Goal: Task Accomplishment & Management: Use online tool/utility

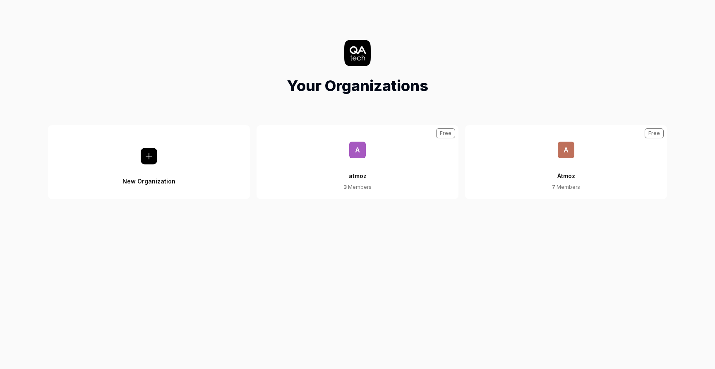
click at [570, 152] on span "A" at bounding box center [566, 150] width 17 height 17
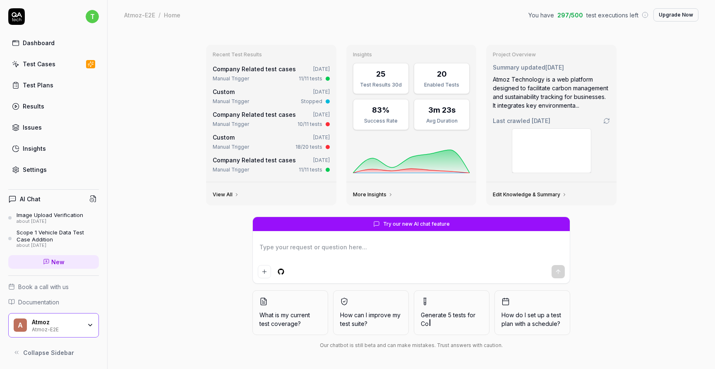
click at [70, 84] on link "Test Plans" at bounding box center [53, 85] width 91 height 16
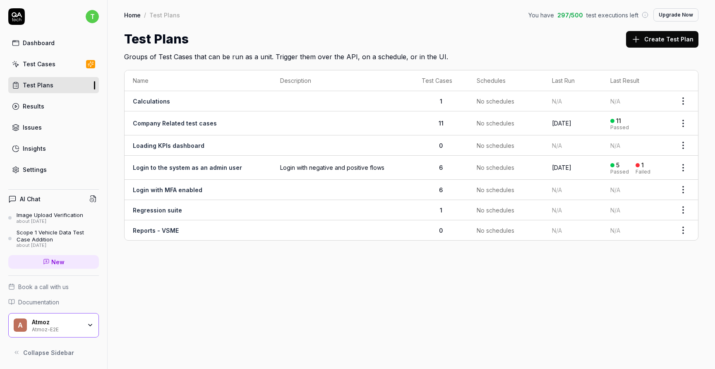
click at [65, 42] on link "Dashboard" at bounding box center [53, 43] width 91 height 16
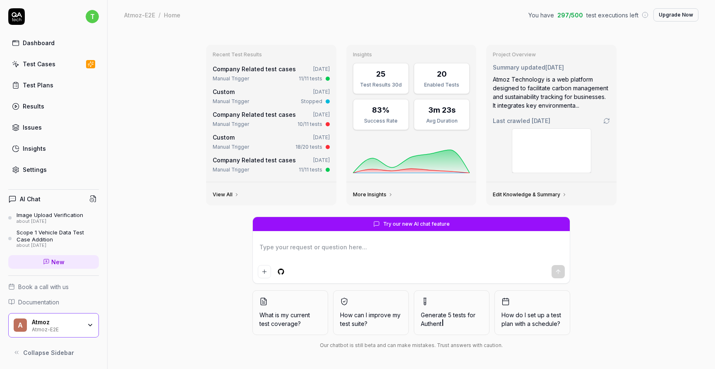
click at [67, 86] on link "Test Plans" at bounding box center [53, 85] width 91 height 16
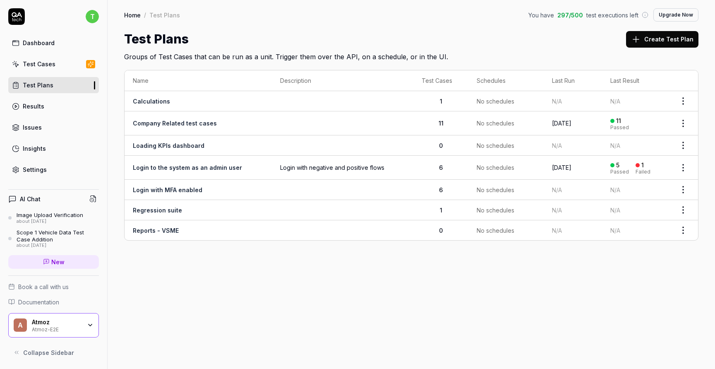
click at [58, 60] on link "Test Cases" at bounding box center [53, 64] width 91 height 16
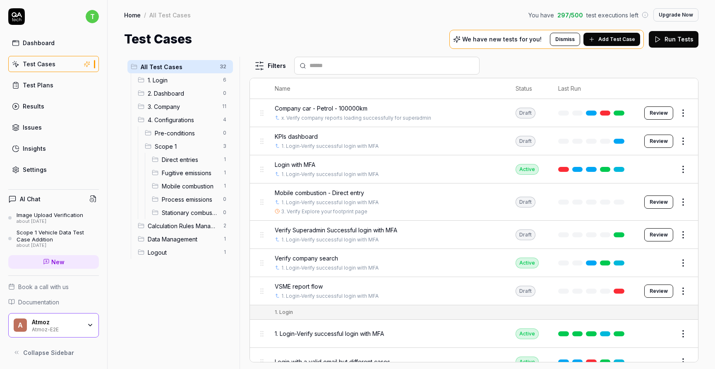
click at [185, 108] on span "3. Company" at bounding box center [183, 106] width 70 height 9
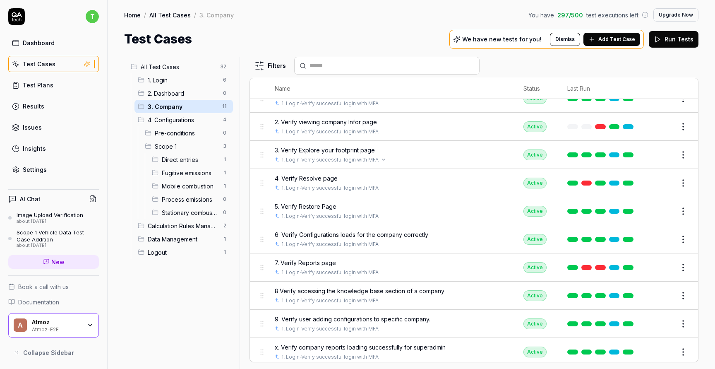
scroll to position [58, 0]
click at [312, 259] on span "7. Verify Reports page" at bounding box center [305, 262] width 61 height 9
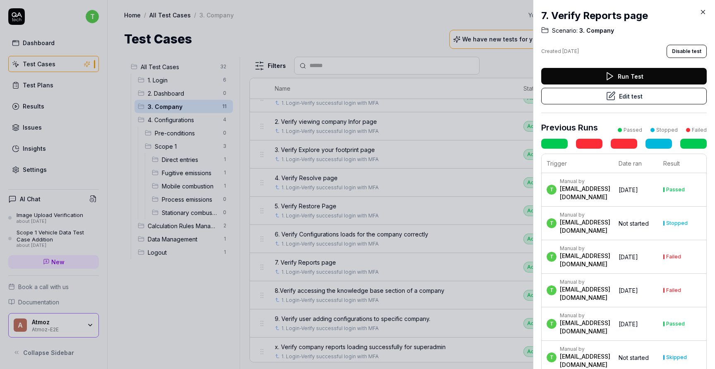
click at [638, 97] on button "Edit test" at bounding box center [624, 96] width 166 height 17
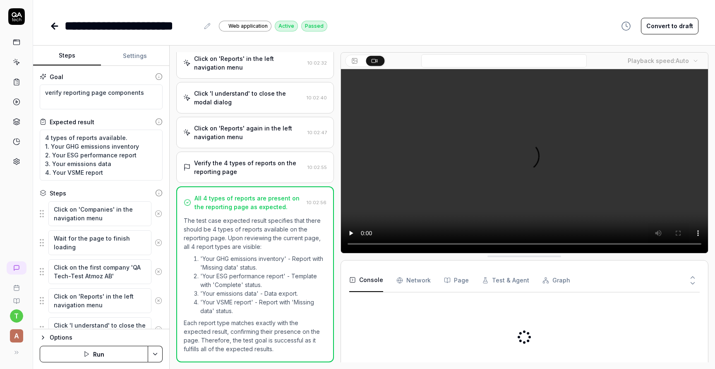
scroll to position [165, 0]
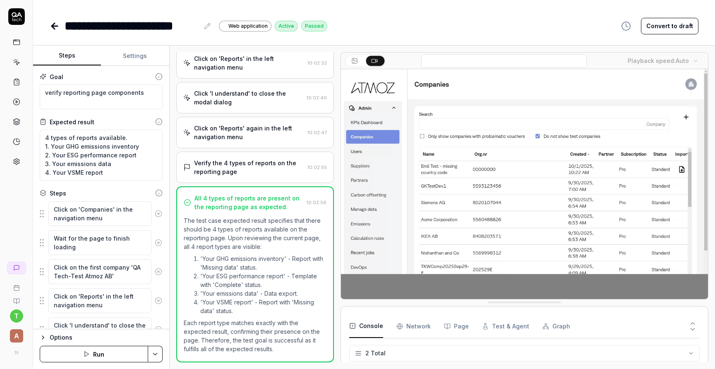
click at [53, 26] on icon at bounding box center [55, 26] width 6 height 0
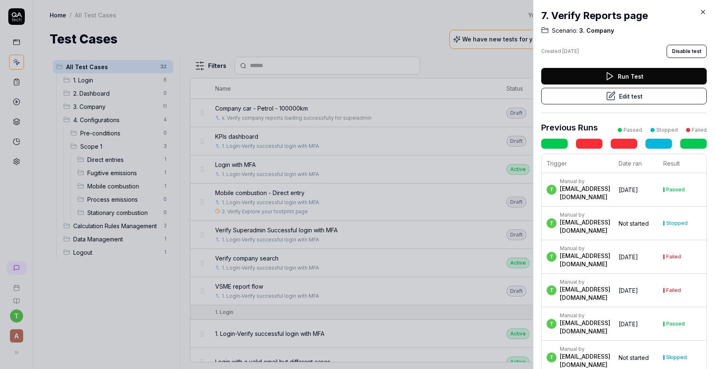
click at [106, 108] on div at bounding box center [357, 184] width 715 height 369
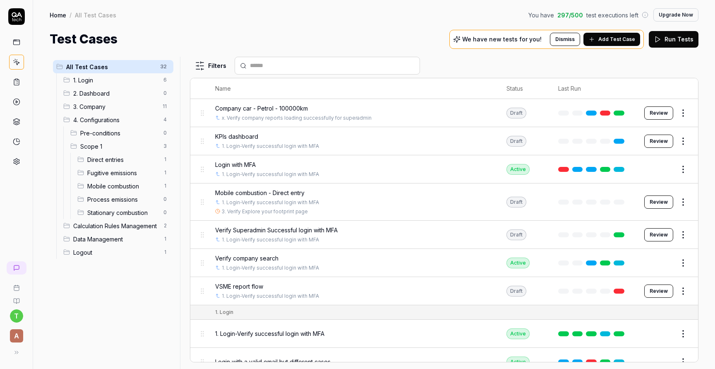
click at [106, 108] on span "3. Company" at bounding box center [115, 106] width 84 height 9
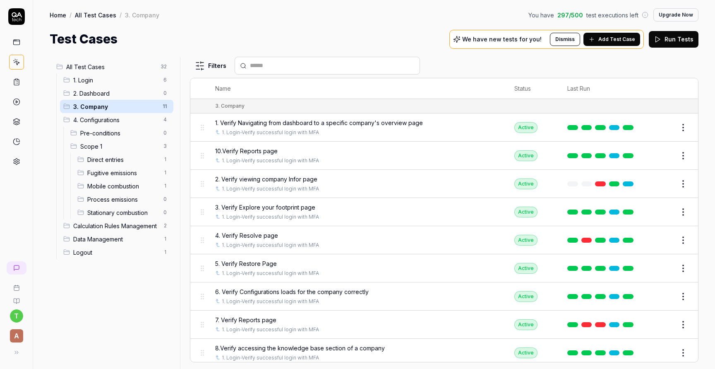
click at [106, 108] on span "3. Company" at bounding box center [115, 106] width 84 height 9
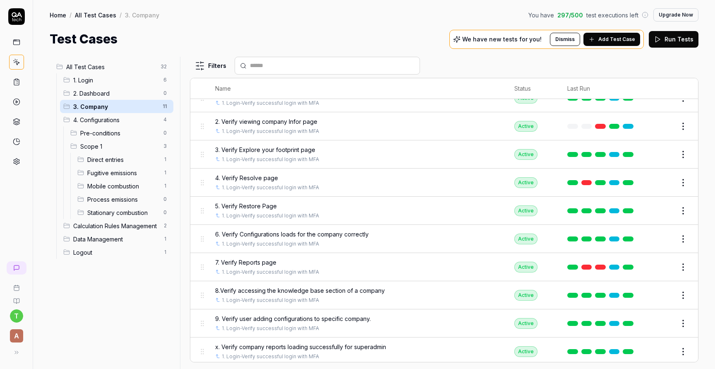
click at [327, 342] on span "x. Verify company reports loading successfully for superadmin" at bounding box center [300, 346] width 171 height 9
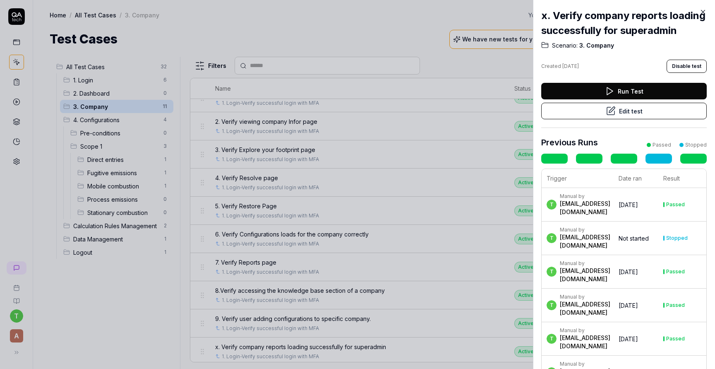
click at [626, 115] on button "Edit test" at bounding box center [624, 111] width 166 height 17
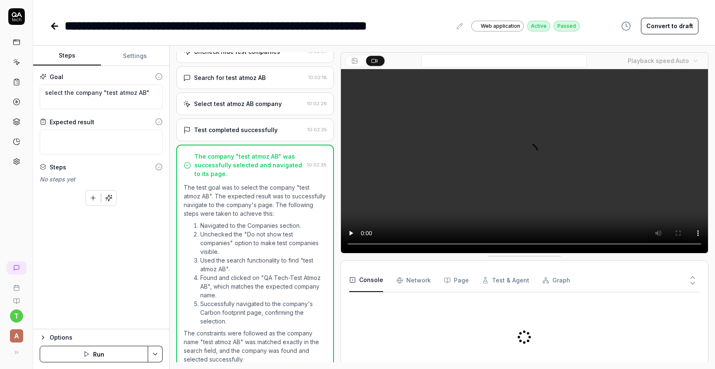
scroll to position [78, 0]
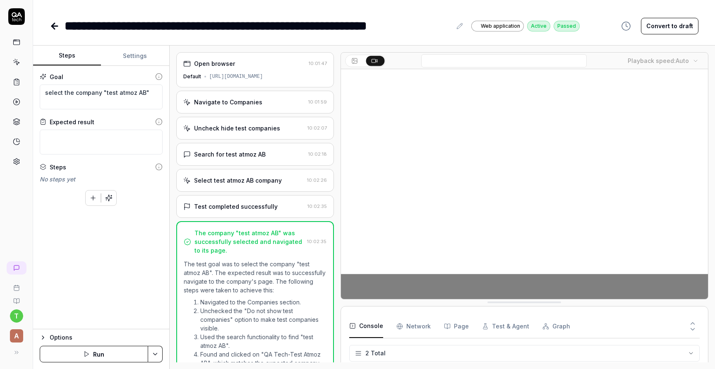
scroll to position [78, 0]
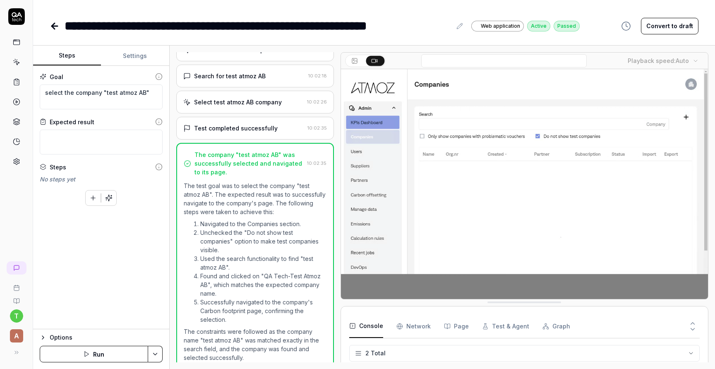
click at [53, 24] on icon at bounding box center [53, 26] width 3 height 6
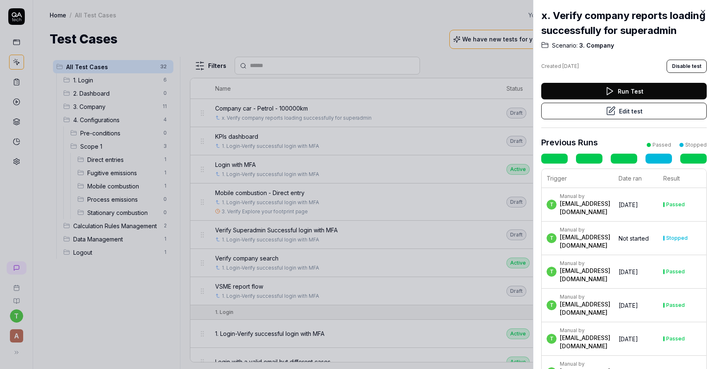
click at [119, 108] on div at bounding box center [357, 184] width 715 height 369
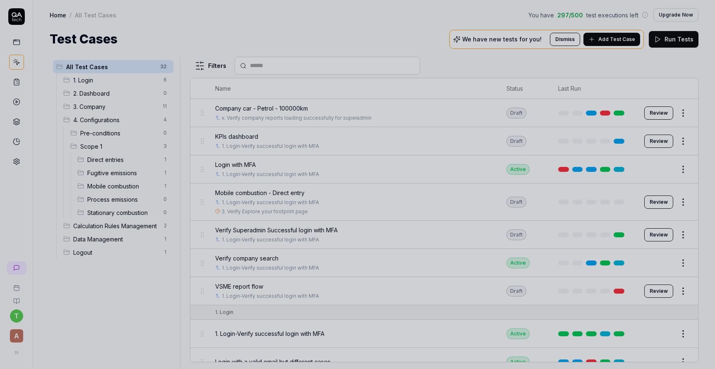
click at [119, 108] on div at bounding box center [357, 184] width 715 height 369
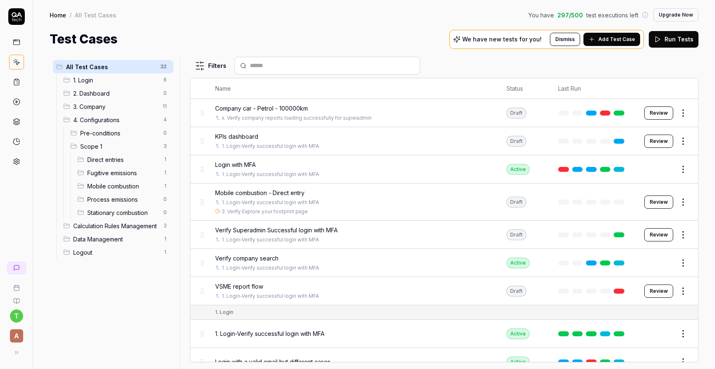
click at [107, 104] on span "3. Company" at bounding box center [115, 106] width 84 height 9
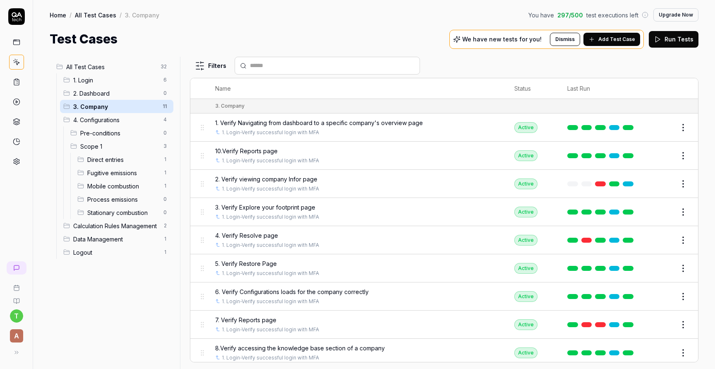
click at [107, 104] on span "3. Company" at bounding box center [115, 106] width 84 height 9
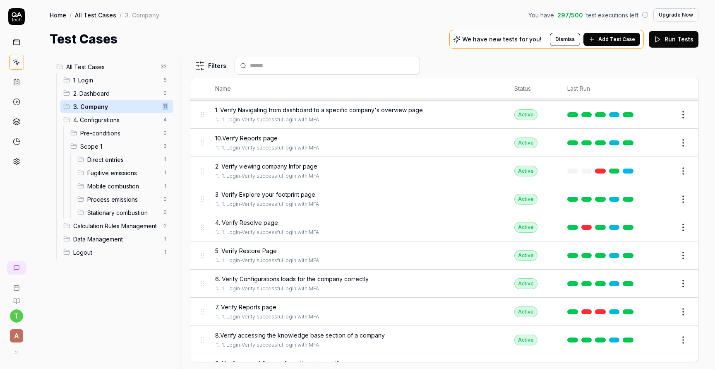
scroll to position [14, 0]
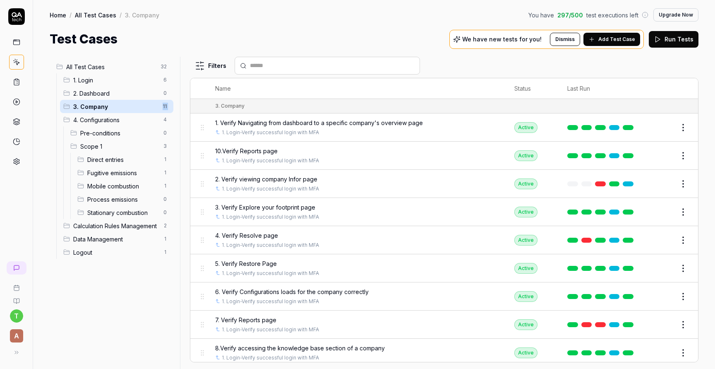
click at [268, 151] on span "10.Verify Reports page" at bounding box center [246, 151] width 63 height 9
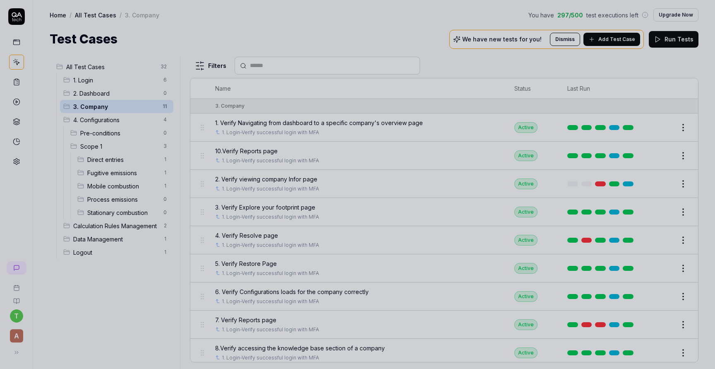
click at [268, 151] on div at bounding box center [357, 184] width 715 height 369
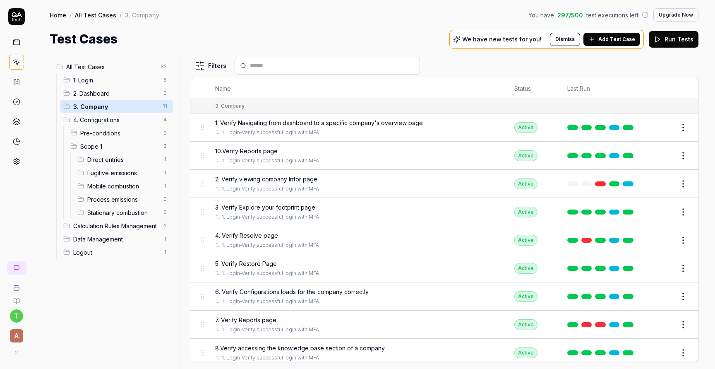
click at [260, 150] on span "10.Verify Reports page" at bounding box center [246, 151] width 63 height 9
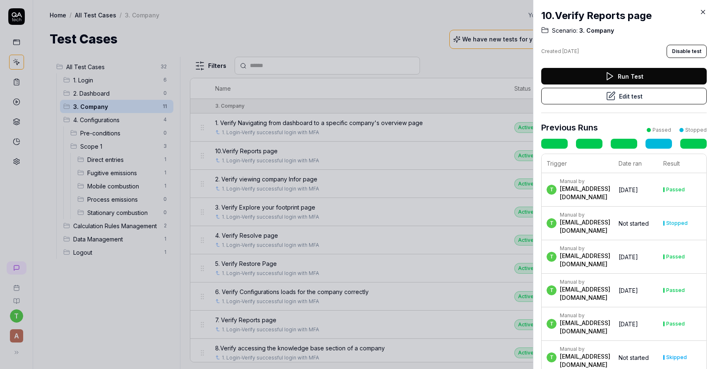
click at [260, 150] on div at bounding box center [357, 184] width 715 height 369
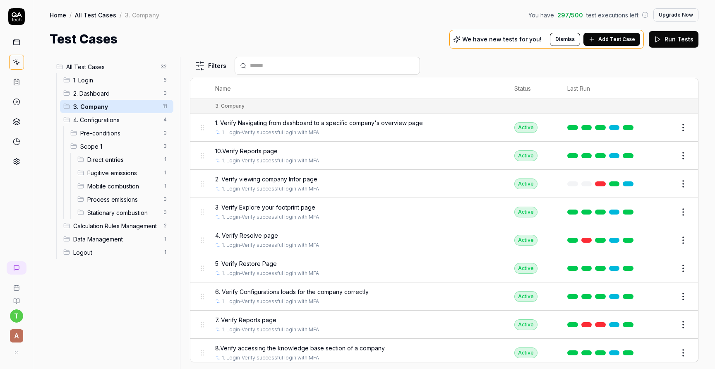
click at [260, 150] on span "10.Verify Reports page" at bounding box center [246, 151] width 63 height 9
click at [262, 163] on link "1. Login-Verify successful login with MFA" at bounding box center [270, 160] width 97 height 7
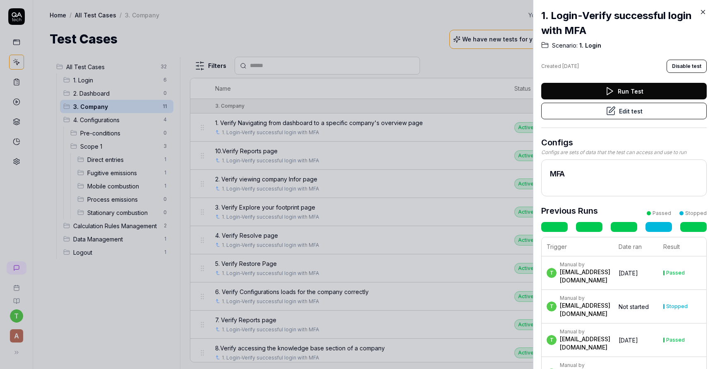
click at [607, 113] on icon at bounding box center [610, 110] width 7 height 7
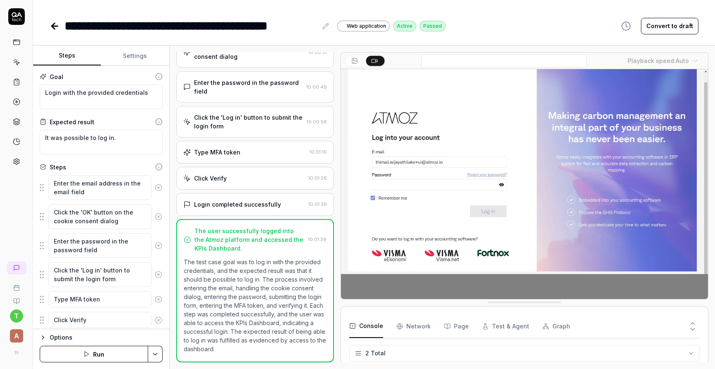
click at [55, 26] on icon at bounding box center [55, 26] width 6 height 0
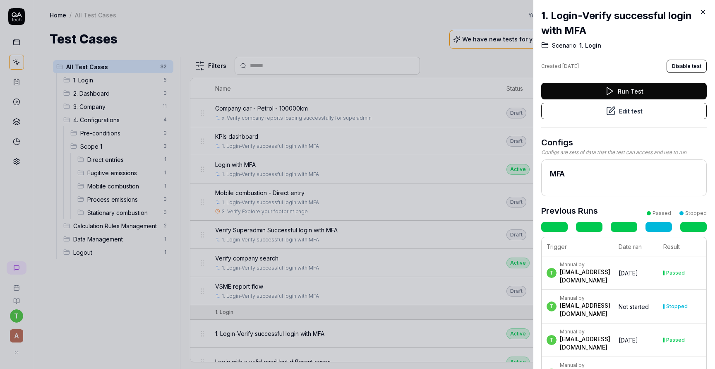
click at [705, 10] on icon at bounding box center [703, 11] width 7 height 7
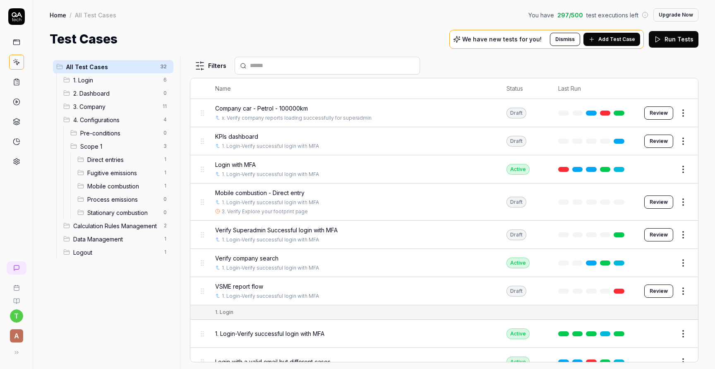
click at [109, 107] on span "3. Company" at bounding box center [115, 106] width 84 height 9
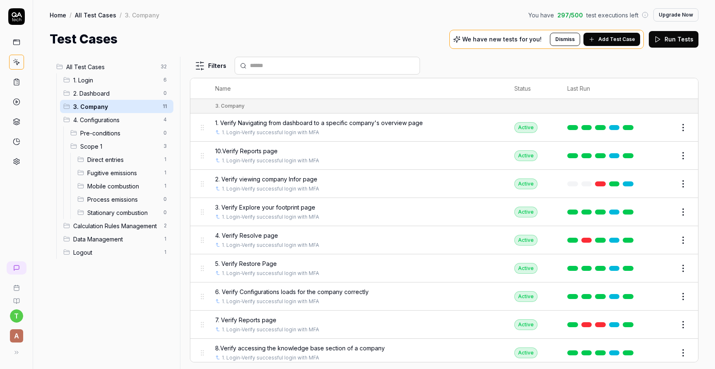
click at [257, 147] on span "10.Verify Reports page" at bounding box center [246, 151] width 63 height 9
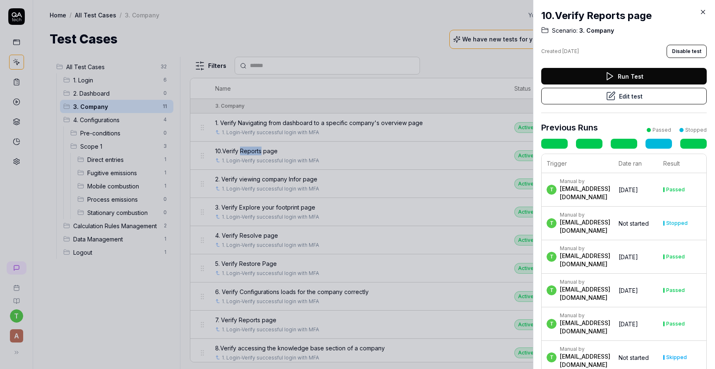
click at [627, 95] on button "Edit test" at bounding box center [624, 96] width 166 height 17
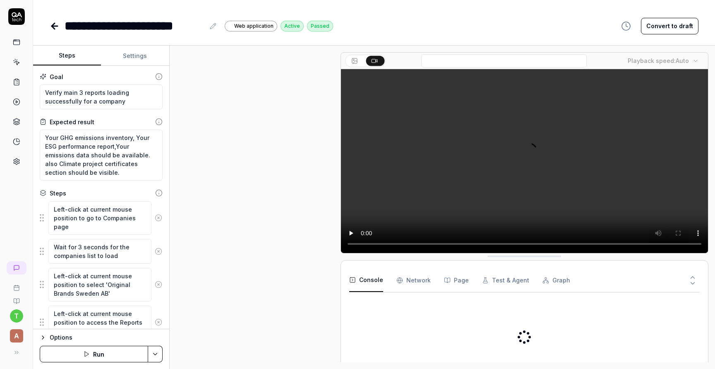
scroll to position [211, 0]
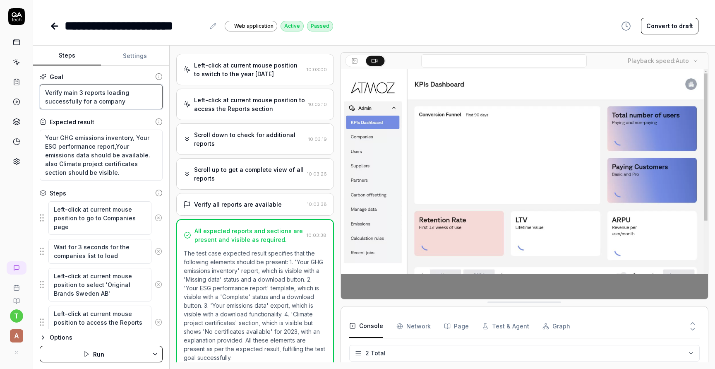
click at [120, 101] on textarea "Verify main 3 reports loading successfully for a company" at bounding box center [101, 96] width 123 height 25
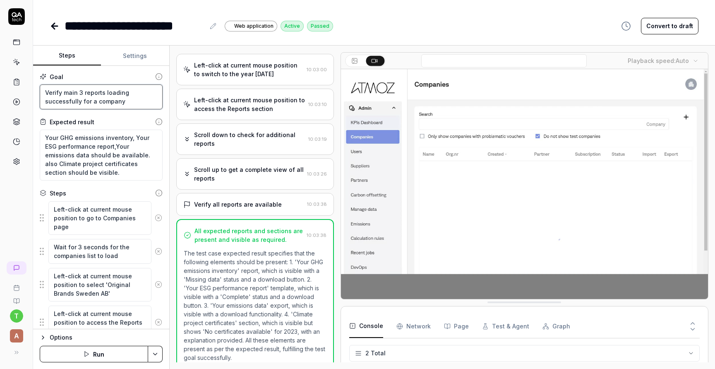
drag, startPoint x: 133, startPoint y: 101, endPoint x: 62, endPoint y: 90, distance: 72.1
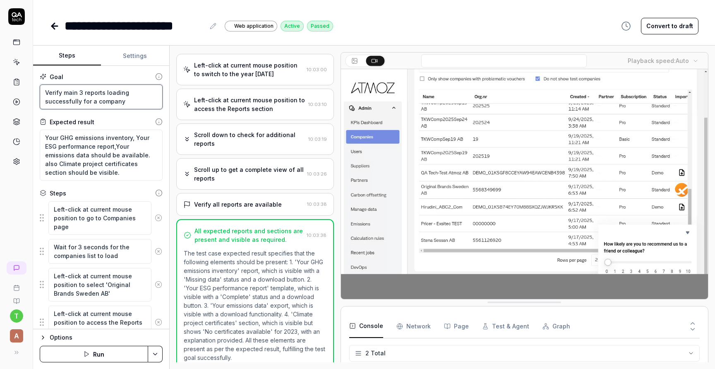
click at [62, 90] on textarea "Verify main 3 reports loading successfully for a company" at bounding box center [101, 96] width 123 height 25
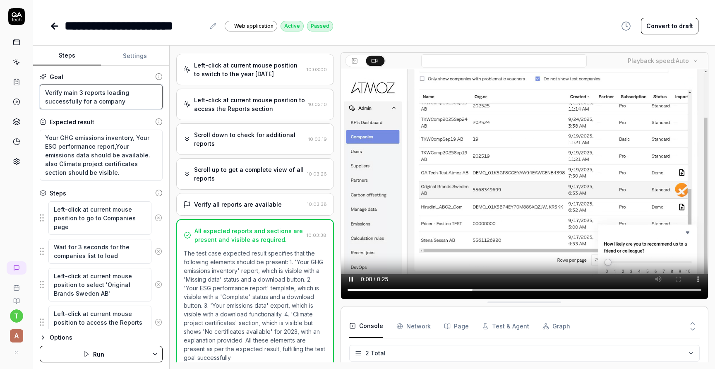
type textarea "*"
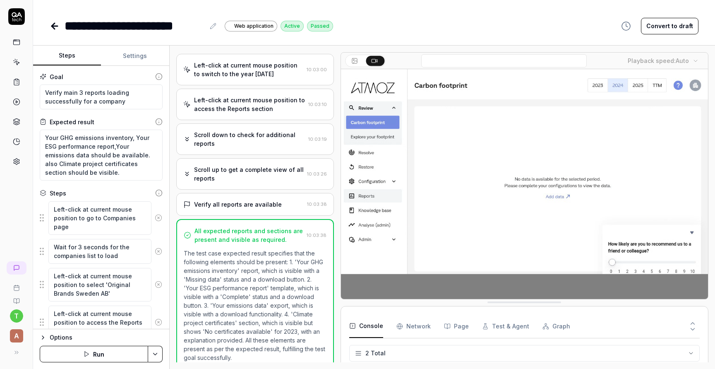
click at [170, 29] on div "**********" at bounding box center [135, 26] width 140 height 19
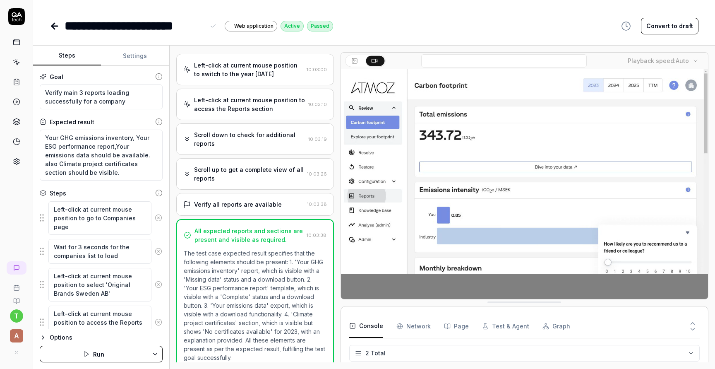
click at [203, 27] on div "**********" at bounding box center [135, 26] width 140 height 19
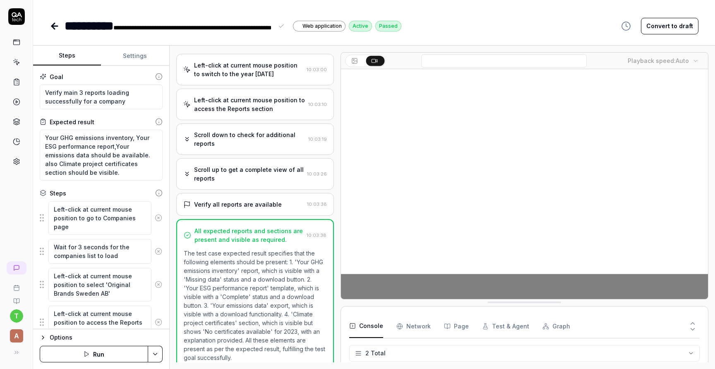
click at [139, 29] on span "**********" at bounding box center [192, 28] width 158 height 6
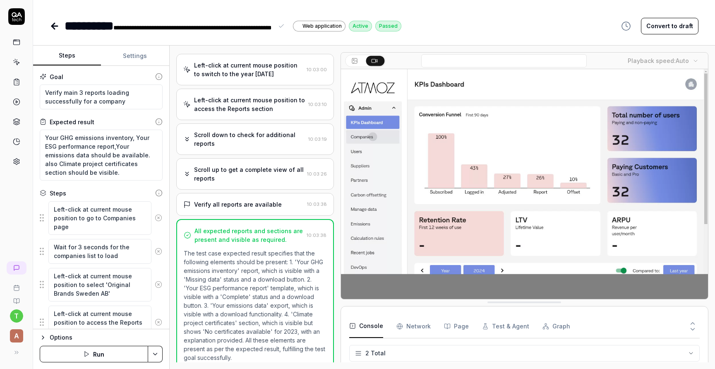
click at [139, 29] on span "**********" at bounding box center [192, 28] width 158 height 6
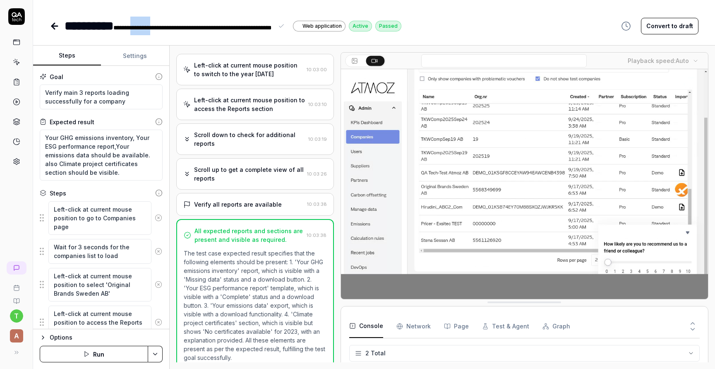
click at [139, 29] on span "**********" at bounding box center [192, 28] width 158 height 6
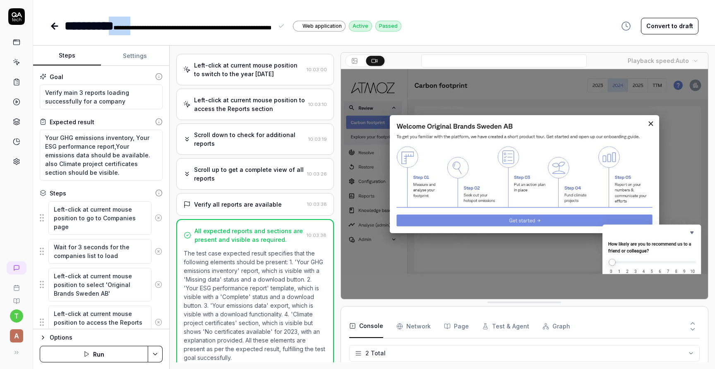
click at [195, 30] on span "**********" at bounding box center [192, 28] width 158 height 6
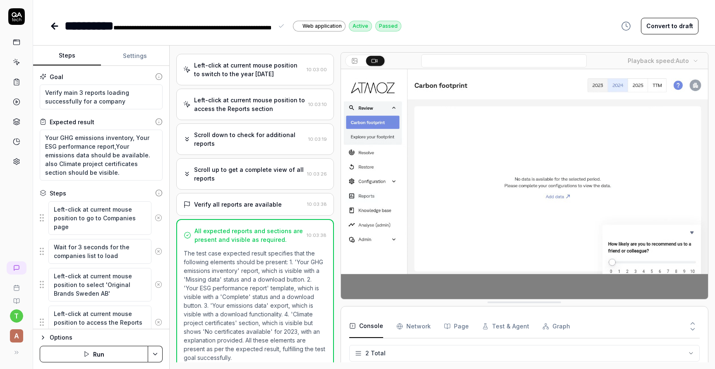
click at [270, 27] on span "**********" at bounding box center [192, 28] width 158 height 6
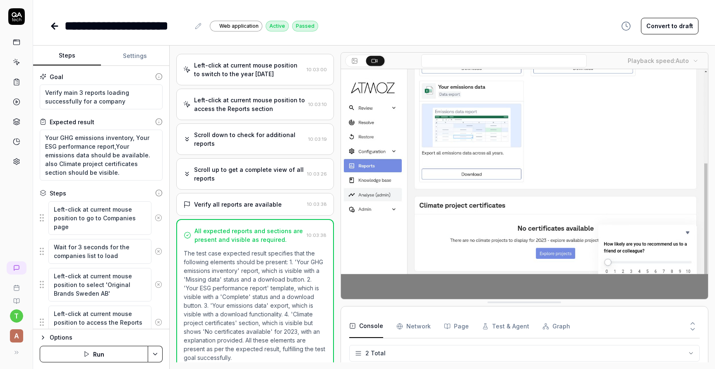
click at [189, 27] on div "**********" at bounding box center [127, 26] width 125 height 19
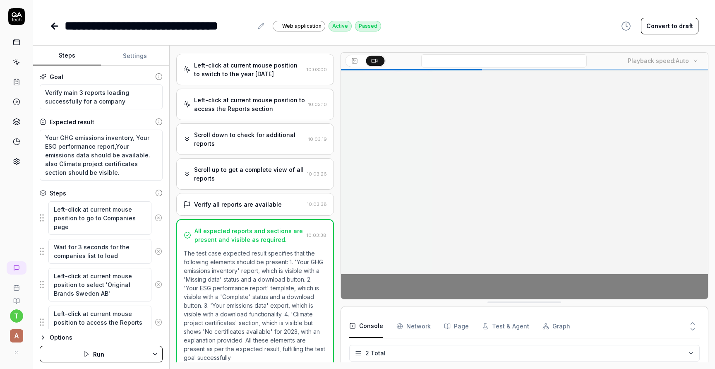
click at [248, 30] on div "**********" at bounding box center [159, 26] width 188 height 19
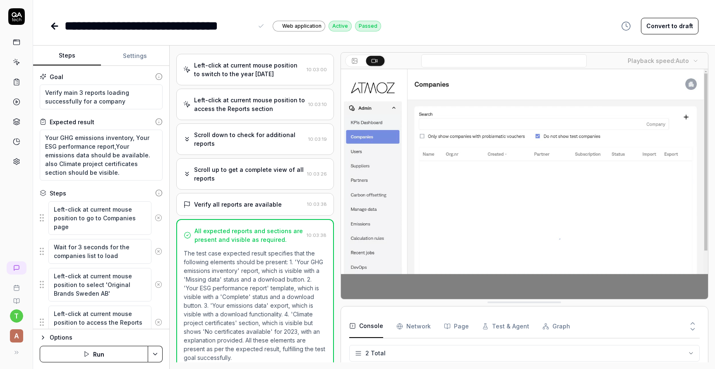
click at [255, 29] on div "**********" at bounding box center [166, 26] width 202 height 19
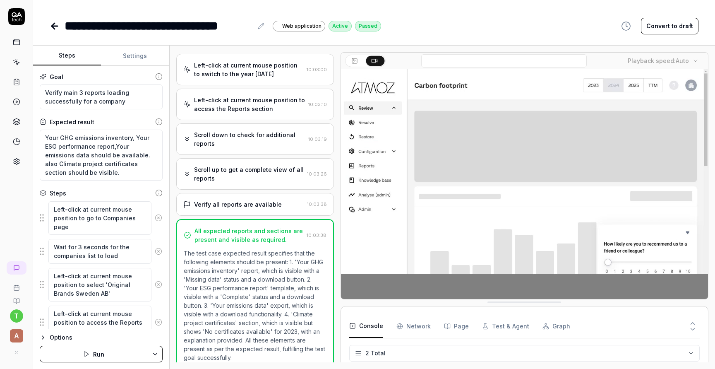
click at [251, 27] on div "**********" at bounding box center [159, 26] width 188 height 19
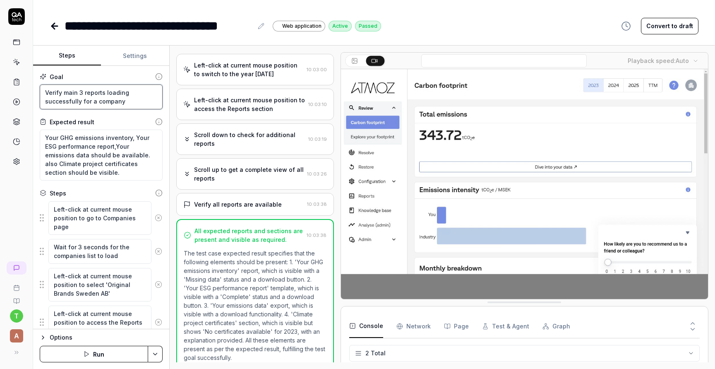
click at [127, 101] on textarea "Verify main 3 reports loading successfully for a company" at bounding box center [101, 96] width 123 height 25
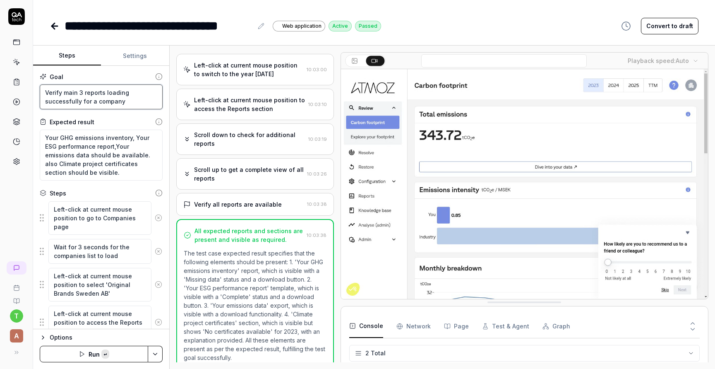
paste textarea "directed to that catergory details."
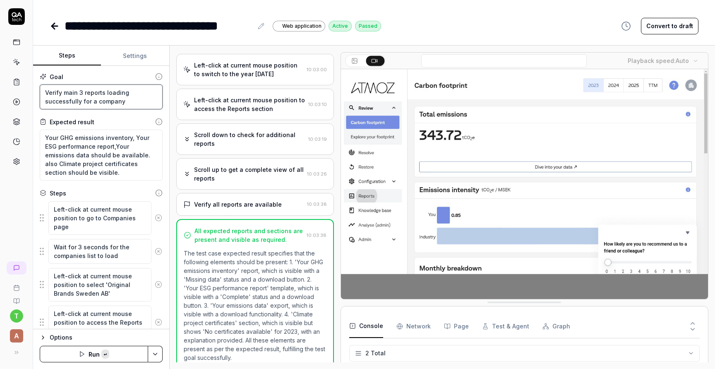
type textarea "*"
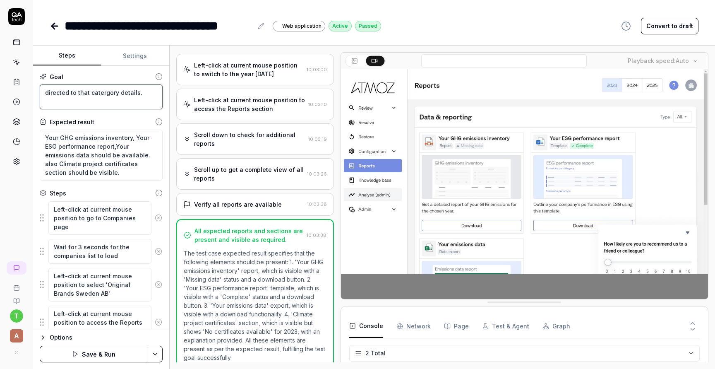
type textarea "directed to that catergory details."
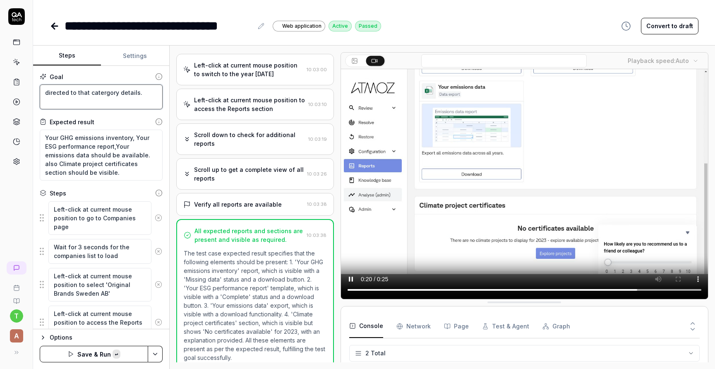
paste textarea "10. Verify Clicking on catergory,"
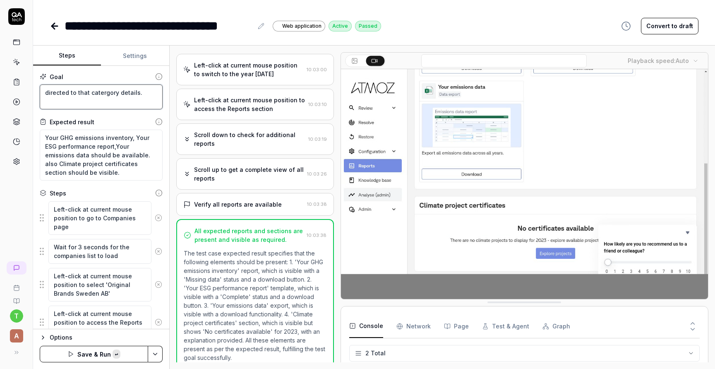
type textarea "*"
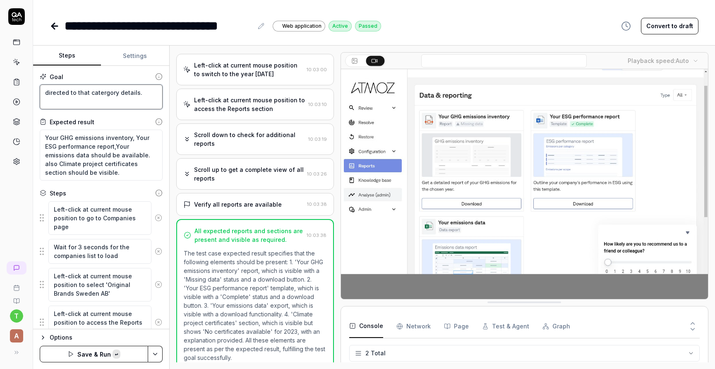
type textarea "10. Verify Clicking on catergory, directed to that catergory details."
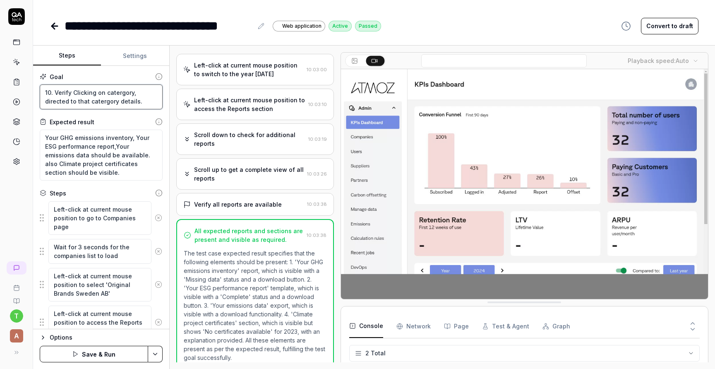
click at [54, 94] on textarea "10. Verify Clicking on catergory, directed to that catergory details." at bounding box center [101, 96] width 123 height 25
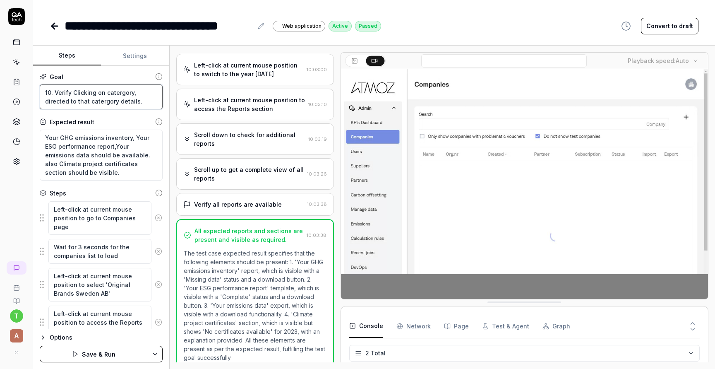
type textarea "*"
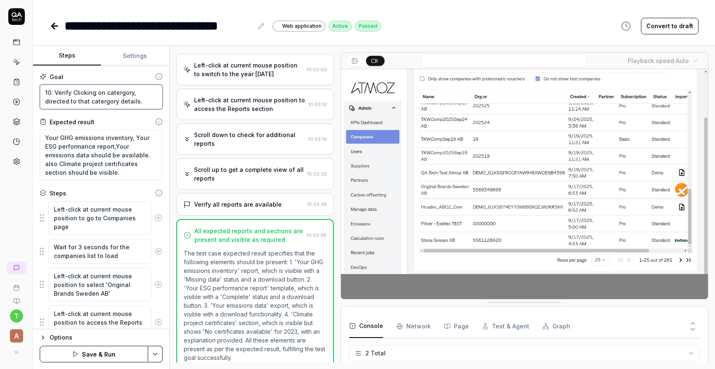
type textarea "10.Verify Clicking on catergory, directed to that catergory details."
type textarea "*"
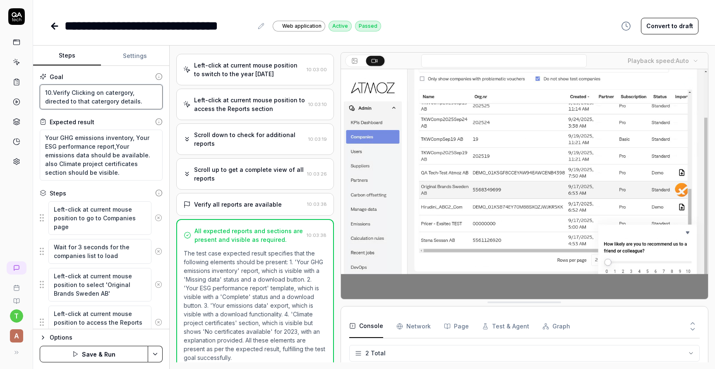
type textarea "10Verify Clicking on catergory, directed to that catergory details."
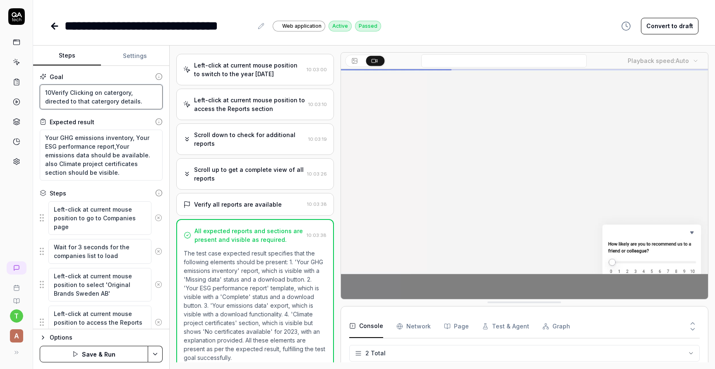
type textarea "*"
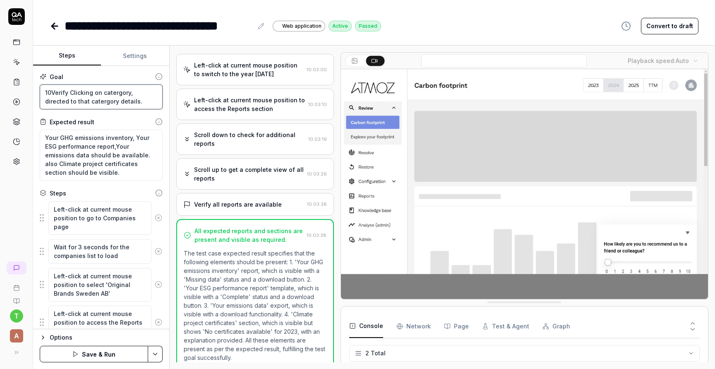
type textarea "1Verify Clicking on catergory, directed to that catergory details."
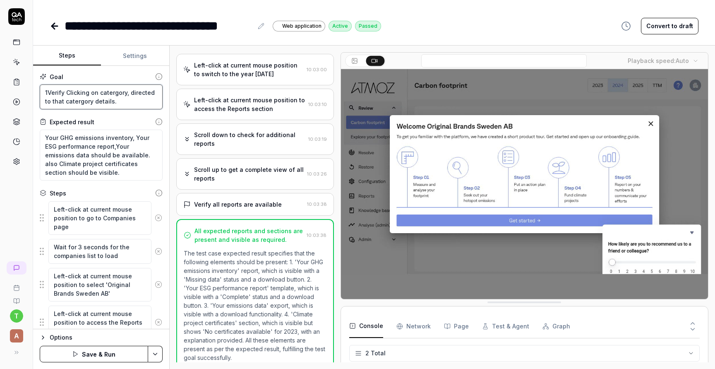
type textarea "*"
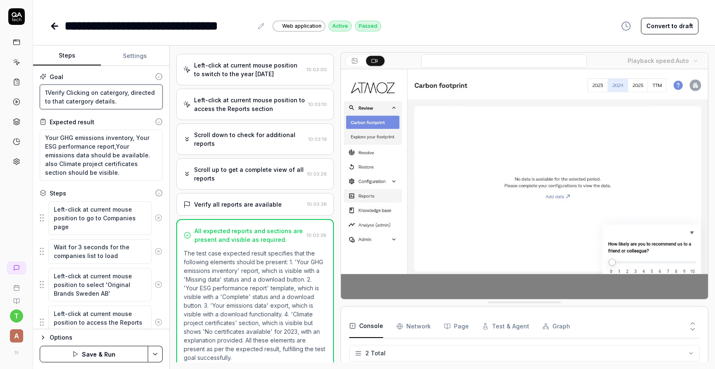
type textarea "Verify Clicking on catergory, directed to that catergory details."
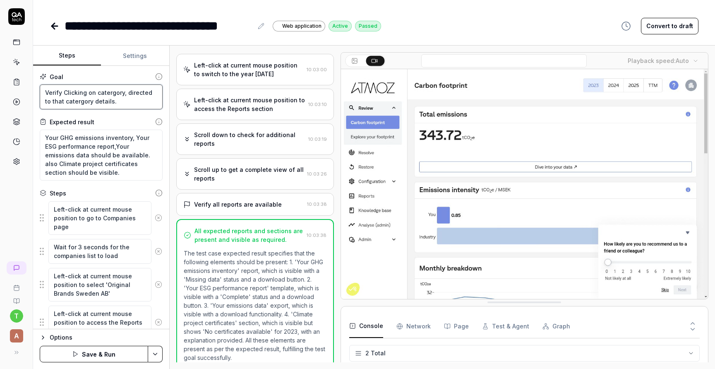
click at [102, 94] on textarea "Verify Clicking on catergory, directed to that catergory details." at bounding box center [101, 96] width 123 height 25
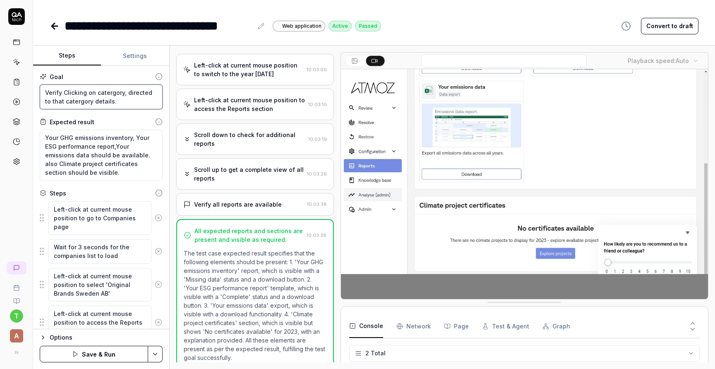
type textarea "*"
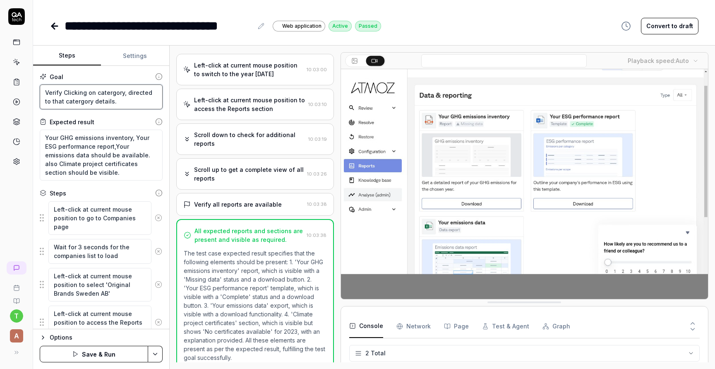
type textarea "Verify Clicking on category, directed to that catergory details."
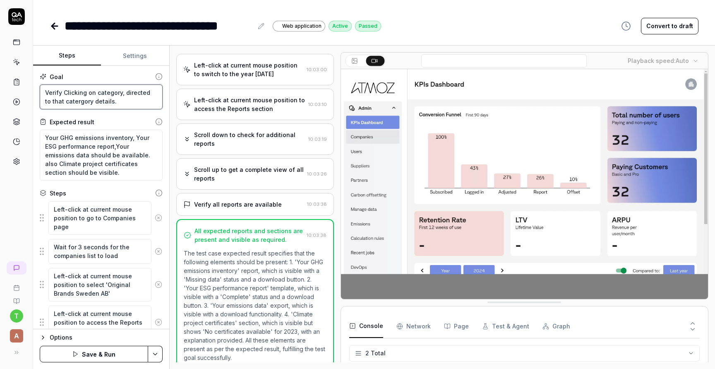
click at [75, 103] on textarea "Verify Clicking on category, directed to that catergory details." at bounding box center [101, 96] width 123 height 25
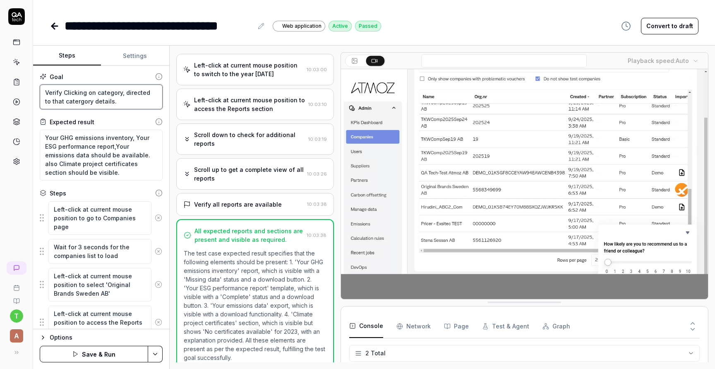
type textarea "*"
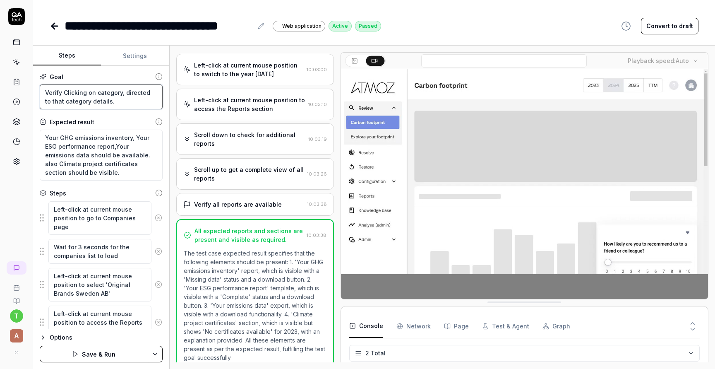
type textarea "Verify Clicking on category, directed to that category details."
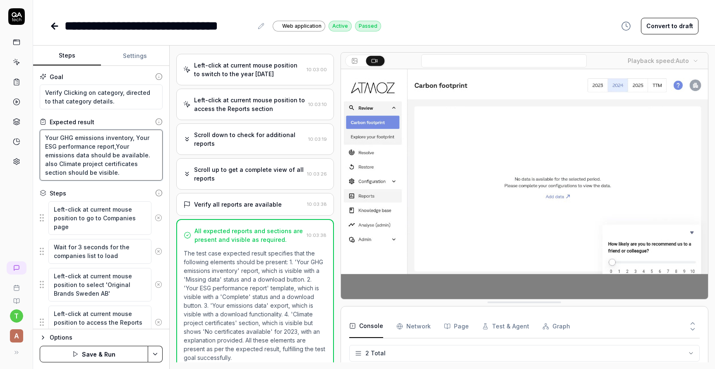
drag, startPoint x: 76, startPoint y: 172, endPoint x: 41, endPoint y: 136, distance: 49.8
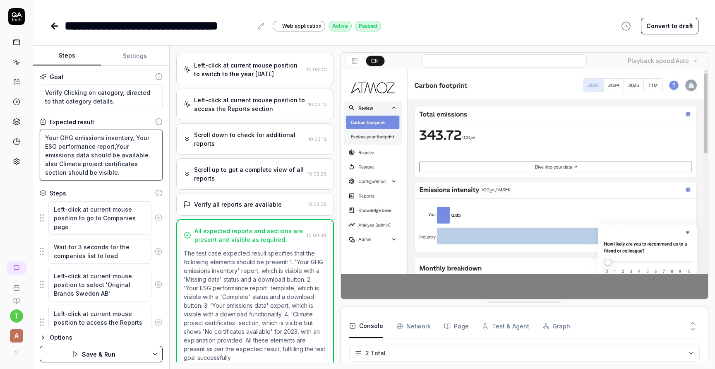
click at [41, 136] on textarea "Your GHG emissions inventory, Your ESG performance report,Your emissions data s…" at bounding box center [101, 155] width 123 height 51
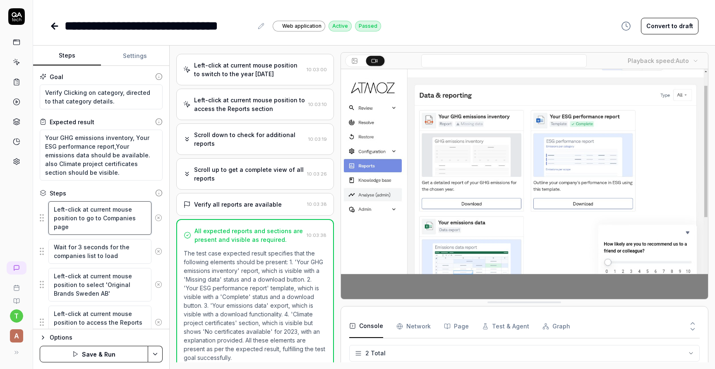
click at [125, 221] on textarea "Left-click at current mouse position to go to Companies page" at bounding box center [99, 218] width 103 height 34
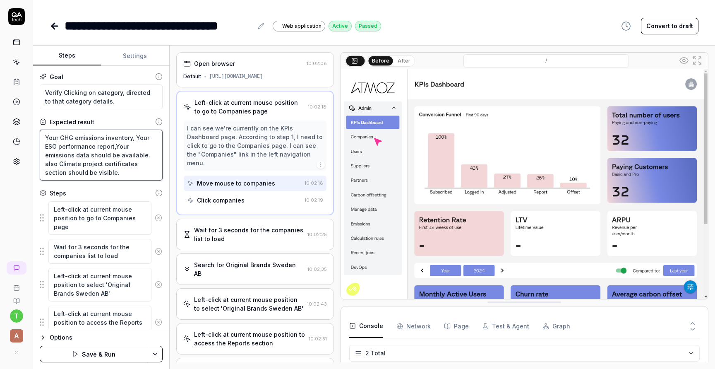
drag, startPoint x: 72, startPoint y: 171, endPoint x: 42, endPoint y: 133, distance: 48.3
click at [42, 133] on textarea "Your GHG emissions inventory, Your ESG performance report,Your emissions data s…" at bounding box center [101, 155] width 123 height 51
type textarea "*"
type textarea "S"
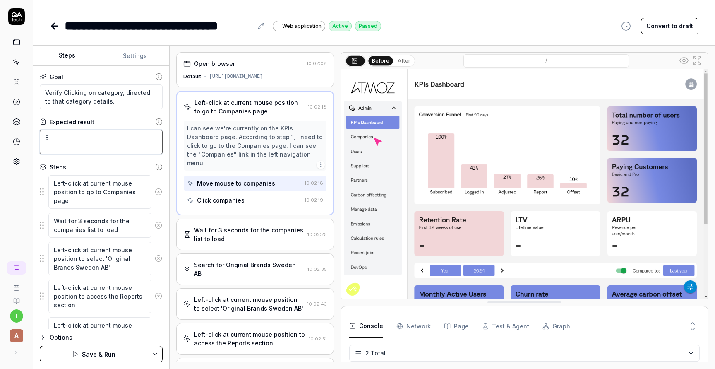
type textarea "*"
type textarea "Sh"
type textarea "*"
type textarea "Sho"
type textarea "*"
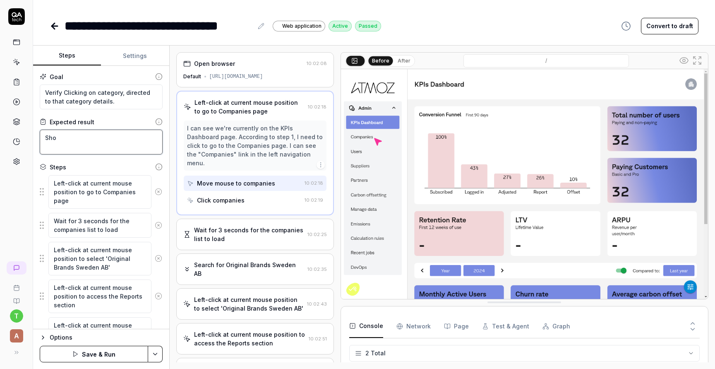
type textarea "Shou"
type textarea "*"
type textarea "Shoul"
type textarea "*"
type textarea "Should"
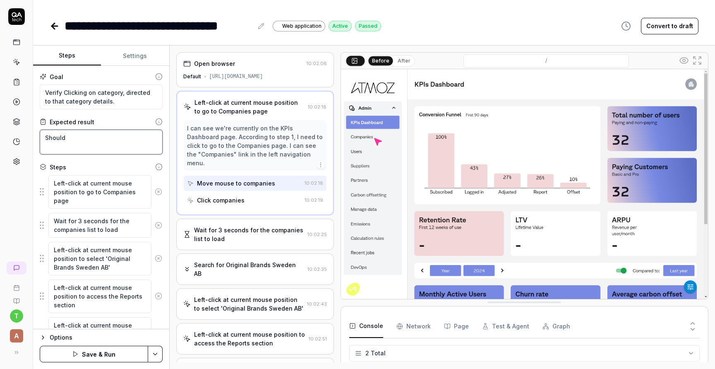
type textarea "*"
type textarea "Should"
type textarea "*"
type textarea "Should l"
type textarea "*"
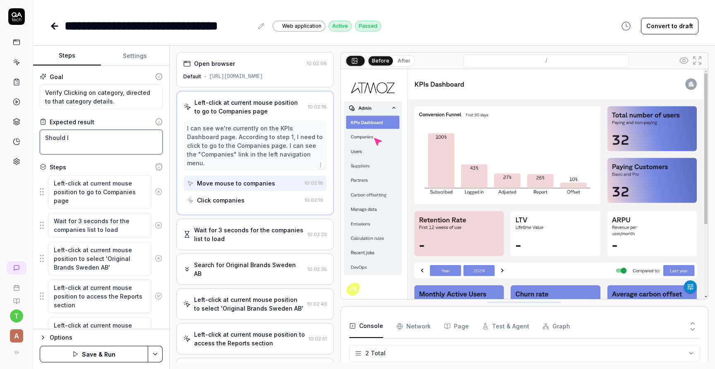
type textarea "Should lo"
type textarea "*"
type textarea "Should loa"
type textarea "*"
type textarea "Should load"
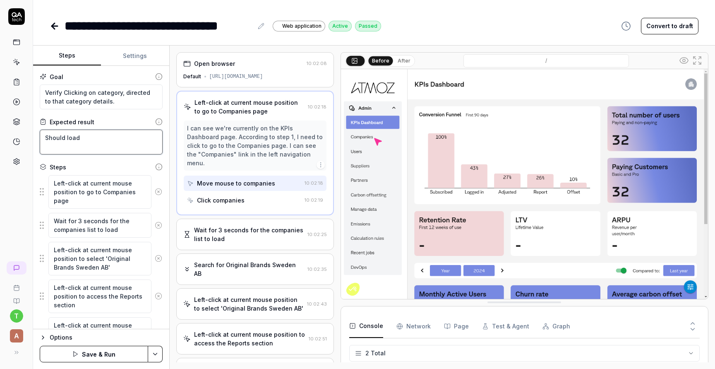
type textarea "*"
type textarea "Should load"
type textarea "*"
type textarea "Should load t"
type textarea "*"
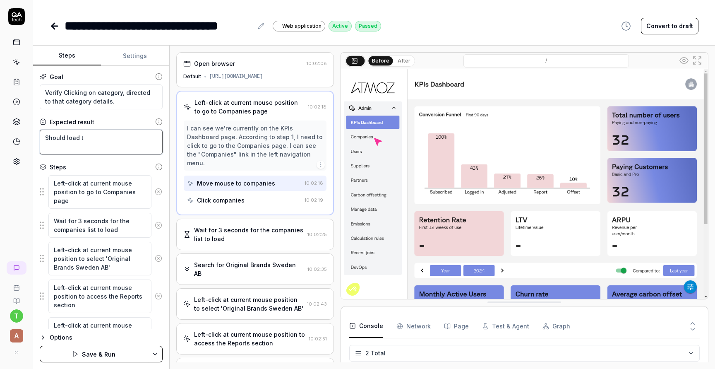
type textarea "Should load th"
type textarea "*"
type textarea "Should load the"
type textarea "*"
type textarea "Should load th"
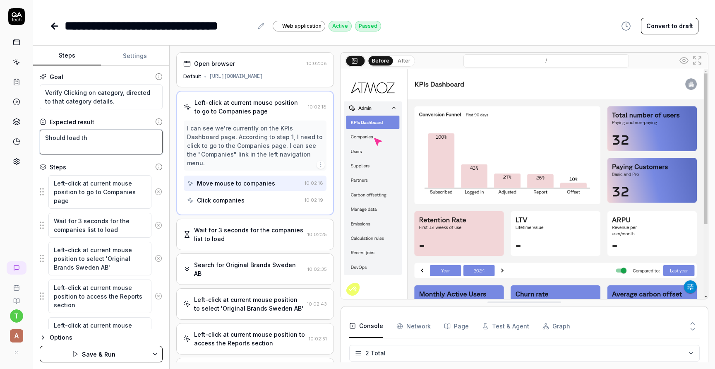
type textarea "*"
type textarea "Should load t"
type textarea "*"
type textarea "Should load"
type textarea "*"
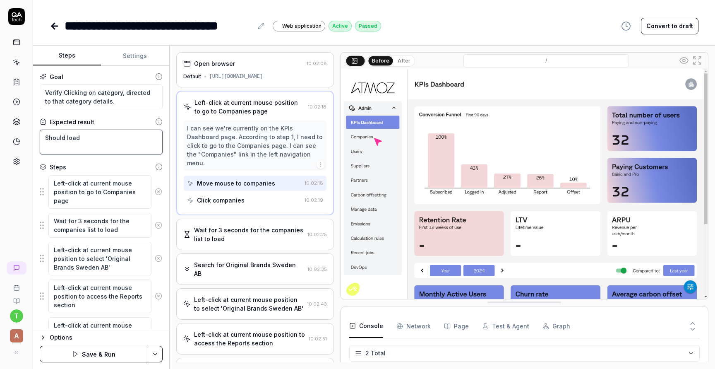
type textarea "Should load"
type textarea "*"
type textarea "Should loa"
type textarea "*"
type textarea "Should lo"
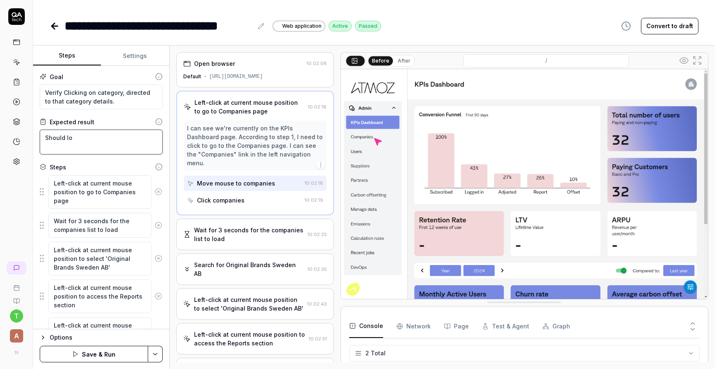
type textarea "*"
type textarea "Should l"
type textarea "*"
type textarea "Should"
type textarea "*"
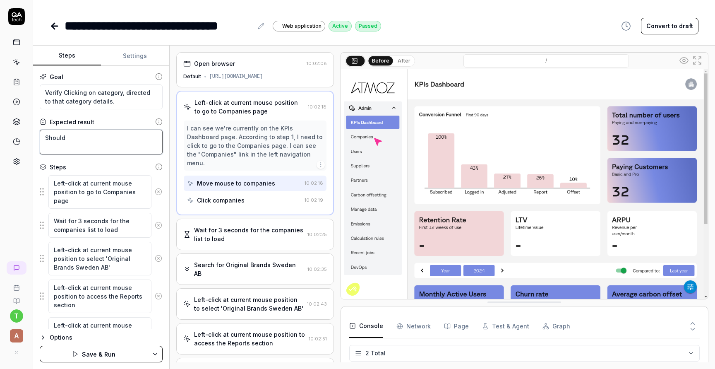
type textarea "Should d"
type textarea "*"
type textarea "Should di"
type textarea "*"
type textarea "Should dir"
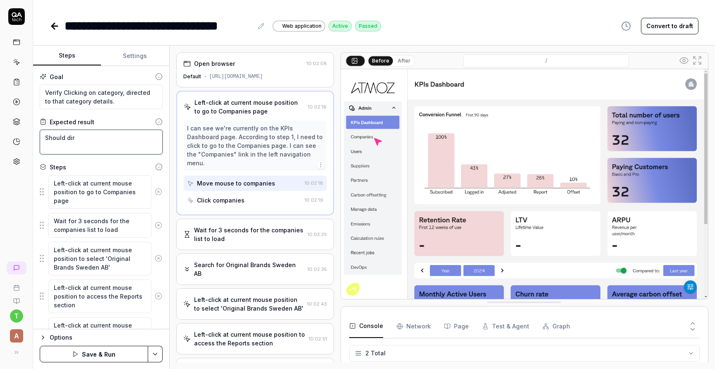
type textarea "*"
type textarea "Should dire"
type textarea "*"
type textarea "Should direc"
type textarea "*"
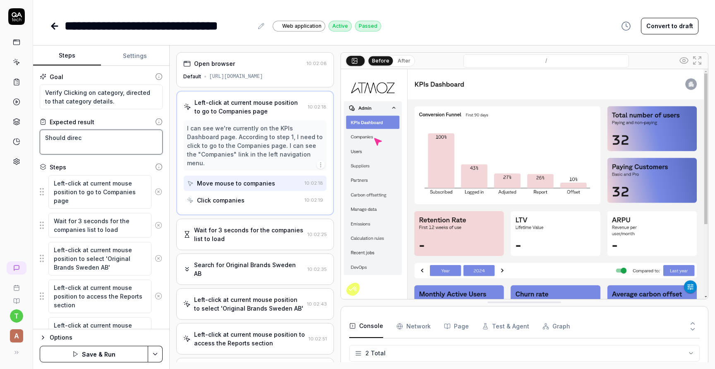
type textarea "Should direct"
type textarea "*"
type textarea "Should directe"
type textarea "*"
type textarea "Should directed"
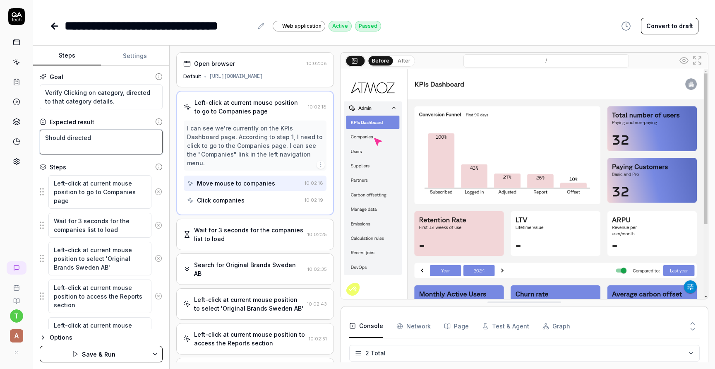
type textarea "*"
type textarea "Should directed"
type textarea "*"
type textarea "Should directed t"
type textarea "*"
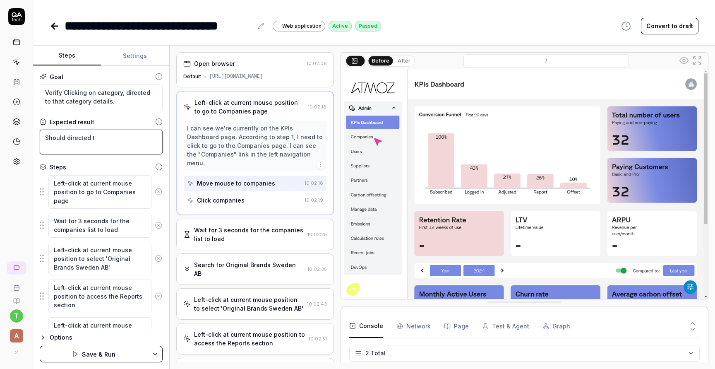
type textarea "Should directed to"
type textarea "*"
type textarea "Should directed to"
type textarea "*"
type textarea "Should directed to e"
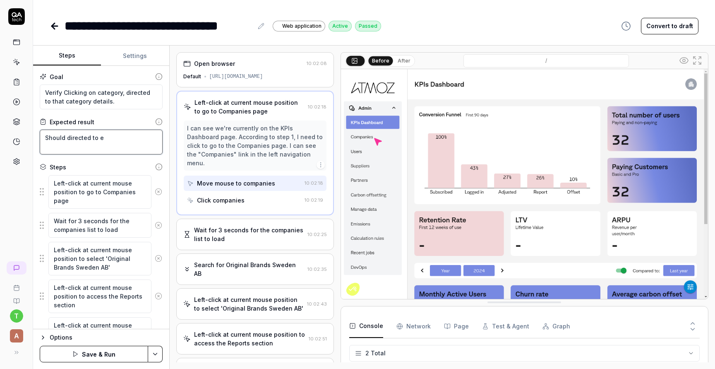
type textarea "*"
type textarea "Should directed to ex"
type textarea "*"
type textarea "Should directed to exp"
type textarea "*"
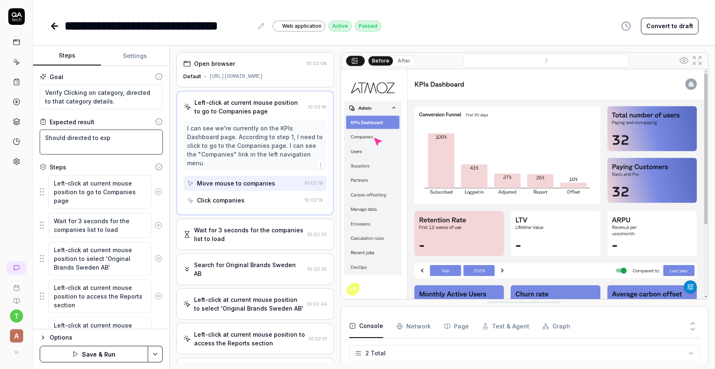
type textarea "Should directed to expl"
type textarea "*"
type textarea "Should directed to explo"
type textarea "*"
type textarea "Should directed to explor"
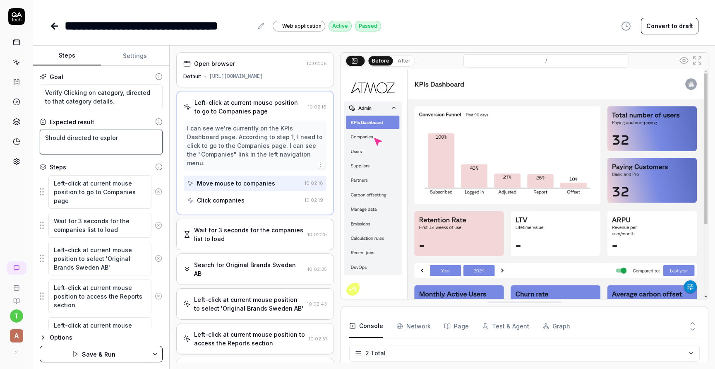
type textarea "*"
type textarea "Should directed to explore"
type textarea "*"
type textarea "Should directed to explore"
type textarea "*"
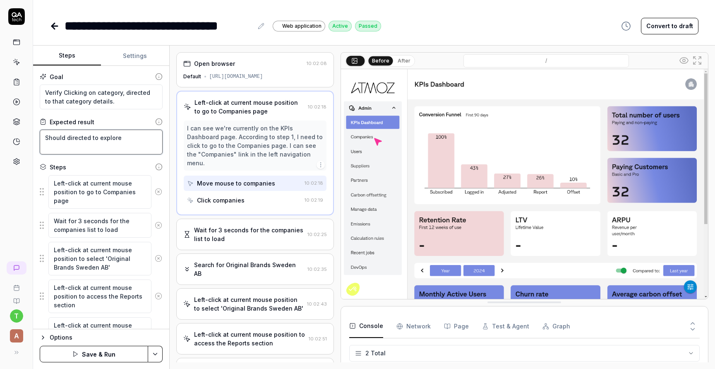
type textarea "Should directed to explore y"
type textarea "*"
type textarea "Should directed to explore yo"
type textarea "*"
type textarea "Should directed to explore you"
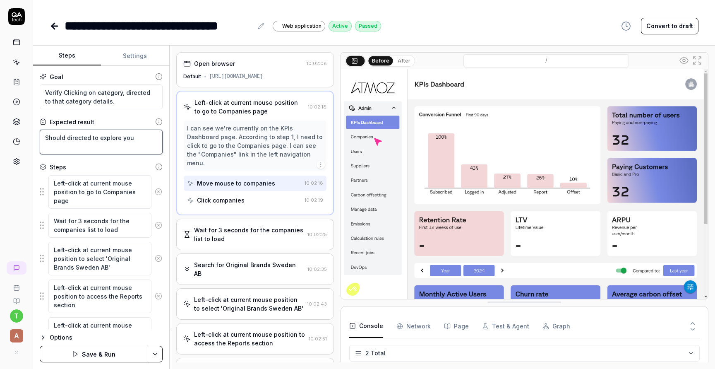
type textarea "*"
type textarea "Should directed to explore your"
type textarea "*"
type textarea "Should directed to explore your"
type textarea "*"
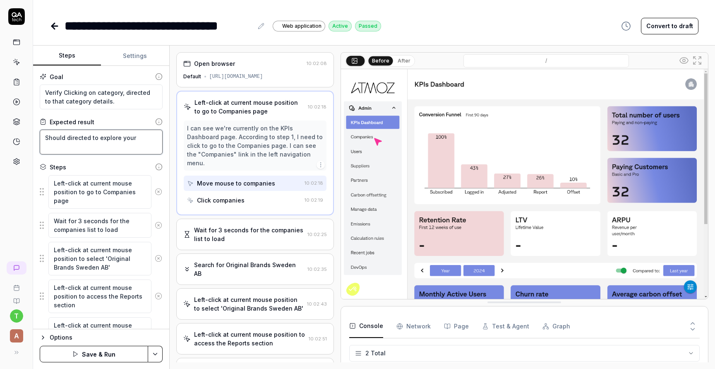
type textarea "Should directed to explore your f"
type textarea "*"
type textarea "Should directed to explore your fo"
type textarea "*"
type textarea "Should directed to explore your foo"
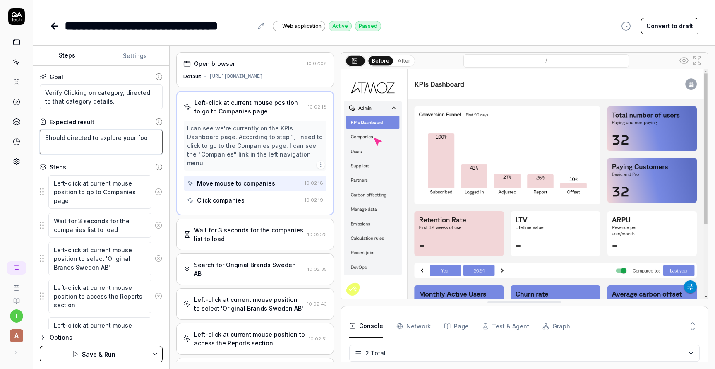
type textarea "*"
type textarea "Should directed to explore your foot"
type textarea "*"
type textarea "Should directed to explore your footp"
type textarea "*"
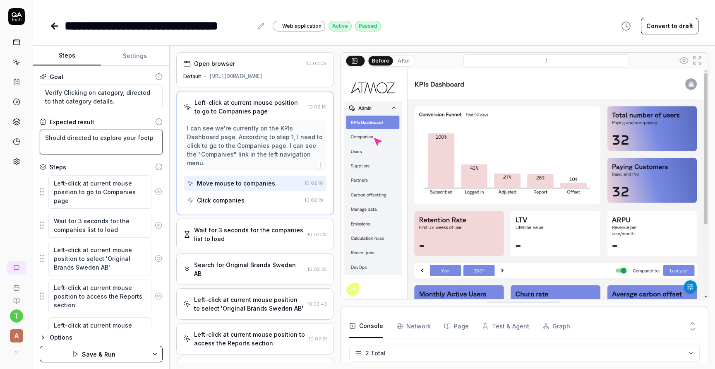
type textarea "Should directed to explore your footpr"
type textarea "*"
type textarea "Should directed to explore your footpri"
type textarea "*"
type textarea "Should directed to explore your footprin"
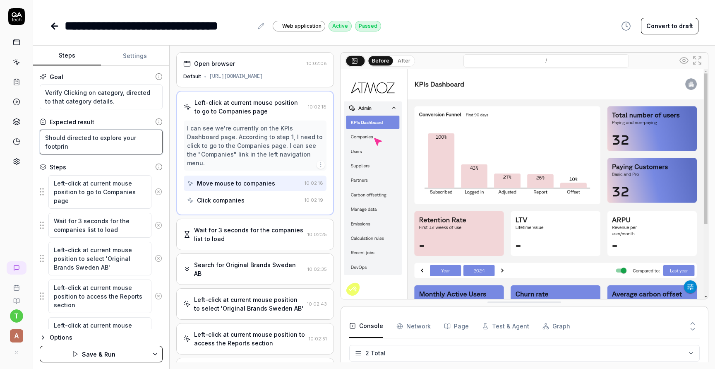
type textarea "*"
type textarea "Should directed to explore your footprint"
type textarea "*"
type textarea "Should directed to explore your footprint"
type textarea "*"
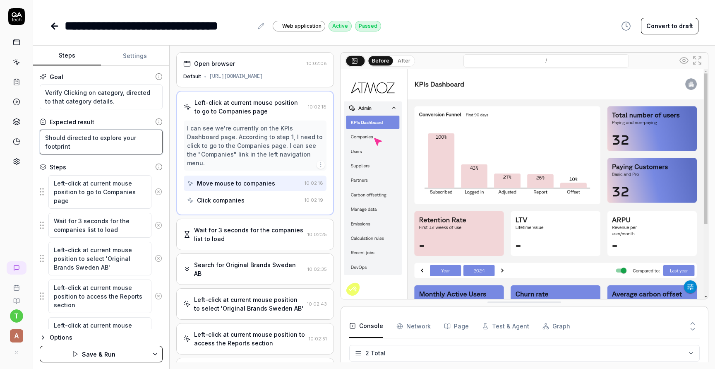
type textarea "Should directed to explore your footprint p"
type textarea "*"
type textarea "Should directed to explore your footprint pa"
type textarea "*"
type textarea "Should directed to explore your footprint pag"
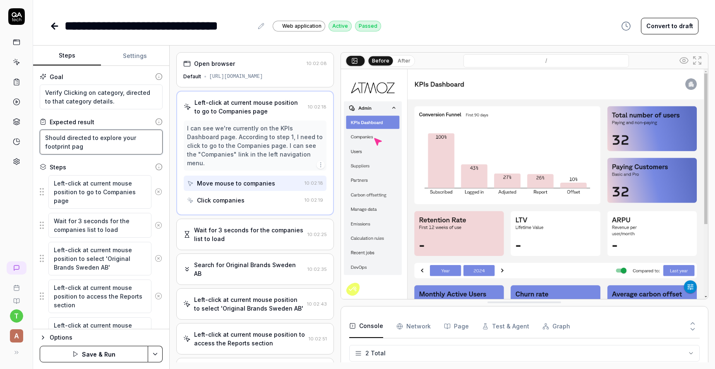
type textarea "*"
type textarea "Should directed to explore your footprint page"
type textarea "*"
type textarea "Should directed to explore your footprint page,"
type textarea "*"
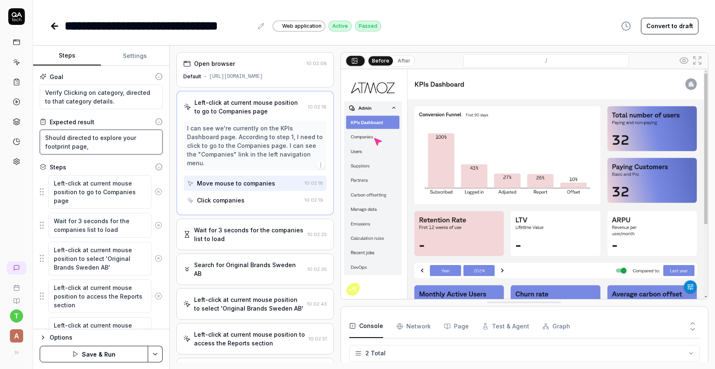
type textarea "Should directed to explore your footprint page,"
type textarea "*"
type textarea "Should directed to explore your footprint page, '"
type textarea "*"
type textarea "Should directed to explore your footprint page, ''"
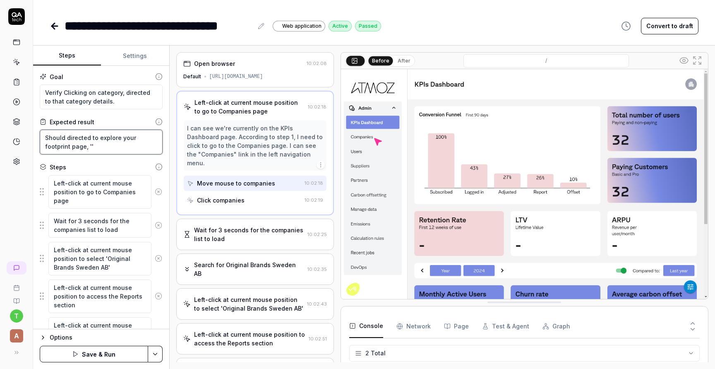
type textarea "*"
type textarea "Should directed to explore your footprint page, 'P'"
type textarea "*"
type textarea "Should directed to explore your footprint page, 'Pu'"
type textarea "*"
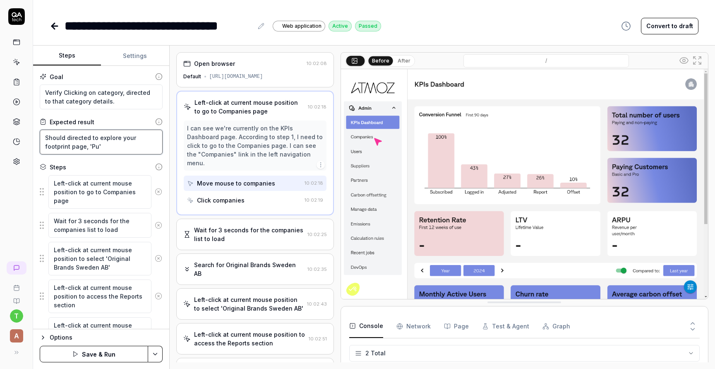
type textarea "Should directed to explore your footprint page, 'Pur'"
type textarea "*"
type textarea "Should directed to explore your footprint page, 'Purc'"
type textarea "*"
type textarea "Should directed to explore your footprint page, 'Purch'"
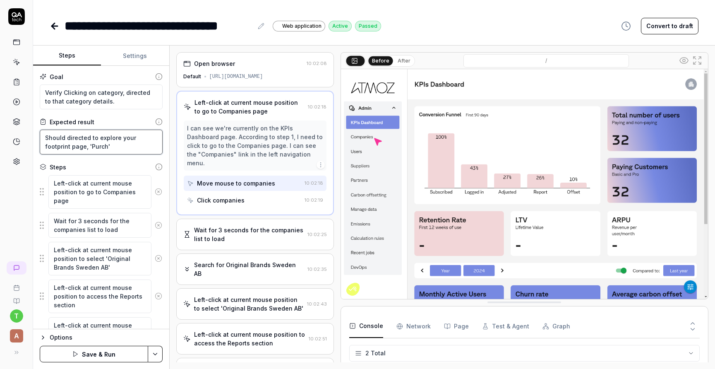
type textarea "*"
type textarea "Should directed to explore your footprint page, 'Purcha'"
type textarea "*"
type textarea "Should directed to explore your footprint page, 'Purchas'"
type textarea "*"
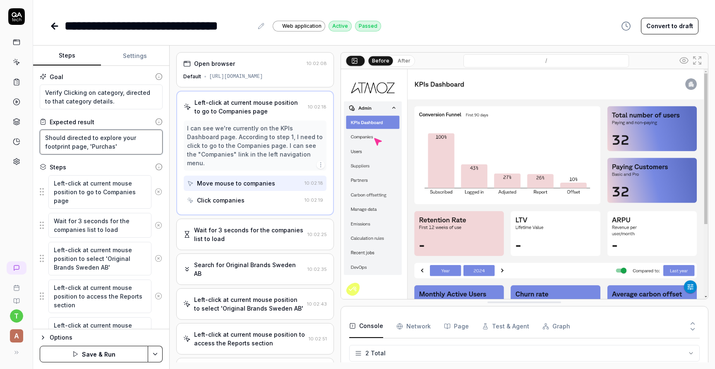
type textarea "Should directed to explore your footprint page, 'Purchase'"
type textarea "*"
type textarea "Should directed to explore your footprint page, 'Purchased'"
type textarea "*"
type textarea "Should directed to explore your footprint page, 'Purchased '"
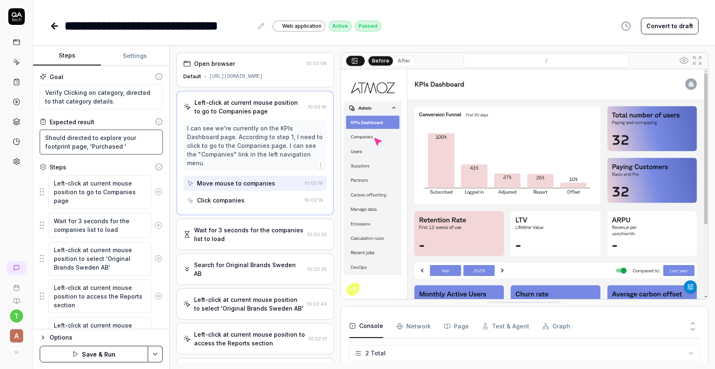
type textarea "*"
type textarea "Should directed to explore your footprint page, 'Purchased g'"
type textarea "*"
type textarea "Should directed to explore your footprint page, 'Purchased go'"
type textarea "*"
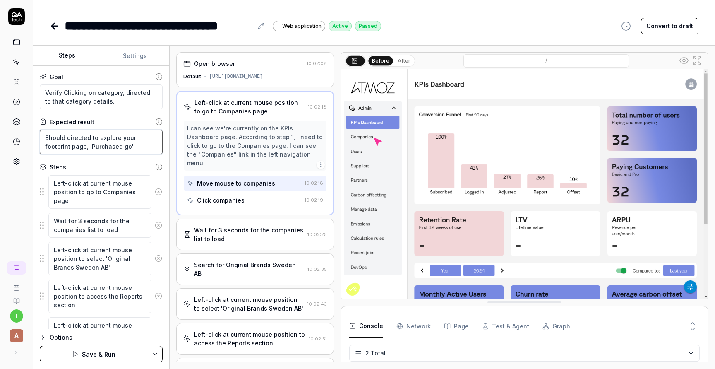
type textarea "Should directed to explore your footprint page, 'Purchased goo'"
type textarea "*"
type textarea "Should directed to explore your footprint page, 'Purchased good'"
type textarea "*"
type textarea "Should directed to explore your footprint page, 'Purchased goods'"
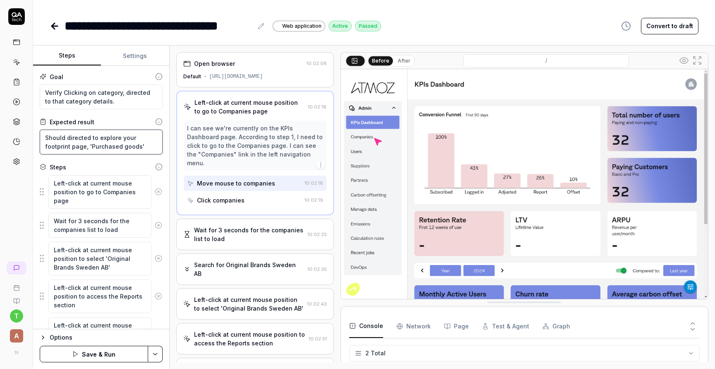
type textarea "*"
type textarea "Should directed to explore your footprint page, 'Purchased goods'"
type textarea "*"
type textarea "Should directed to explore your footprint page, 'Purchased goods' d"
type textarea "*"
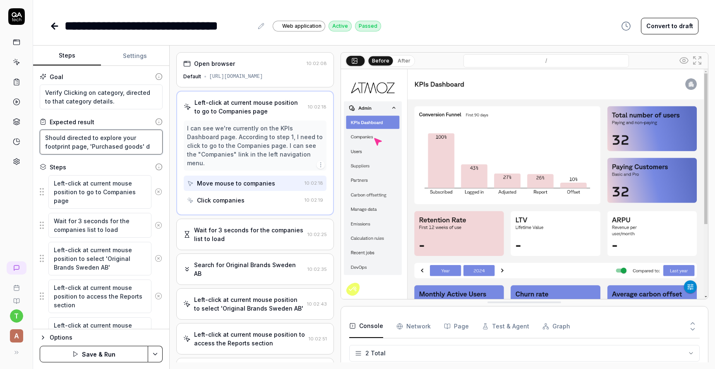
type textarea "Should directed to explore your footprint page, 'Purchased goods' de"
type textarea "*"
type textarea "Should directed to explore your footprint page, 'Purchased goods' det"
type textarea "*"
type textarea "Should directed to explore your footprint page, 'Purchased goods' deta"
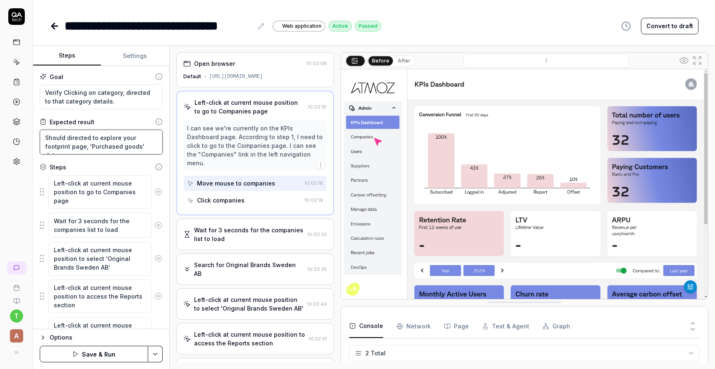
type textarea "*"
type textarea "Should directed to explore your footprint page, 'Purchased goods' detai"
type textarea "*"
type textarea "Should directed to explore your footprint page, 'Purchased goods' detail"
type textarea "*"
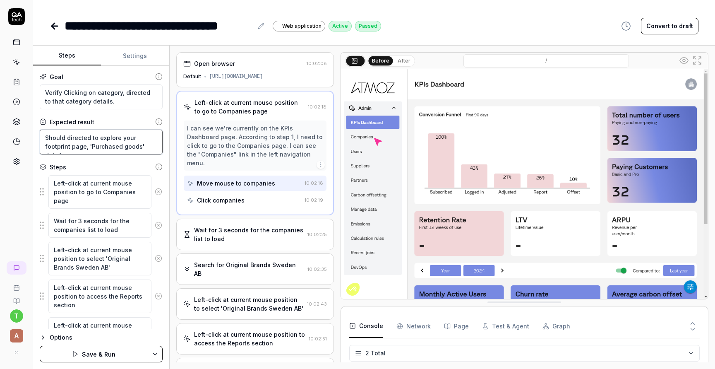
type textarea "Should directed to explore your footprint page, 'Purchased goods' details"
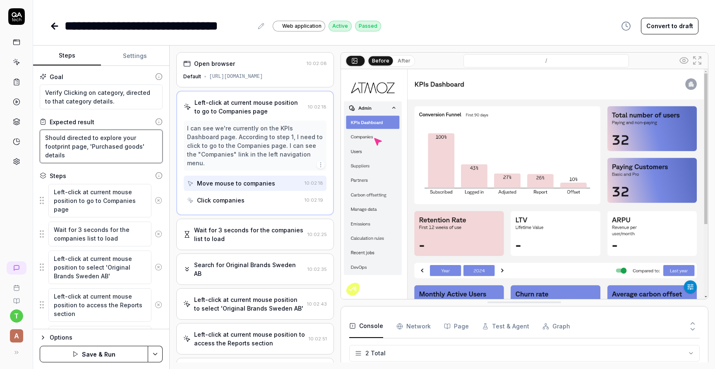
type textarea "*"
type textarea "Should directed to explore your footprint page, 'Purchased goods' details."
drag, startPoint x: 88, startPoint y: 146, endPoint x: 92, endPoint y: 154, distance: 9.3
click at [92, 154] on textarea "Should directed to explore your footprint page, 'Purchased goods' details." at bounding box center [101, 147] width 123 height 34
paste textarea "Purchased goods and services: 0.71 tCO2e"
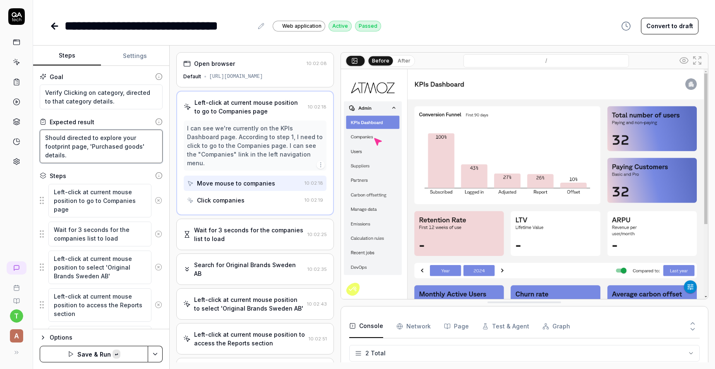
type textarea "*"
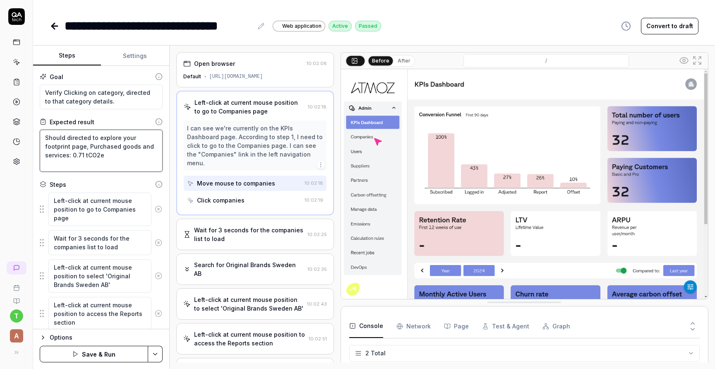
click at [125, 158] on textarea "Should directed to explore your footprint page, Purchased goods and services: 0…" at bounding box center [101, 151] width 123 height 42
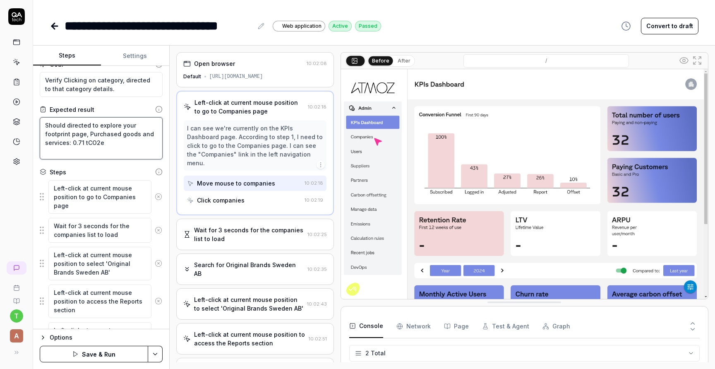
type textarea "Should directed to explore your footprint page, Purchased goods and services: 0…"
click at [159, 197] on icon at bounding box center [158, 196] width 7 height 7
click at [159, 192] on icon at bounding box center [158, 192] width 2 height 2
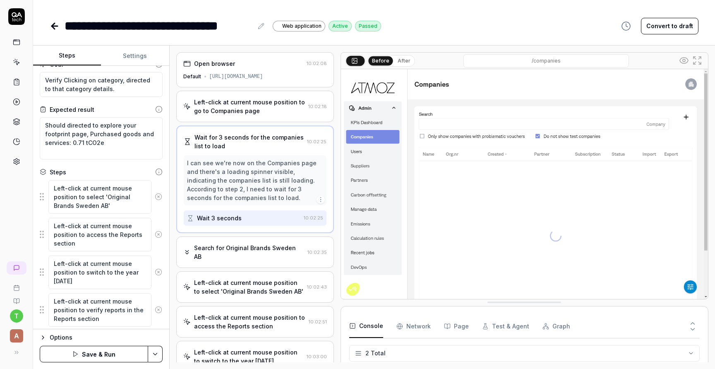
click at [158, 197] on icon at bounding box center [158, 197] width 2 height 2
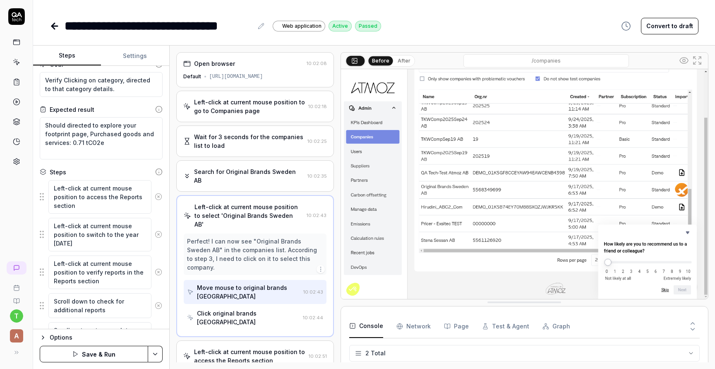
click at [158, 197] on icon at bounding box center [158, 197] width 2 height 2
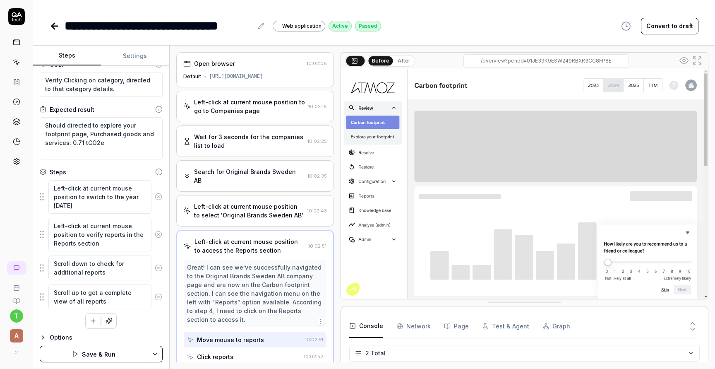
click at [158, 197] on icon at bounding box center [158, 197] width 2 height 2
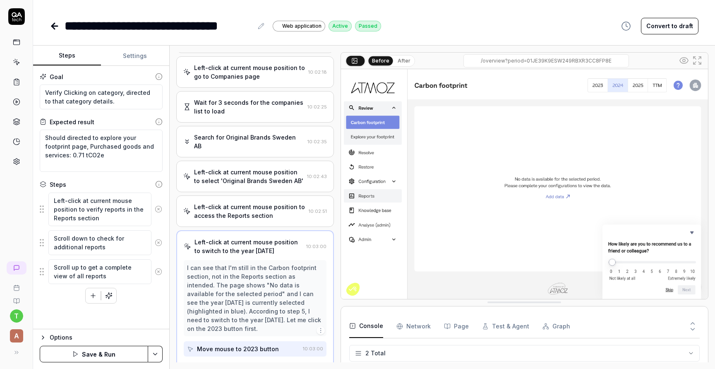
scroll to position [36, 0]
click at [158, 210] on icon at bounding box center [158, 208] width 7 height 7
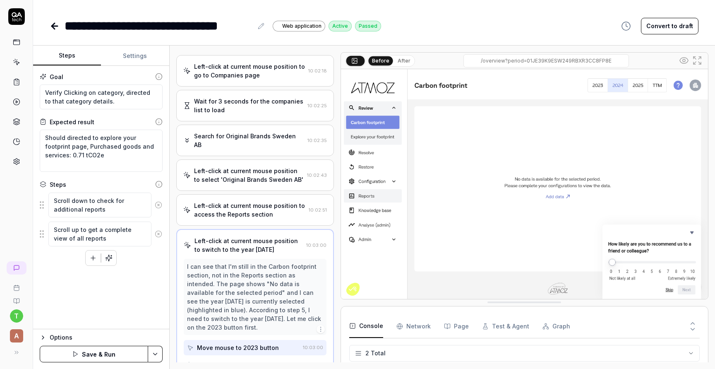
click at [158, 207] on circle at bounding box center [158, 205] width 6 height 6
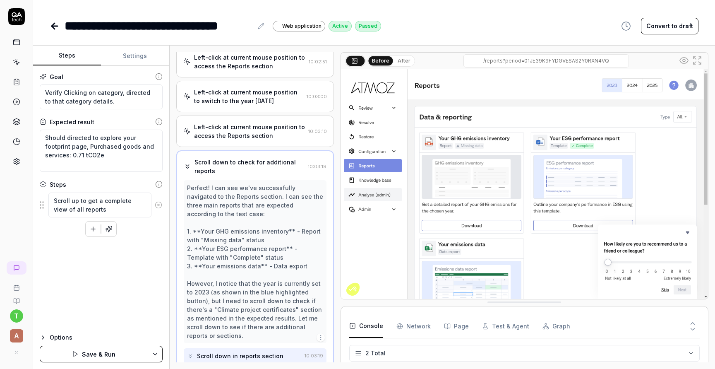
click at [157, 204] on icon at bounding box center [158, 204] width 7 height 7
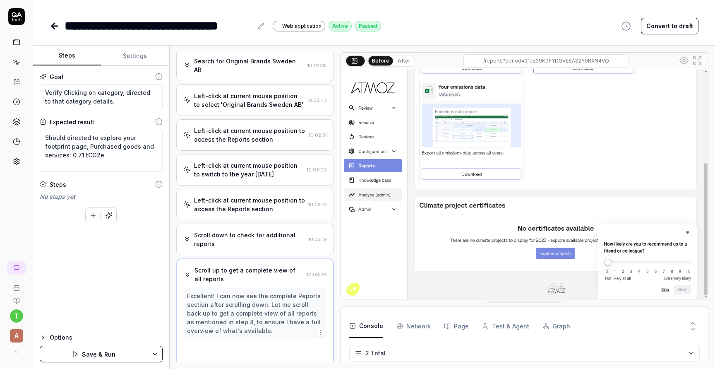
scroll to position [106, 0]
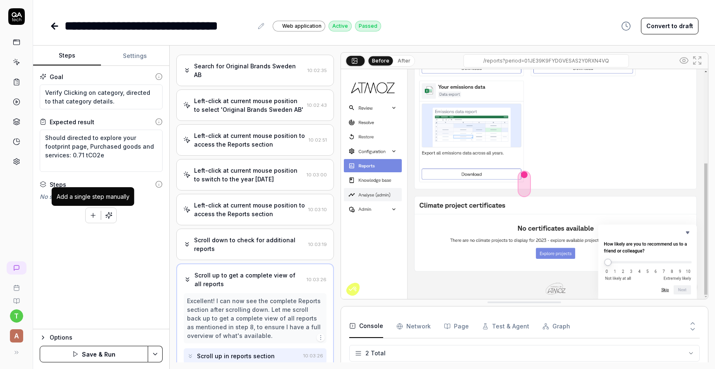
click at [94, 219] on button "button" at bounding box center [93, 215] width 15 height 15
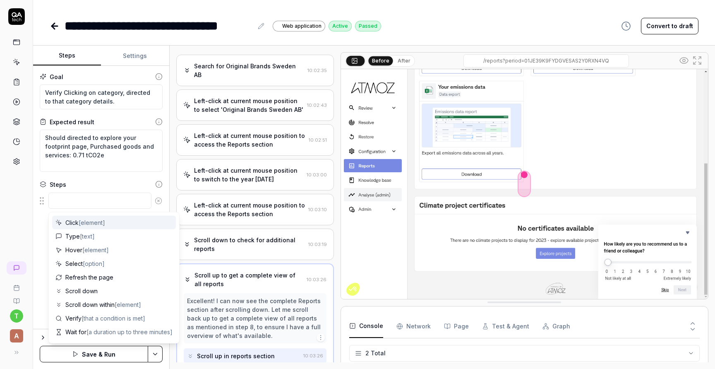
click at [225, 45] on div "**********" at bounding box center [374, 184] width 682 height 369
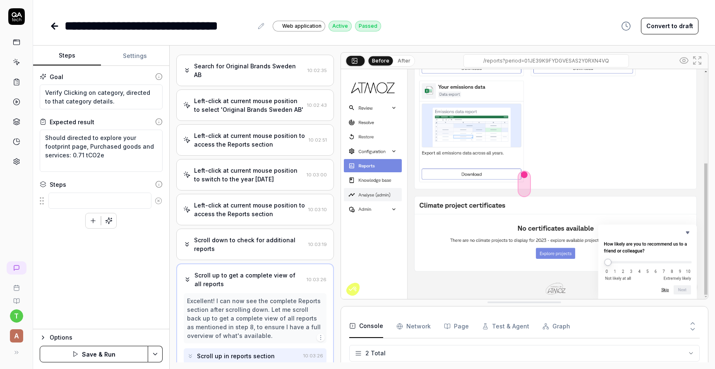
click at [108, 347] on button "Save & Run" at bounding box center [94, 354] width 108 height 17
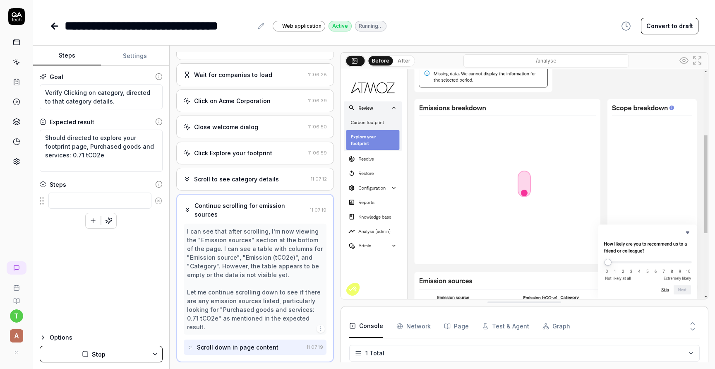
scroll to position [27, 0]
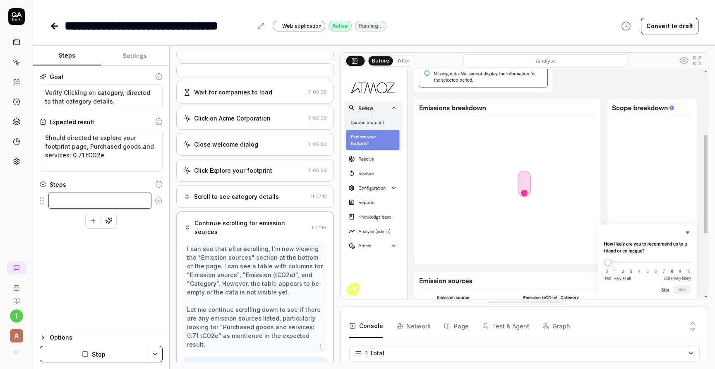
click at [89, 201] on textarea at bounding box center [99, 200] width 103 height 16
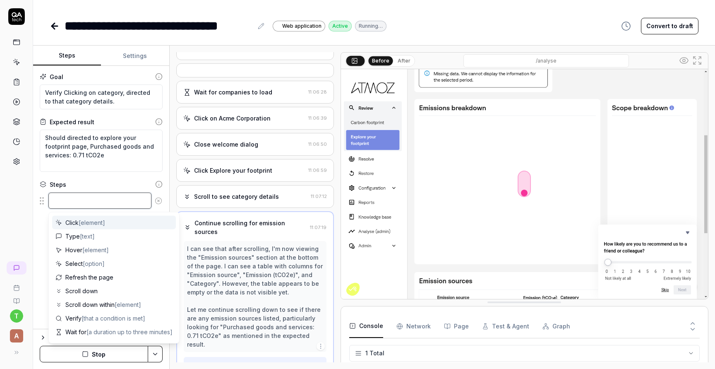
click at [92, 202] on textarea at bounding box center [99, 200] width 103 height 16
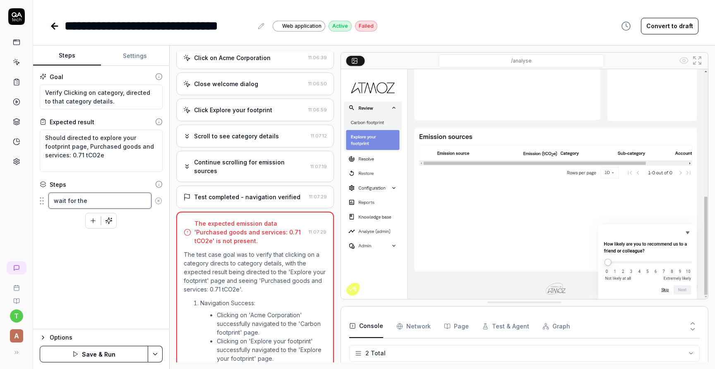
scroll to position [0, 0]
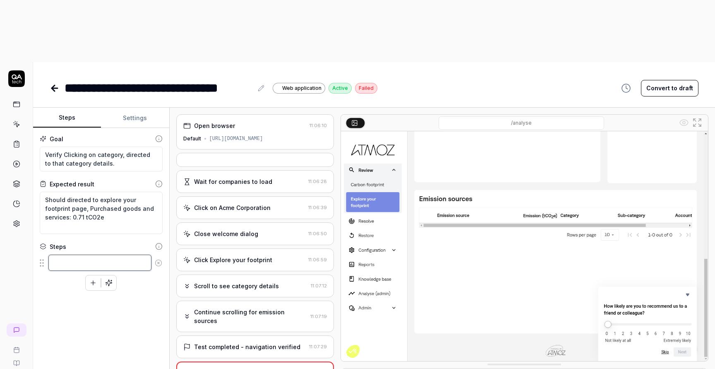
click at [107, 255] on textarea at bounding box center [99, 263] width 103 height 16
type textarea "*"
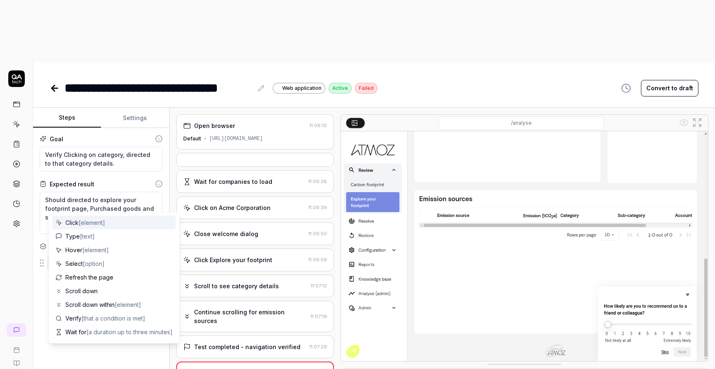
type textarea "c"
type textarea "*"
type textarea "cl"
type textarea "*"
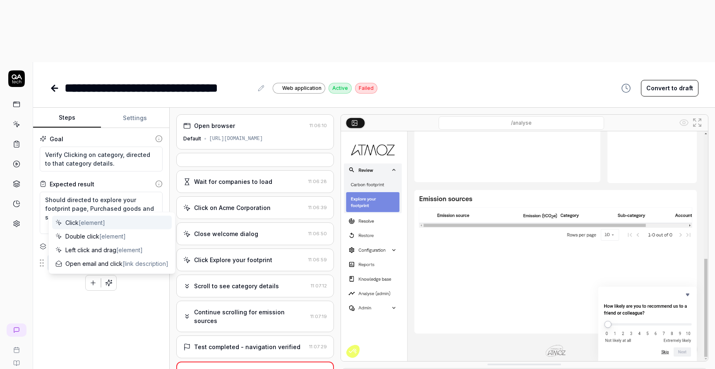
type textarea "cli"
type textarea "*"
type textarea "clic"
type textarea "*"
type textarea "click"
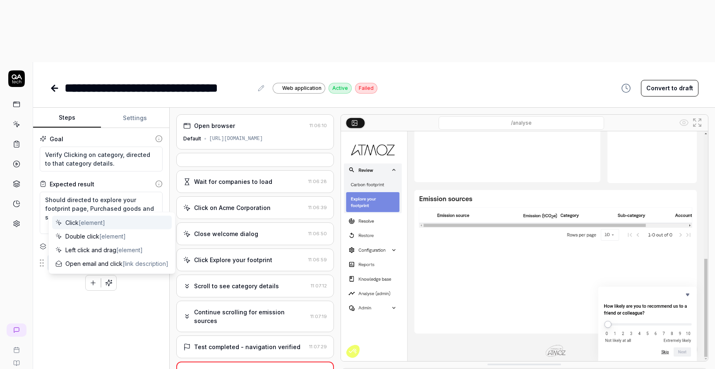
type textarea "*"
type textarea "click"
type textarea "*"
type textarea "click o"
type textarea "*"
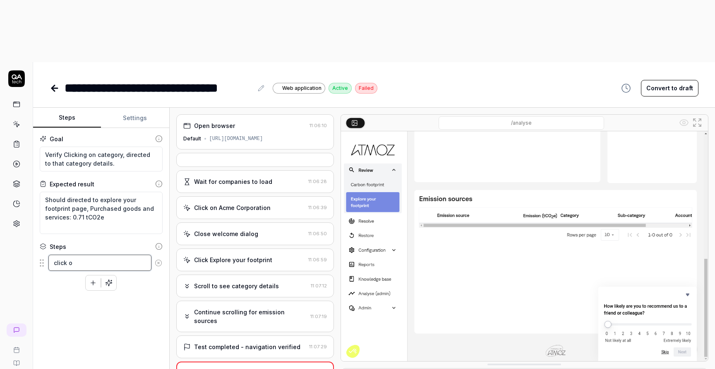
type textarea "click on"
type textarea "*"
type textarea "click on"
type textarea "*"
type textarea "click on t"
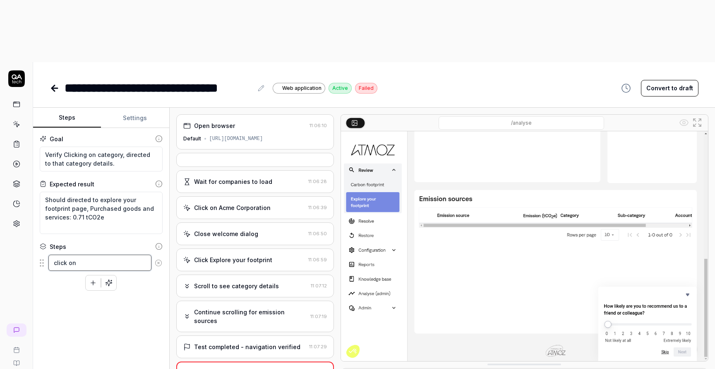
type textarea "*"
type textarea "click on th"
type textarea "*"
type textarea "click on the"
type textarea "*"
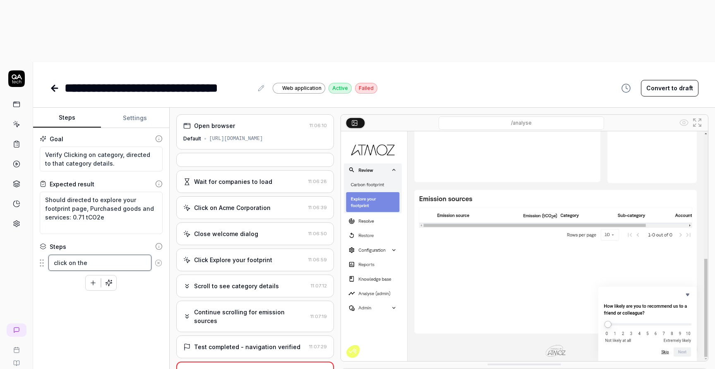
type textarea "click on the"
type textarea "*"
type textarea "click on the c"
type textarea "*"
type textarea "click on the co"
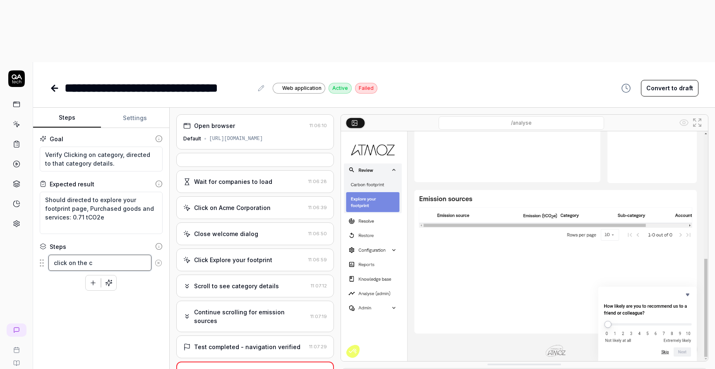
type textarea "*"
type textarea "click on the com"
type textarea "*"
type textarea "click on the comp"
type textarea "*"
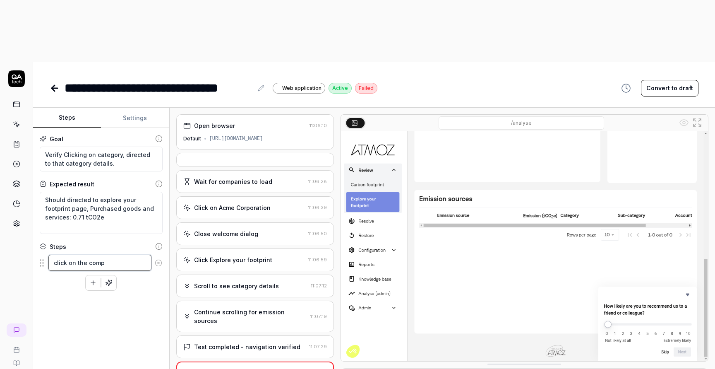
type textarea "click on the compa"
type textarea "*"
type textarea "click on the compan"
type textarea "*"
type textarea "click on the company"
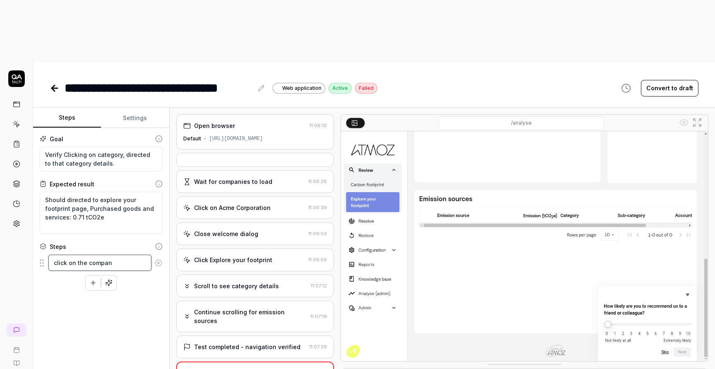
type textarea "*"
type textarea "click on the company"
type textarea "*"
paste textarea "QA Tech-Test Atmoz AB"
type textarea "click on the company QA Tech-Test Atmoz AB"
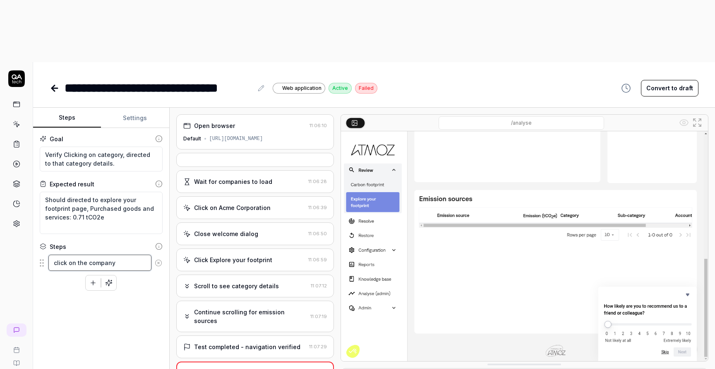
type textarea "*"
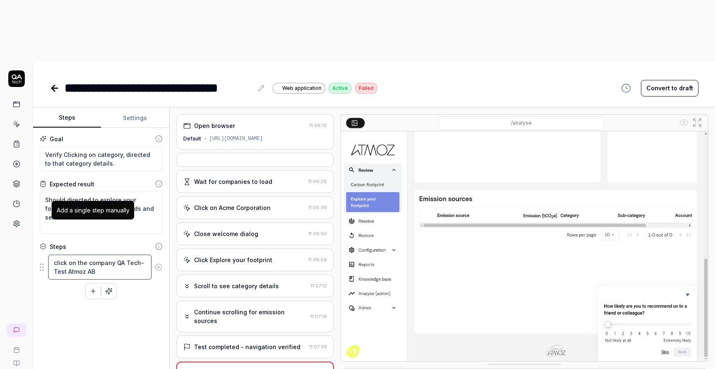
type textarea "click on the company QA Tech-Test Atmoz AB"
click at [93, 289] on icon "button" at bounding box center [93, 291] width 0 height 5
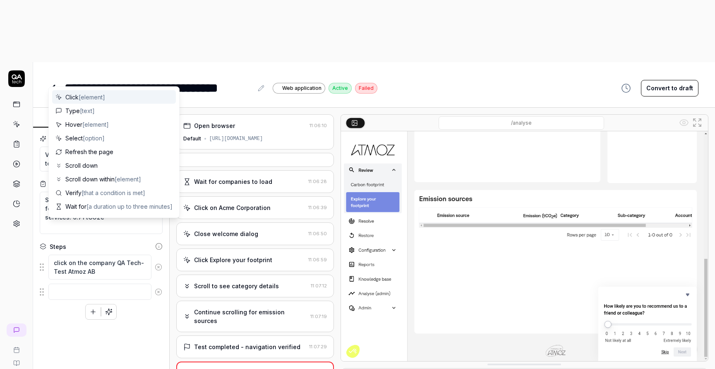
click at [147, 289] on div "Goal Verify Clicking on category, directed to that category details. Expected r…" at bounding box center [101, 259] width 136 height 263
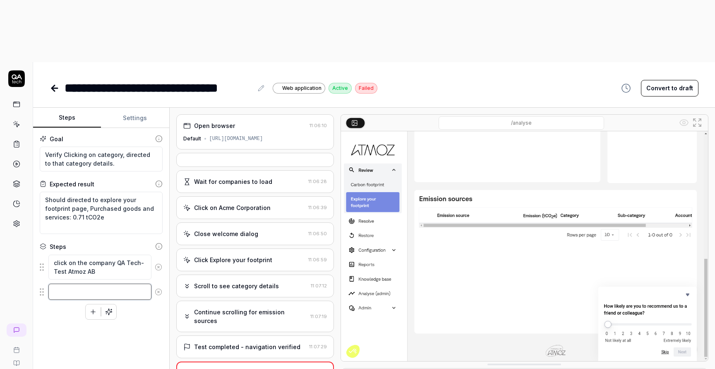
click at [128, 284] on textarea at bounding box center [99, 292] width 103 height 16
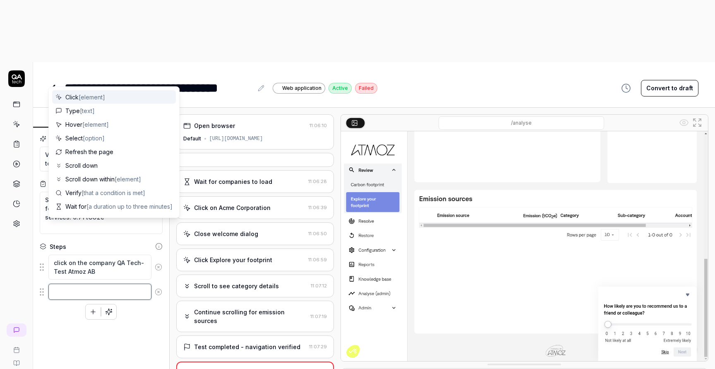
type textarea "*"
type textarea "w"
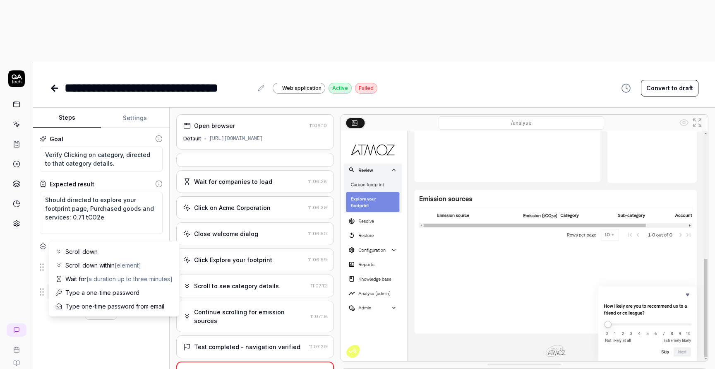
type textarea "*"
type textarea "wi"
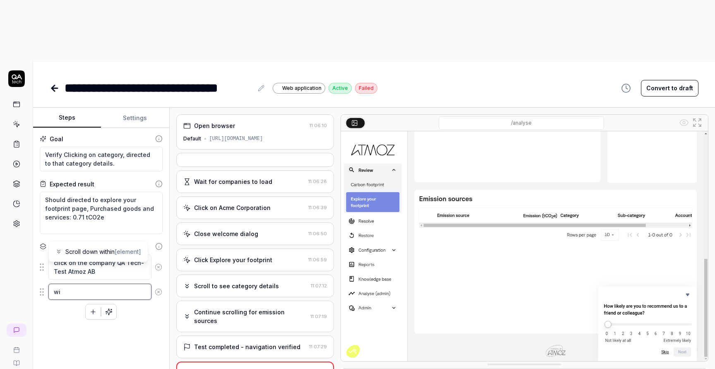
type textarea "*"
type textarea "w"
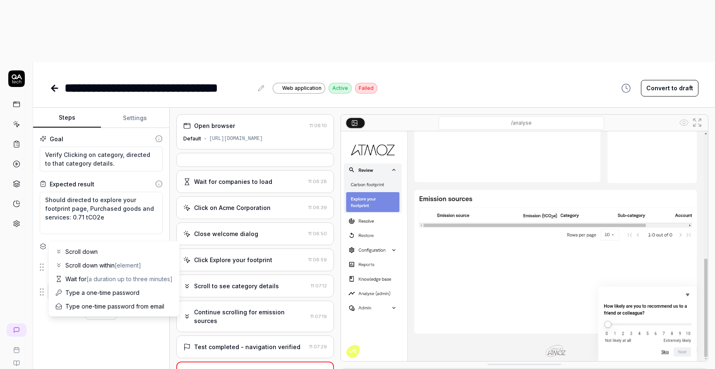
type textarea "*"
type textarea "wa"
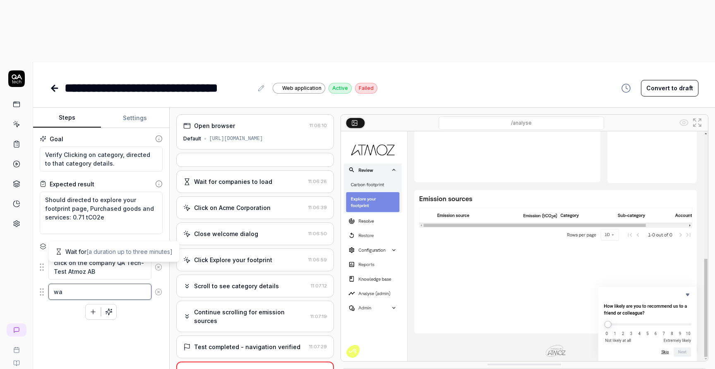
type textarea "*"
type textarea "wai"
type textarea "*"
type textarea "wait"
type textarea "*"
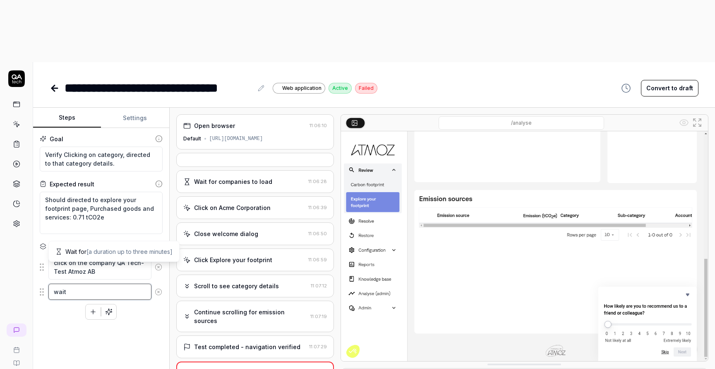
type textarea "wait"
type textarea "*"
type textarea "wait f"
type textarea "*"
type textarea "wait fo"
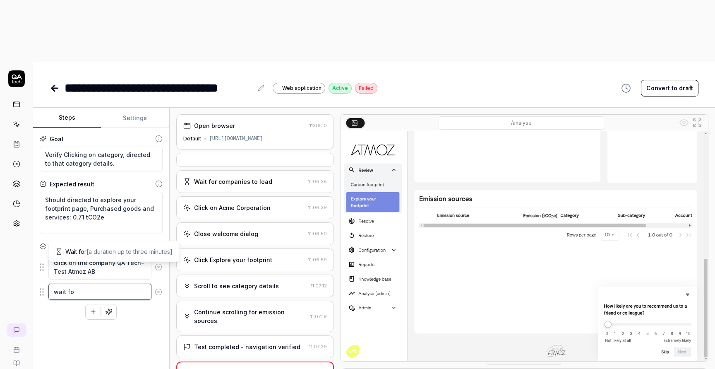
type textarea "*"
type textarea "wait for"
type textarea "*"
type textarea "wait for"
type textarea "*"
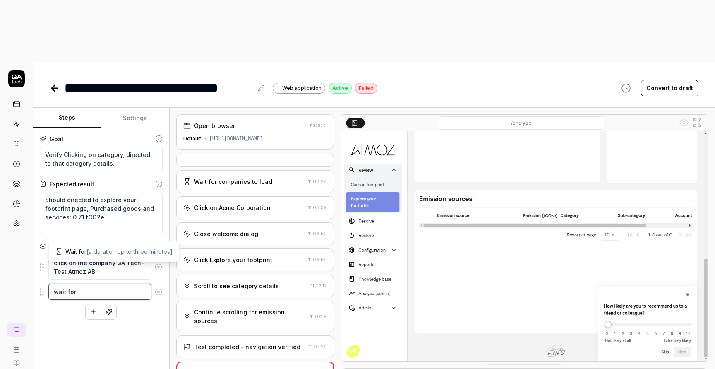
type textarea "wait for c"
type textarea "*"
type textarea "wait for ca"
type textarea "*"
type textarea "wait for car"
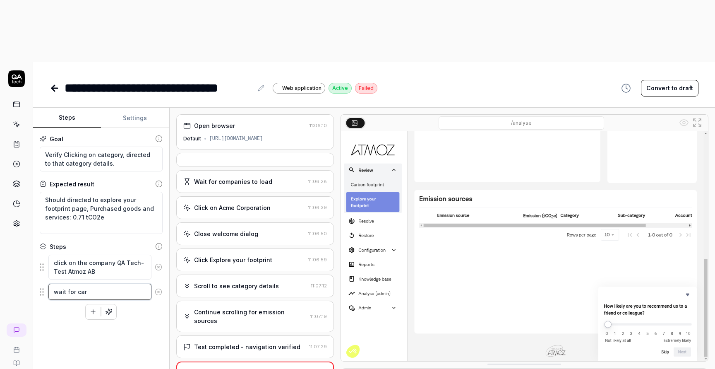
type textarea "*"
type textarea "wait for carb"
type textarea "*"
type textarea "wait for carbo"
type textarea "*"
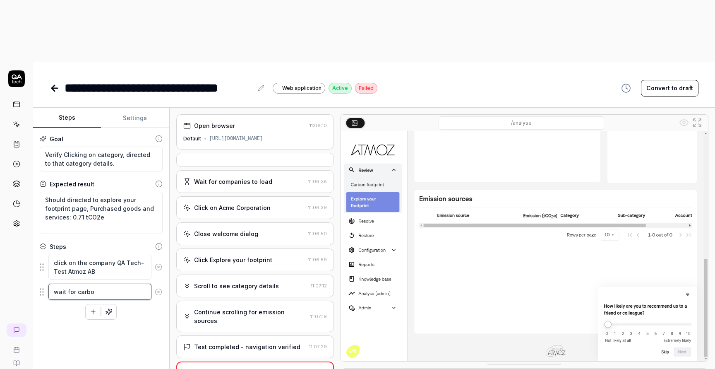
type textarea "wait for carbon"
type textarea "*"
type textarea "wait for carbon"
type textarea "*"
type textarea "wait for carbon f"
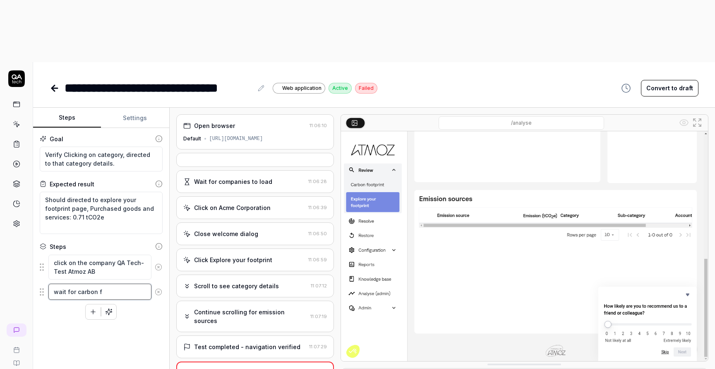
type textarea "*"
type textarea "wait for carbon fo"
type textarea "*"
type textarea "wait for carbon foo"
type textarea "*"
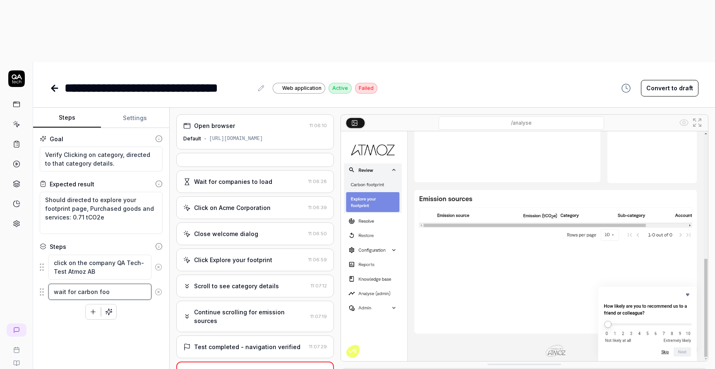
type textarea "wait for carbon foot"
type textarea "*"
type textarea "wait for carbon footp"
type textarea "*"
type textarea "wait for carbon footpr"
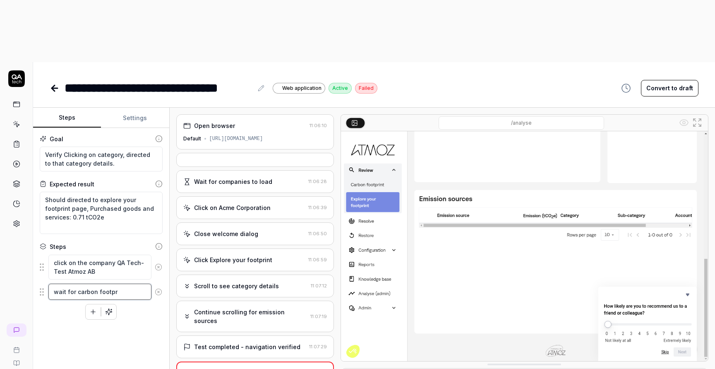
type textarea "*"
type textarea "wait for carbon footpri"
type textarea "*"
type textarea "wait for carbon footprin"
type textarea "*"
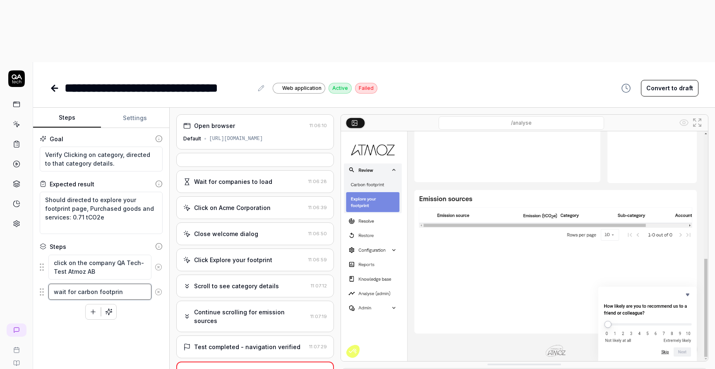
type textarea "wait for carbon footprint"
type textarea "*"
type textarea "wait for carbon footprint"
type textarea "*"
type textarea "wait for carbon footprint p"
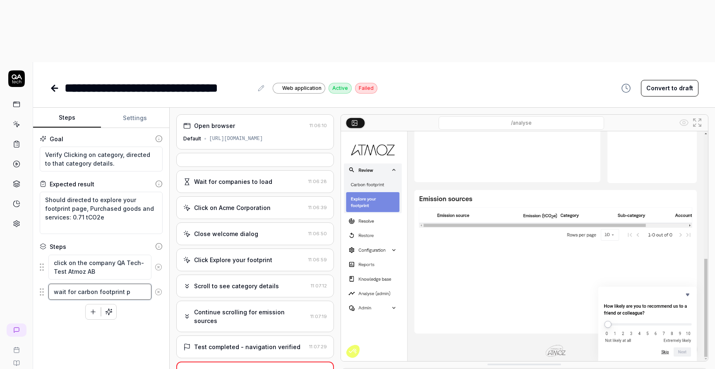
type textarea "*"
type textarea "wait for carbon footprint pa"
type textarea "*"
type textarea "wait for carbon footprint pag"
type textarea "*"
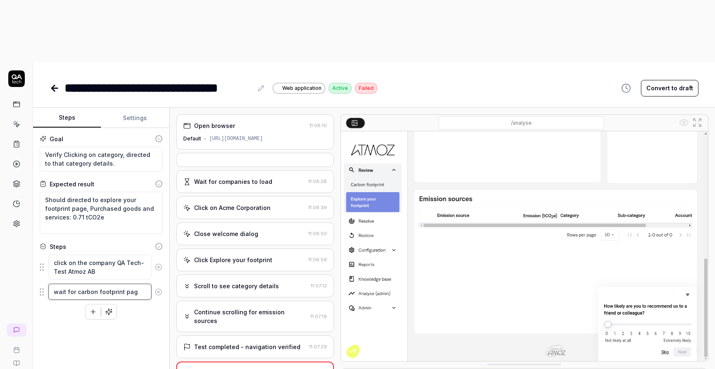
type textarea "wait for carbon footprint page"
type textarea "*"
type textarea "wait for carbon footprint page"
type textarea "*"
type textarea "wait for carbon footprint page t"
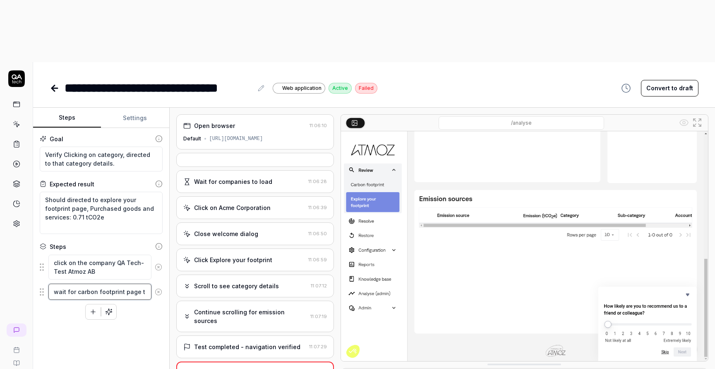
type textarea "*"
type textarea "wait for carbon footprint page t"
type textarea "*"
type textarea "wait for carbon footprint page t"
type textarea "*"
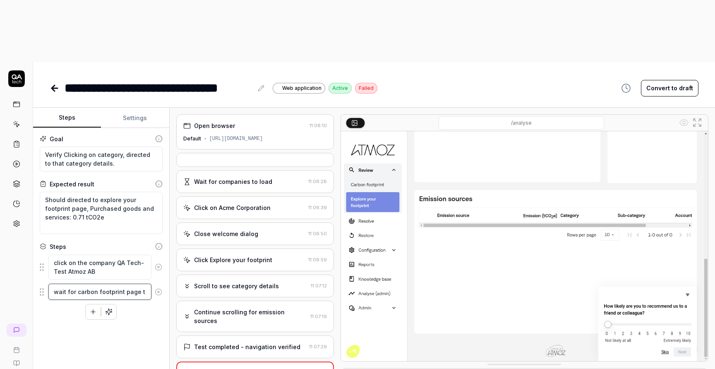
type textarea "wait for carbon footprint page to"
type textarea "*"
type textarea "wait for carbon footprint page to"
type textarea "*"
type textarea "wait for carbon footprint page to l"
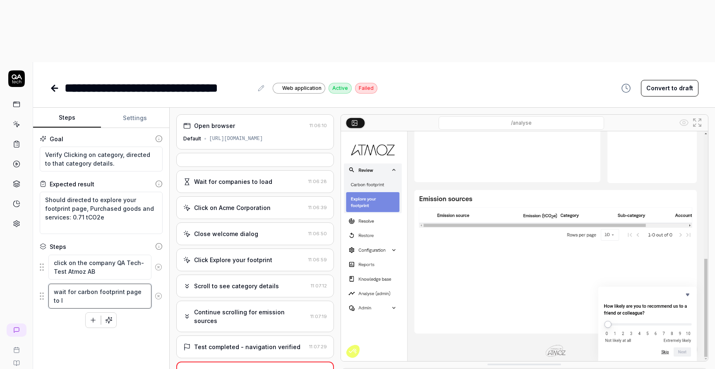
type textarea "*"
type textarea "wait for carbon footprint page to lo"
type textarea "*"
type textarea "wait for carbon footprint page to loa"
type textarea "*"
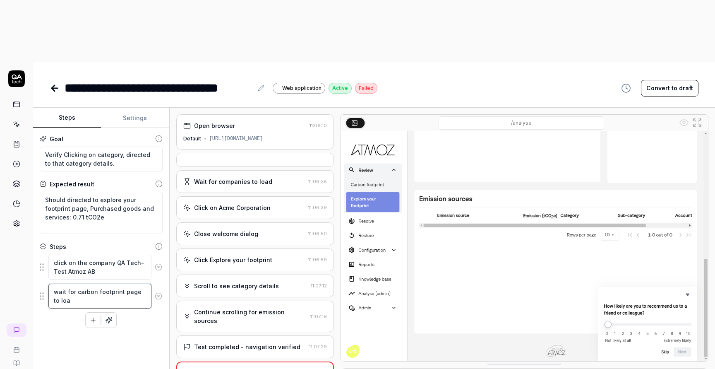
type textarea "wait for carbon footprint page to load"
type textarea "*"
type textarea "wait for carbon footprint page to load"
type textarea "*"
type textarea "wait for carbon footprint page to load s"
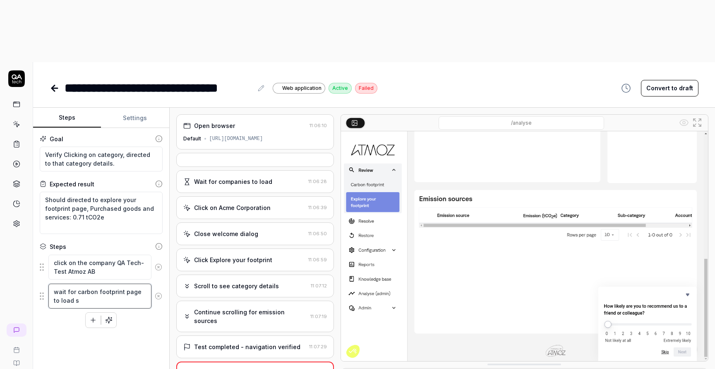
type textarea "*"
type textarea "wait for carbon footprint page to load su"
type textarea "*"
type textarea "wait for carbon footprint page to load suc"
type textarea "*"
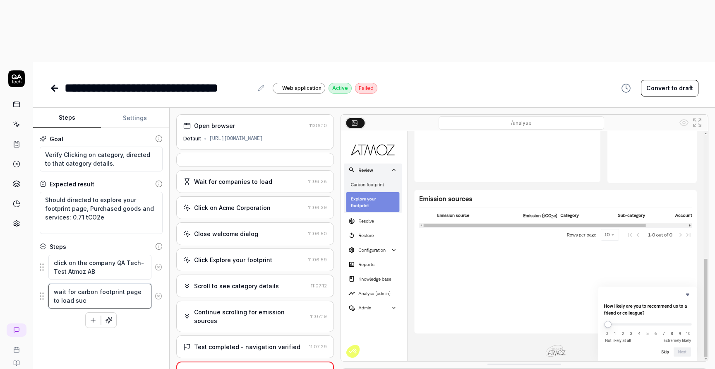
type textarea "wait for carbon footprint page to load succ"
type textarea "*"
type textarea "wait for carbon footprint page to load succe"
type textarea "*"
type textarea "wait for carbon footprint page to load succes"
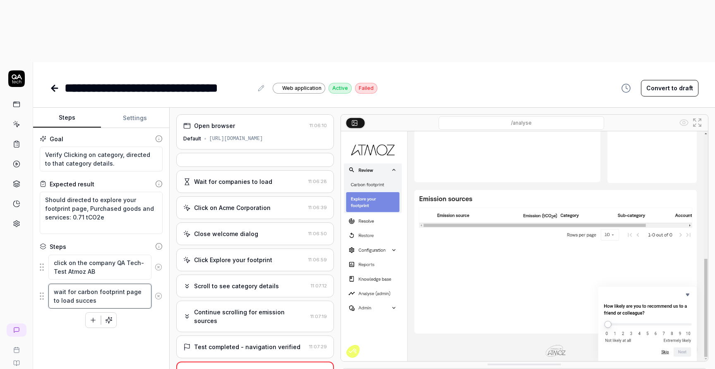
type textarea "*"
type textarea "wait for carbon footprint page to load success"
type textarea "*"
type textarea "wait for carbon footprint page to load successf"
type textarea "*"
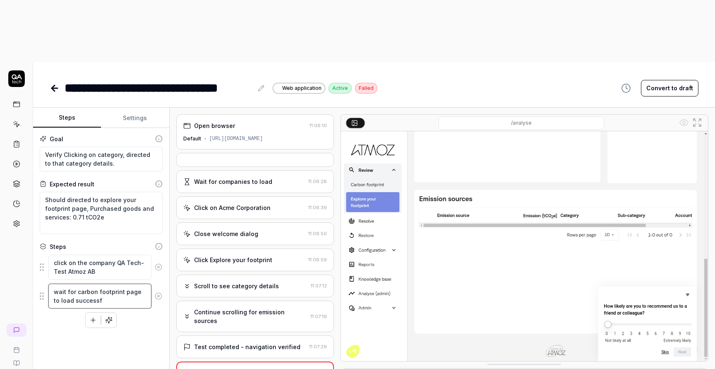
type textarea "wait for carbon footprint page to load successfu"
type textarea "*"
type textarea "wait for carbon footprint page to load successful"
type textarea "*"
type textarea "wait for carbon footprint page to load successfull"
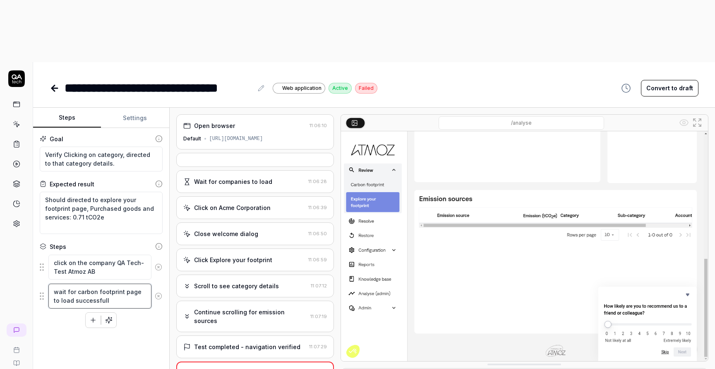
type textarea "*"
type textarea "wait for carbon footprint page to load successfully"
click at [94, 316] on icon "button" at bounding box center [92, 319] width 7 height 7
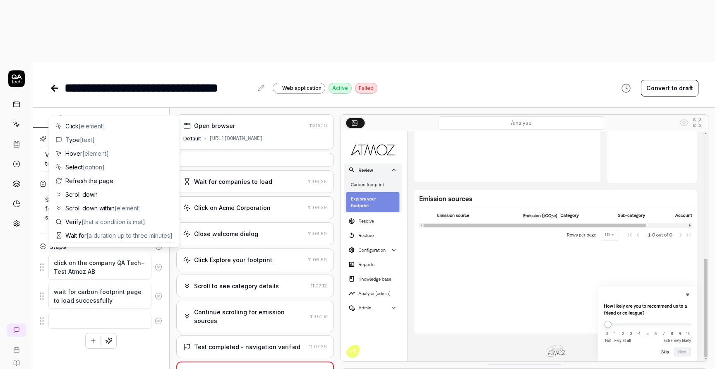
click at [97, 313] on textarea at bounding box center [99, 321] width 103 height 16
type textarea "*"
type textarea "c"
type textarea "*"
type textarea "cl"
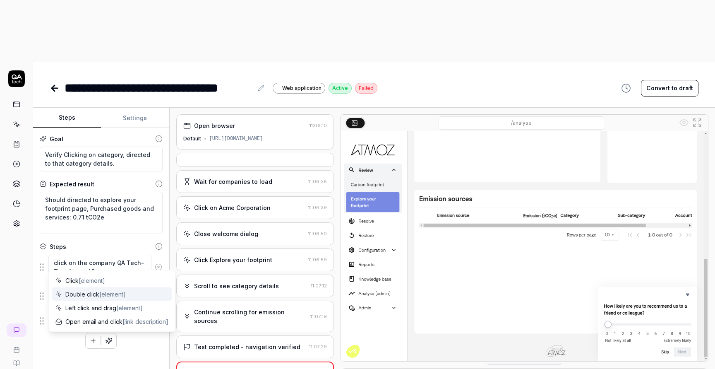
type textarea "*"
type textarea "cli"
type textarea "*"
type textarea "click"
type textarea "*"
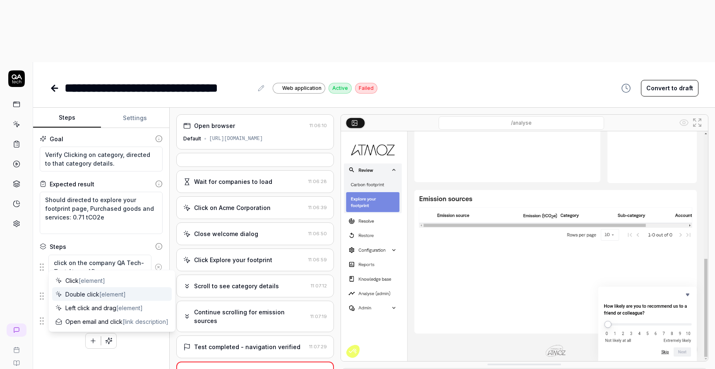
type textarea "click"
type textarea "*"
type textarea "G"
type textarea "*"
type textarea "Go"
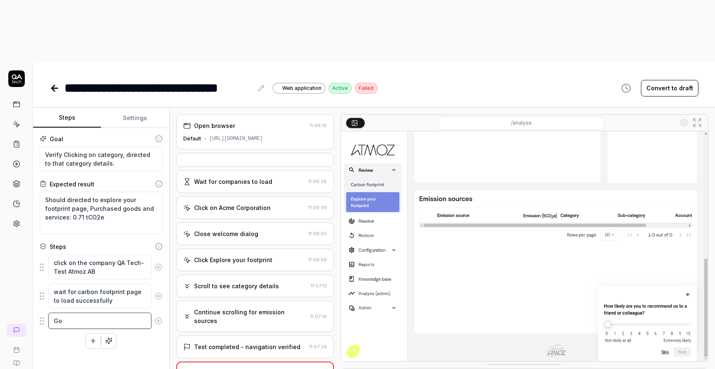
type textarea "*"
type textarea "Go"
type textarea "*"
type textarea "Go t"
type textarea "*"
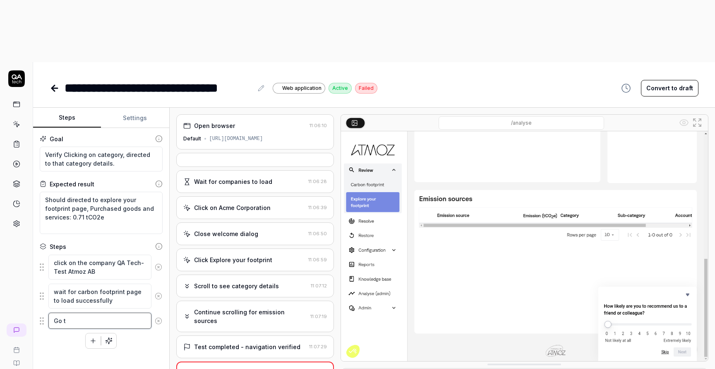
type textarea "Go to"
type textarea "*"
type textarea "Go to"
type textarea "*"
type textarea "Go to t"
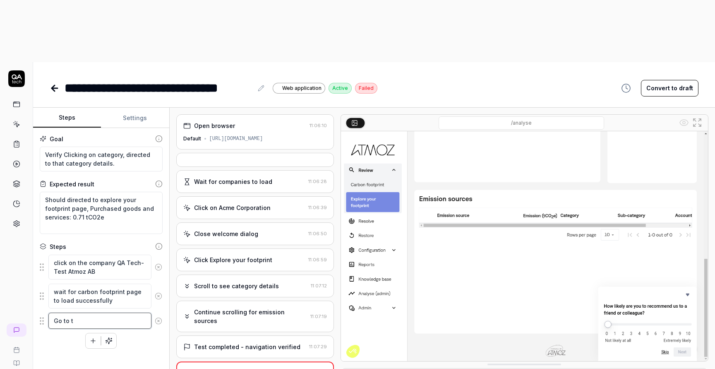
type textarea "*"
type textarea "Go to th"
type textarea "*"
type textarea "Go to the"
type textarea "*"
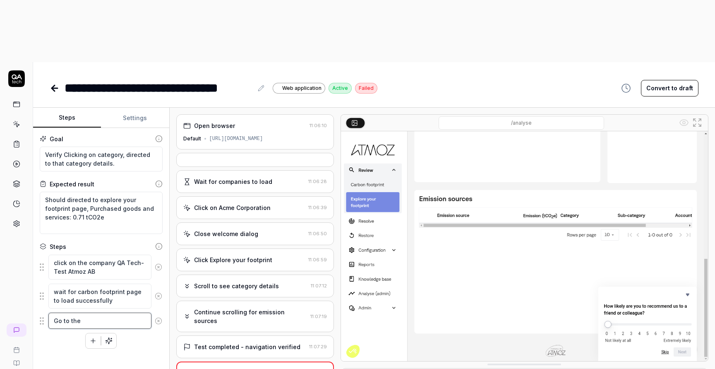
type textarea "Go to the"
type textarea "*"
type textarea "Go to the '"
type textarea "*"
type textarea "Go to the ''"
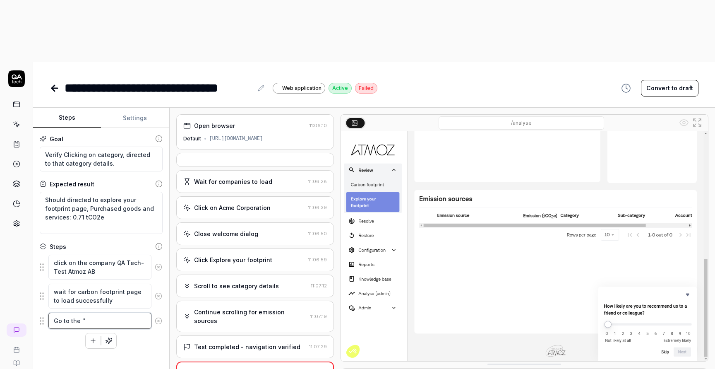
type textarea "*"
type textarea "Go to the 'c'"
type textarea "*"
type textarea "Go to the 'cat'"
type textarea "*"
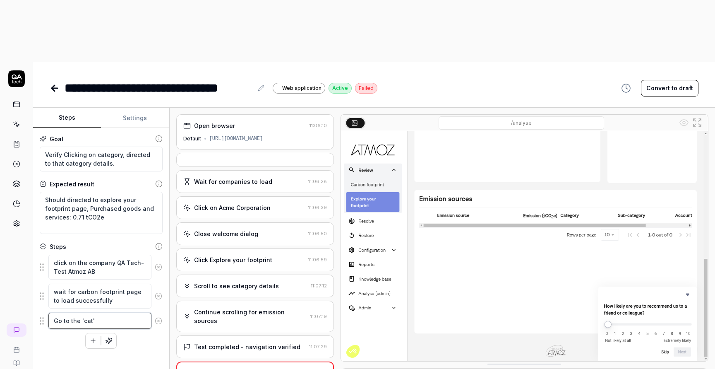
type textarea "Go to the 'cate'"
type textarea "*"
type textarea "Go to the 'cater'"
type textarea "*"
type textarea "Go to the 'caterg'"
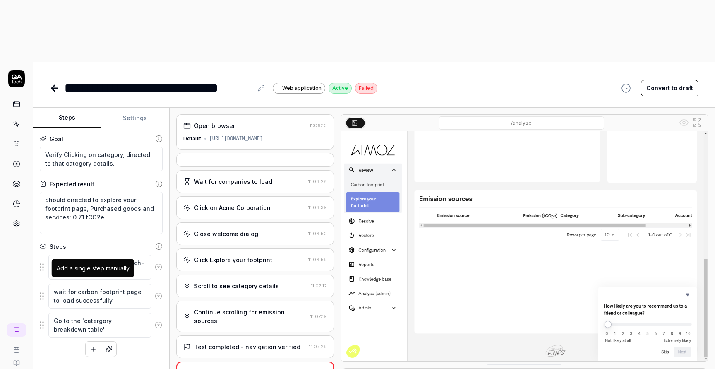
click at [95, 345] on icon "button" at bounding box center [92, 348] width 7 height 7
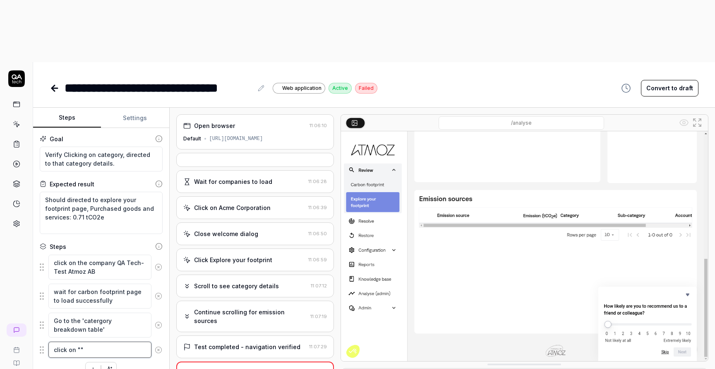
click at [79, 342] on textarea "click on """ at bounding box center [99, 350] width 103 height 16
paste textarea "Purchased goods and services"
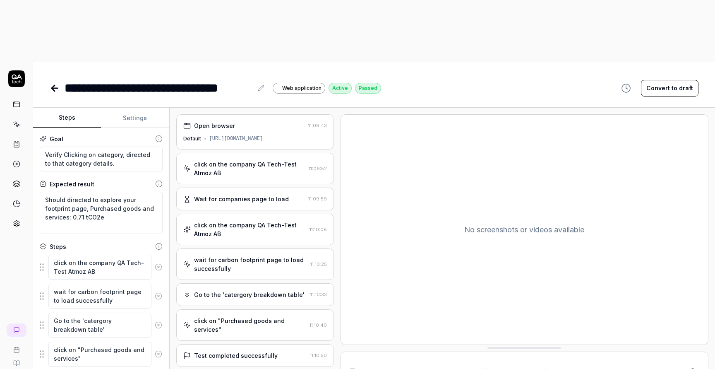
scroll to position [1, 0]
click at [143, 108] on button "Settings" at bounding box center [135, 118] width 68 height 20
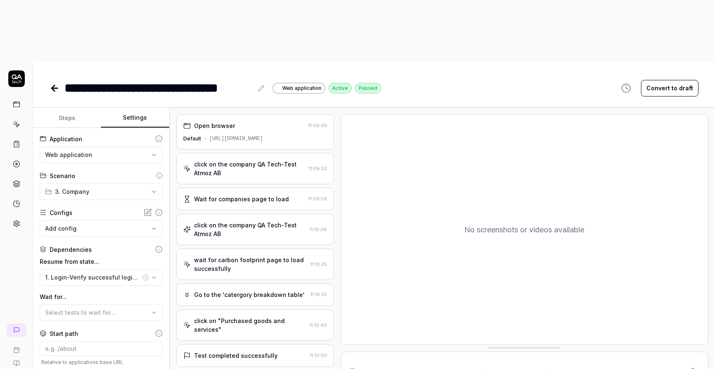
click at [55, 88] on icon at bounding box center [55, 88] width 6 height 0
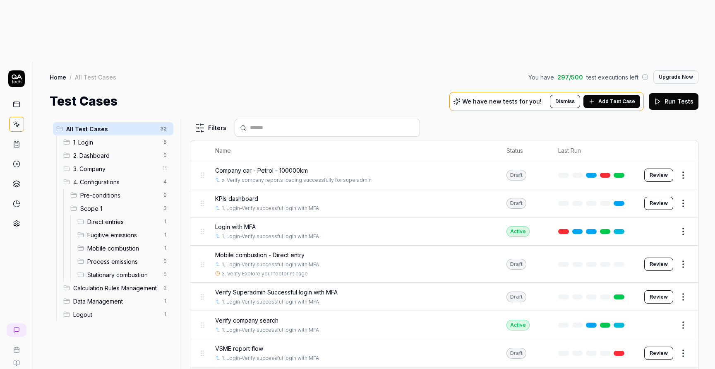
click at [110, 175] on div "4. Configurations 4" at bounding box center [116, 181] width 113 height 13
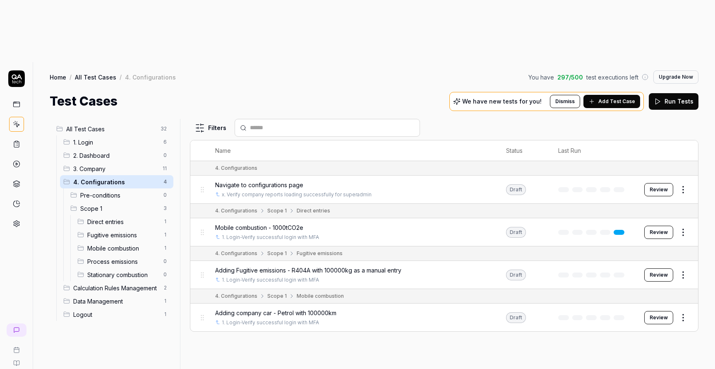
click at [109, 162] on div "3. Company 11" at bounding box center [116, 168] width 113 height 13
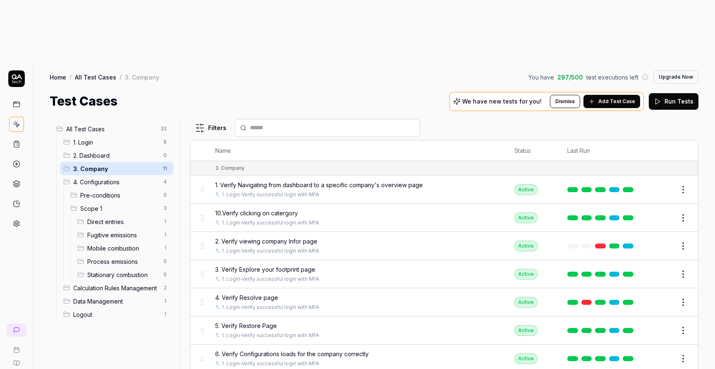
scroll to position [58, 0]
click at [281, 209] on span "10.Verify clicking on catergory" at bounding box center [256, 213] width 83 height 9
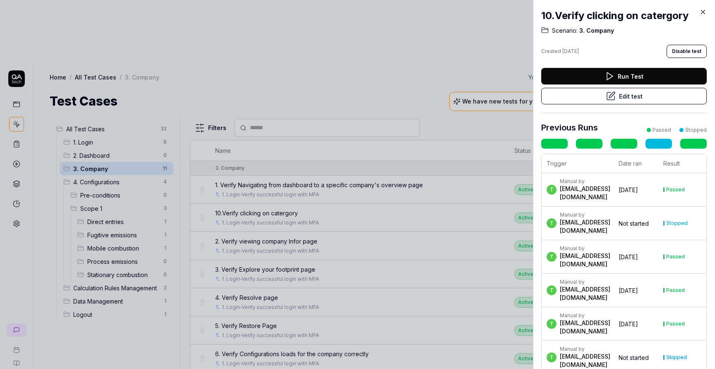
click at [627, 77] on button "Run Test" at bounding box center [624, 76] width 166 height 17
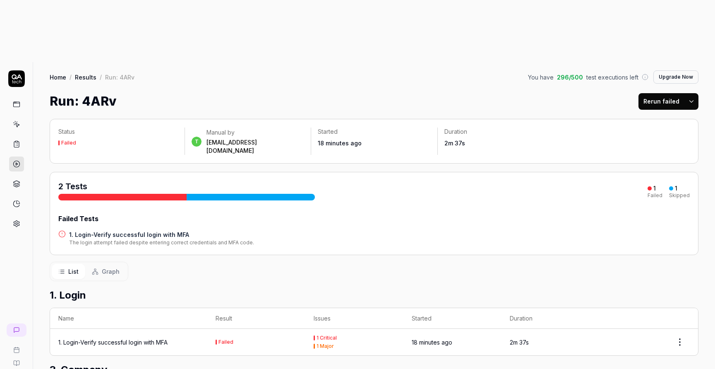
scroll to position [31, 0]
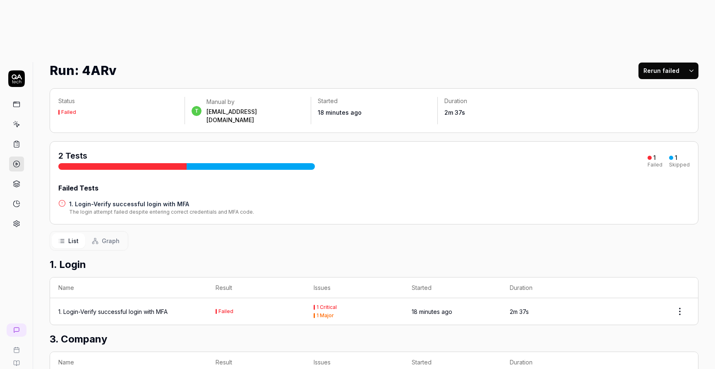
click at [163, 200] on h4 "1. Login-Verify successful login with MFA" at bounding box center [161, 204] width 185 height 9
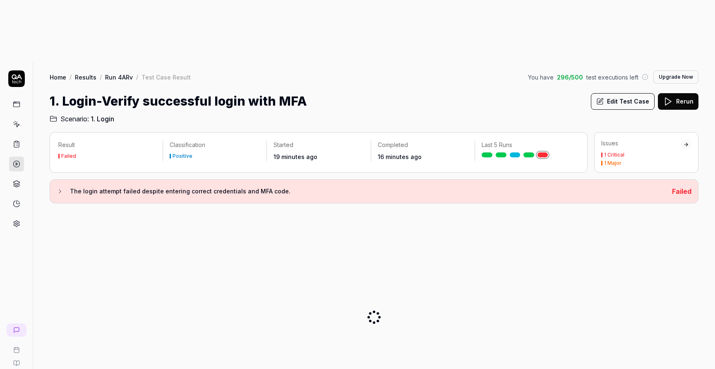
click at [163, 186] on h3 "The login attempt failed despite entering correct credentials and MFA code." at bounding box center [368, 191] width 596 height 10
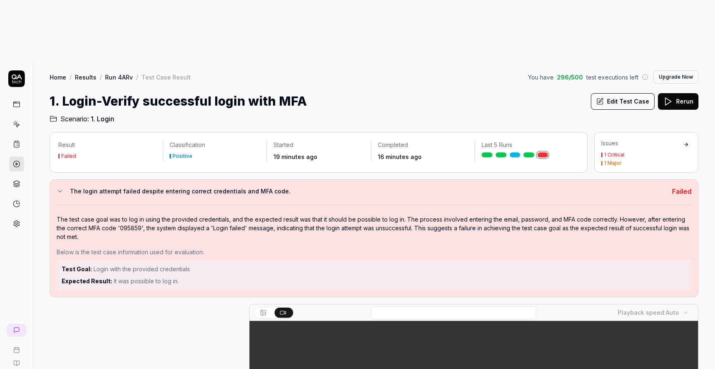
scroll to position [208, 0]
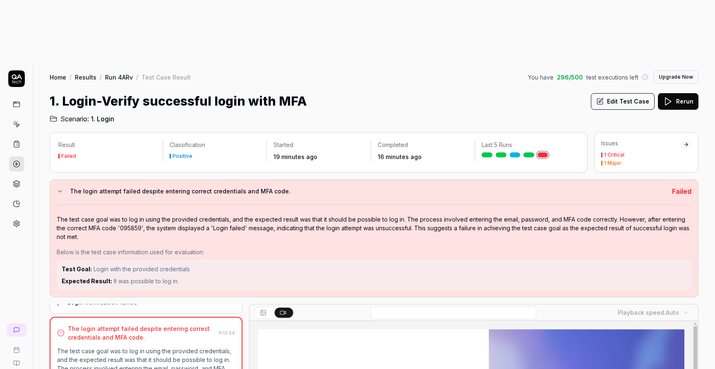
click at [686, 93] on button "Rerun" at bounding box center [678, 101] width 41 height 17
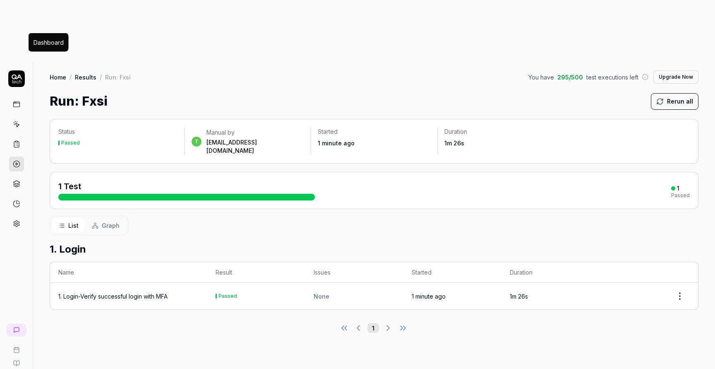
click at [19, 101] on icon at bounding box center [16, 104] width 7 height 7
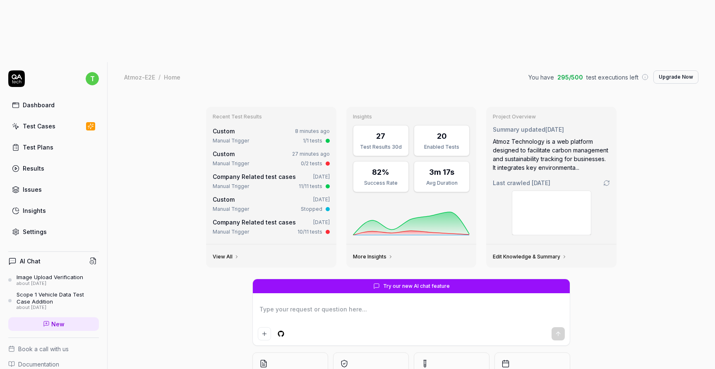
click at [51, 143] on div "Test Plans" at bounding box center [38, 147] width 31 height 9
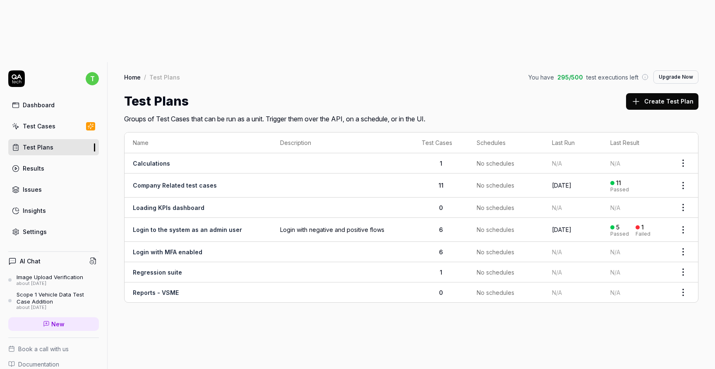
click at [176, 182] on link "Company Related test cases" at bounding box center [175, 185] width 84 height 7
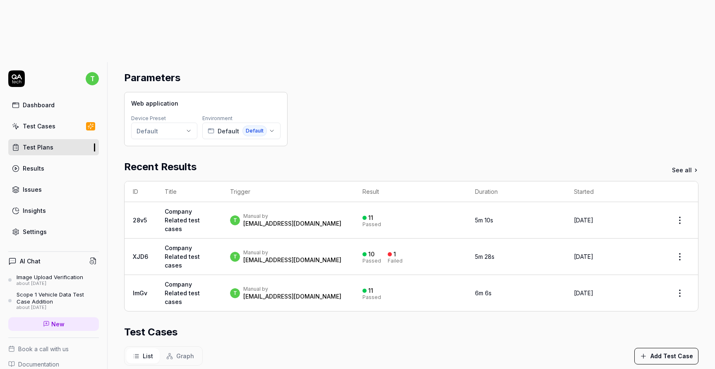
scroll to position [4, 0]
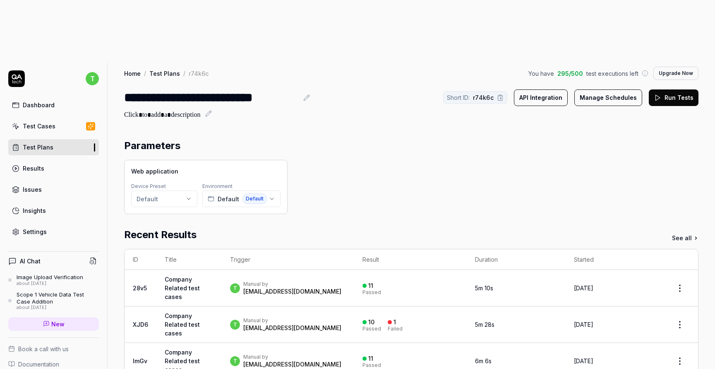
click at [664, 89] on button "Run Tests" at bounding box center [674, 97] width 50 height 17
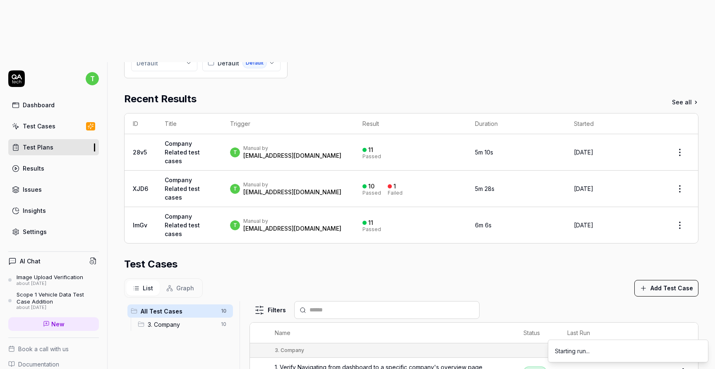
scroll to position [232, 0]
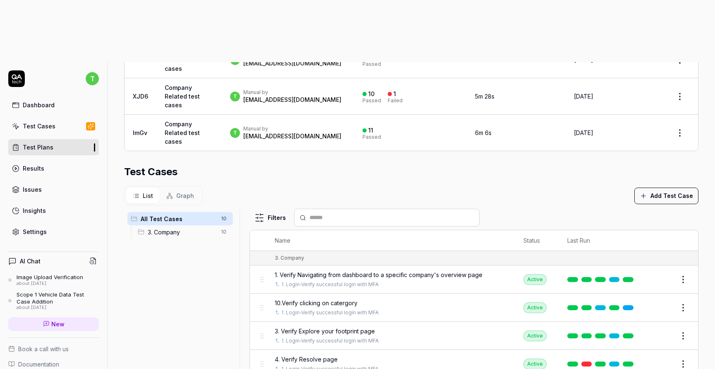
click at [169, 228] on span "3. Company" at bounding box center [182, 232] width 68 height 9
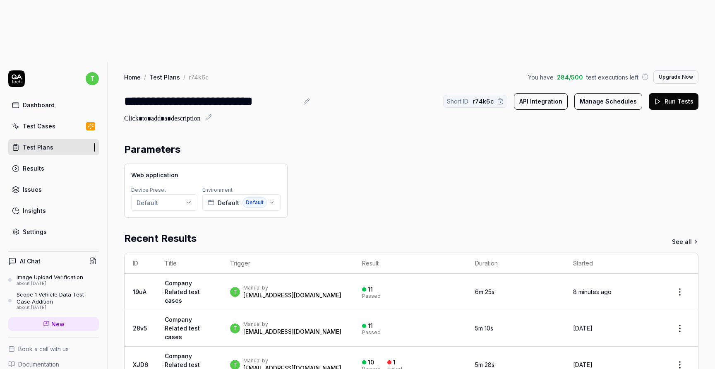
click at [76, 97] on link "Dashboard" at bounding box center [53, 105] width 91 height 16
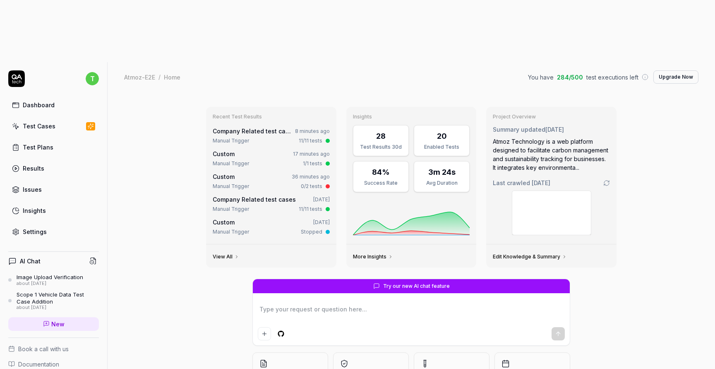
click at [77, 160] on link "Results" at bounding box center [53, 168] width 91 height 16
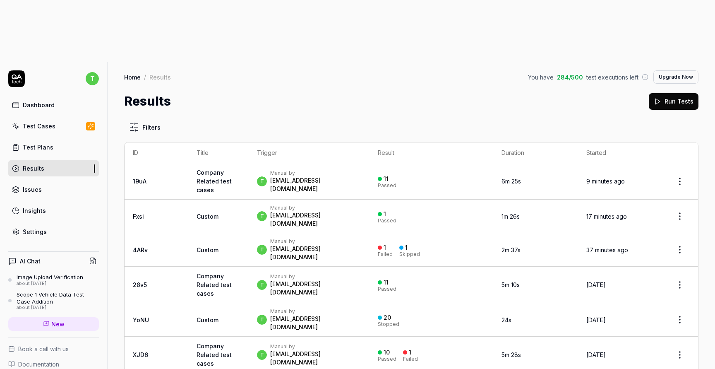
click at [197, 169] on link "Company Related test cases" at bounding box center [214, 181] width 35 height 24
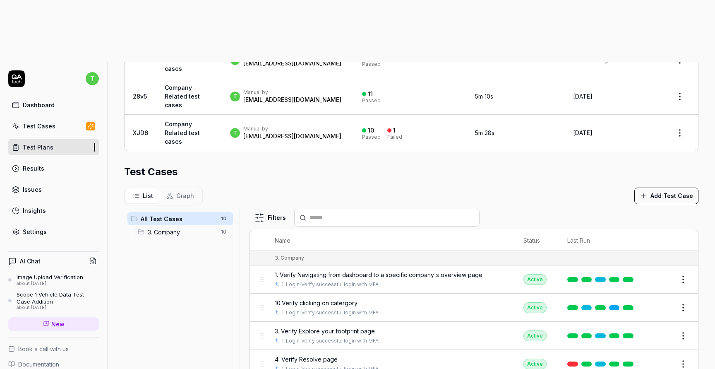
click at [61, 118] on link "Test Cases" at bounding box center [53, 126] width 91 height 16
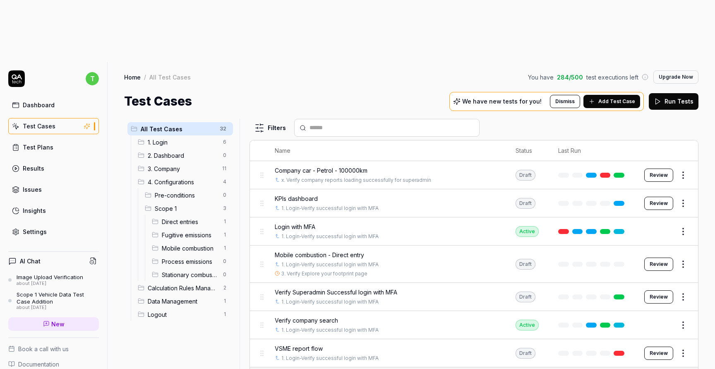
click at [170, 164] on span "3. Company" at bounding box center [183, 168] width 70 height 9
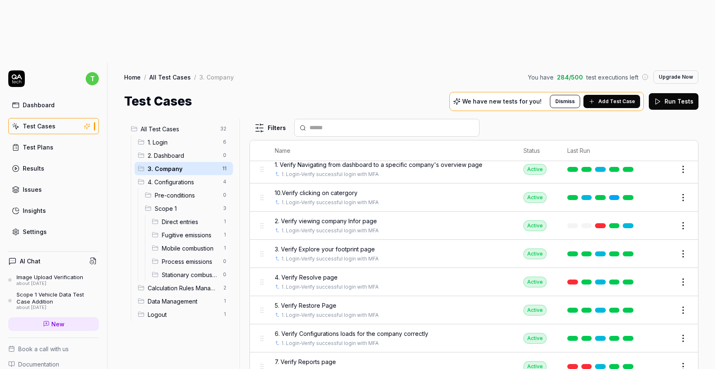
scroll to position [58, 0]
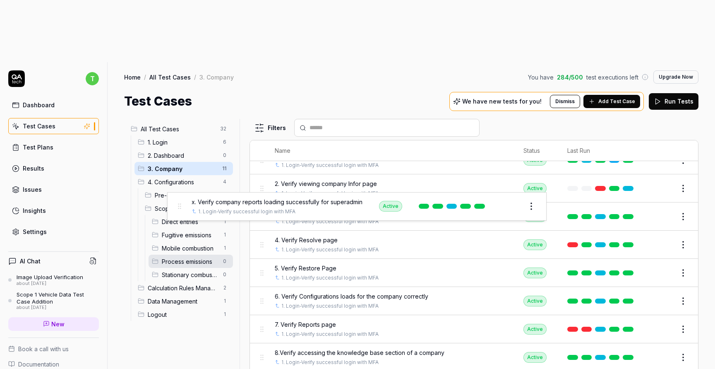
drag, startPoint x: 261, startPoint y: 346, endPoint x: 178, endPoint y: 202, distance: 165.7
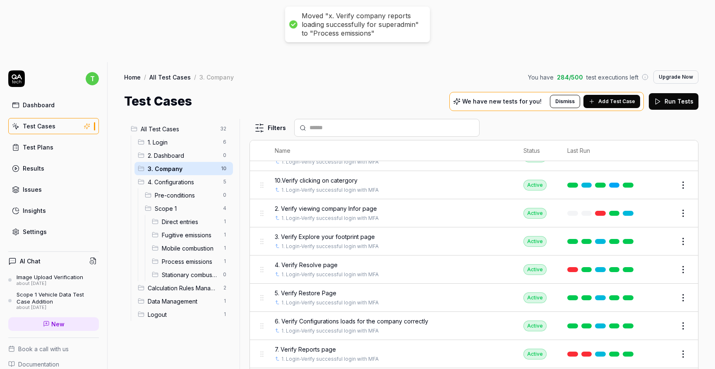
scroll to position [29, 0]
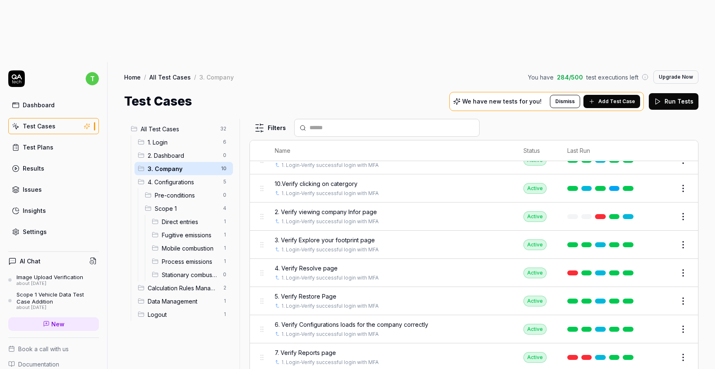
click at [183, 164] on span "3. Company" at bounding box center [182, 168] width 68 height 9
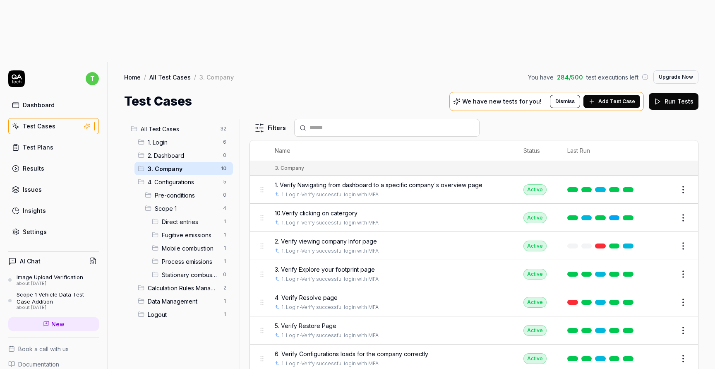
click at [185, 178] on span "4. Configurations" at bounding box center [183, 182] width 70 height 9
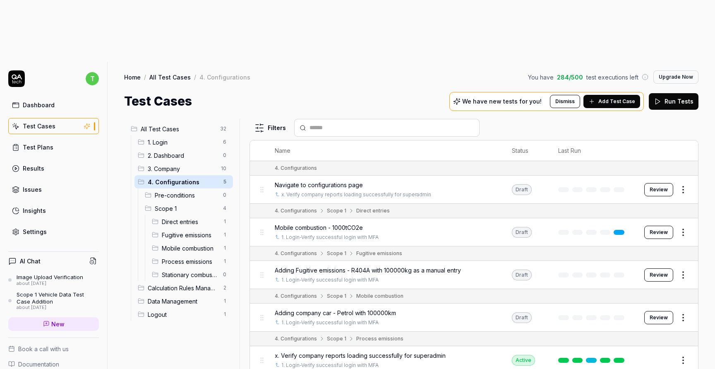
click at [188, 191] on span "Pre-conditions" at bounding box center [186, 195] width 63 height 9
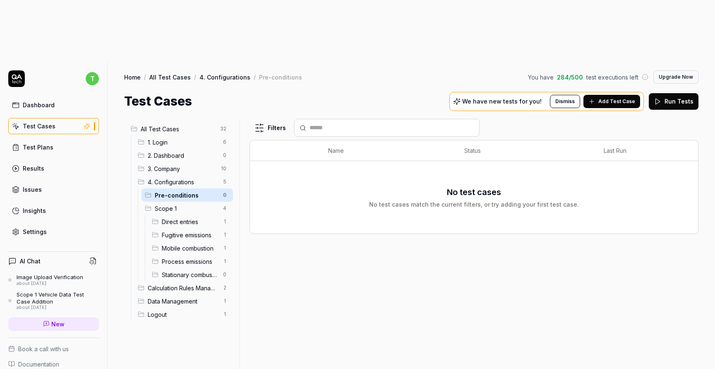
click at [194, 217] on span "Direct entries" at bounding box center [190, 221] width 56 height 9
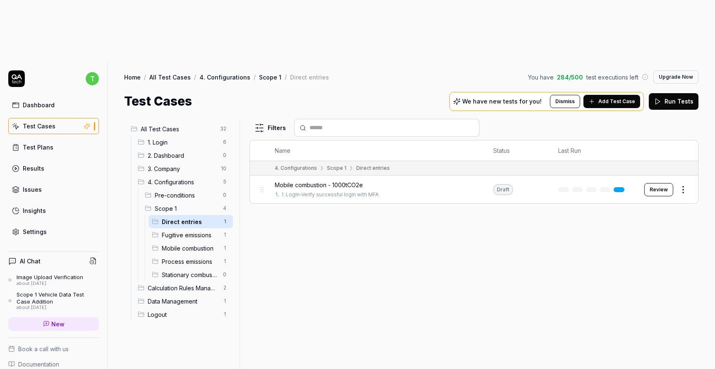
click at [204, 244] on span "Mobile combustion" at bounding box center [190, 248] width 56 height 9
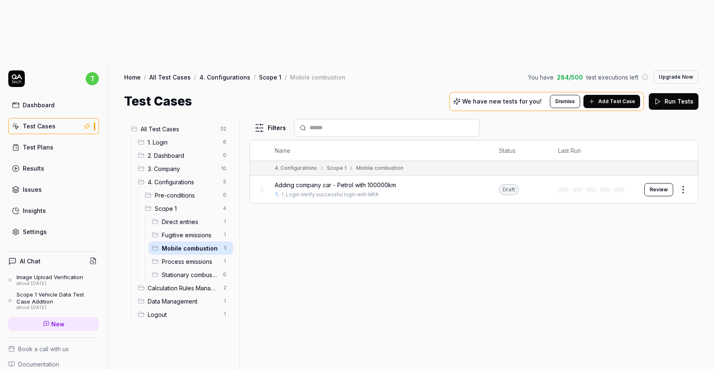
click at [650, 183] on button "Review" at bounding box center [659, 189] width 29 height 13
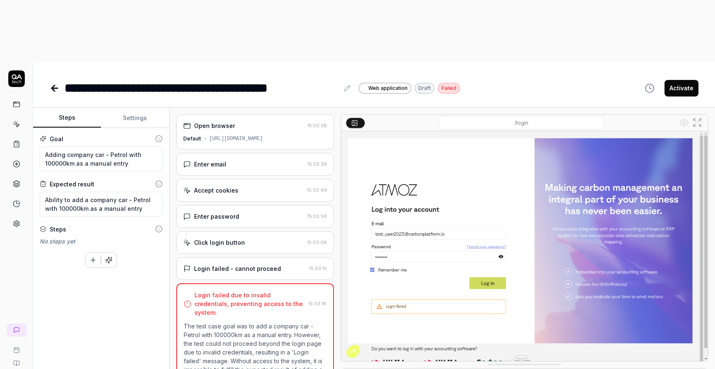
click at [137, 108] on button "Settings" at bounding box center [135, 118] width 68 height 20
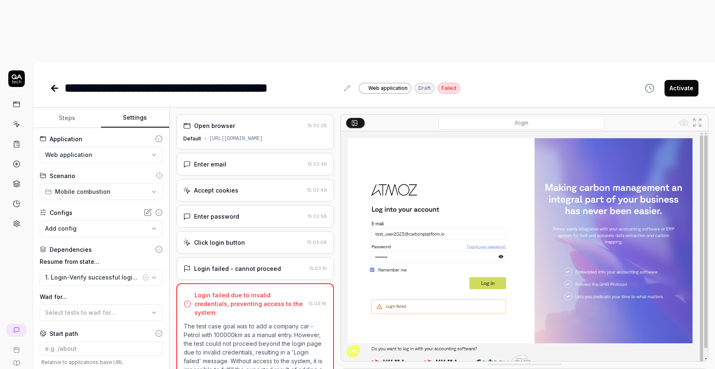
scroll to position [2, 0]
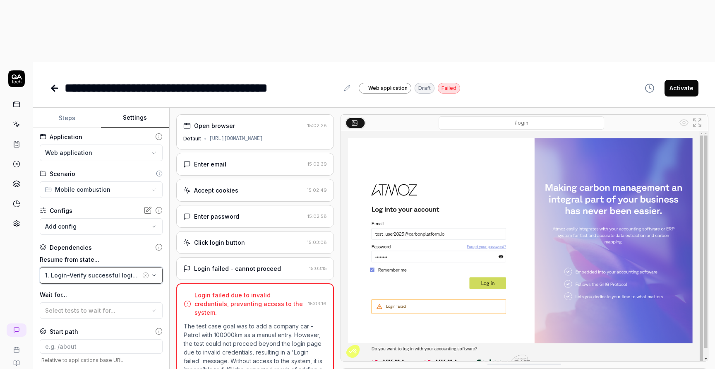
click at [119, 271] on div "1. Login-Verify successful login with MFA" at bounding box center [93, 275] width 96 height 9
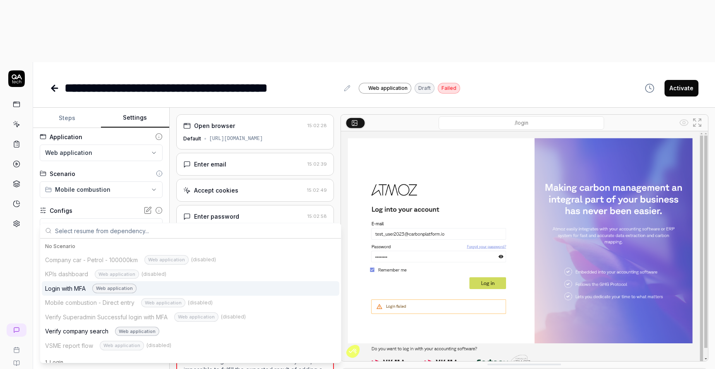
click at [21, 198] on div "t A" at bounding box center [16, 246] width 33 height 369
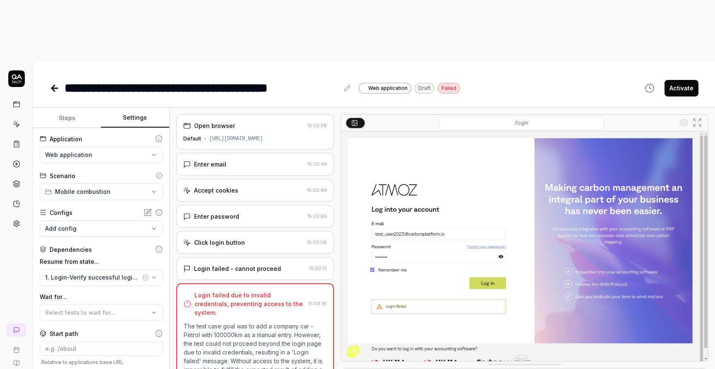
scroll to position [36, 0]
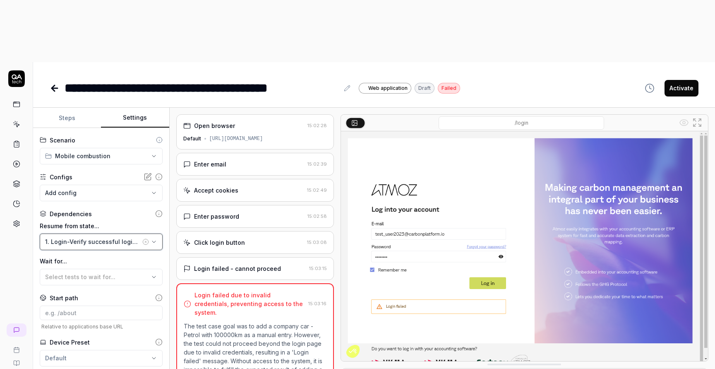
click at [157, 233] on button "1. Login-Verify successful login with MFA" at bounding box center [101, 241] width 123 height 17
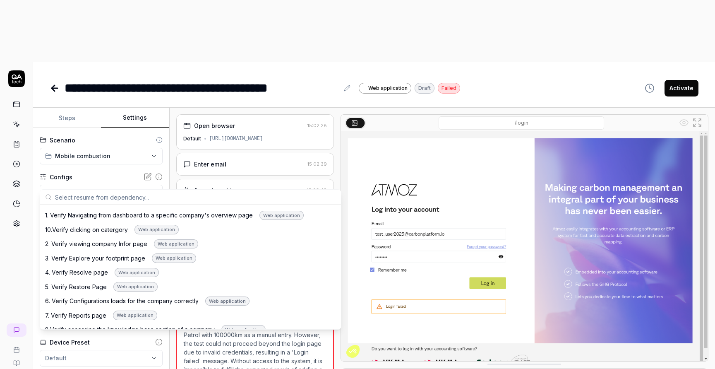
scroll to position [229, 0]
click at [179, 302] on div "6. Verify Configurations loads for the company correctly Web application" at bounding box center [147, 300] width 205 height 10
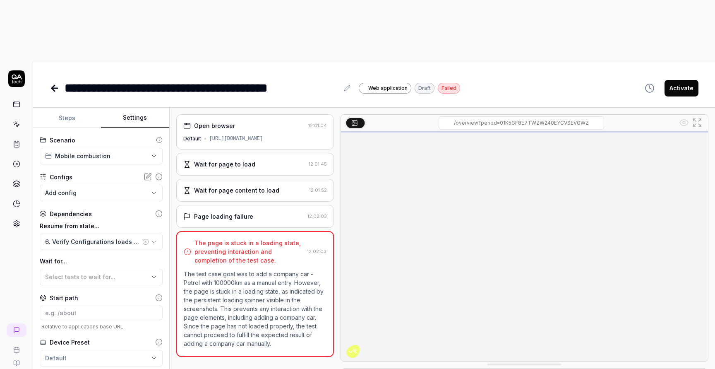
click at [263, 135] on div "https://test.cmp.atmoztechnology.io/company/01K5GF8CCEYAW94EAWCENB4398/overview…" at bounding box center [236, 138] width 54 height 7
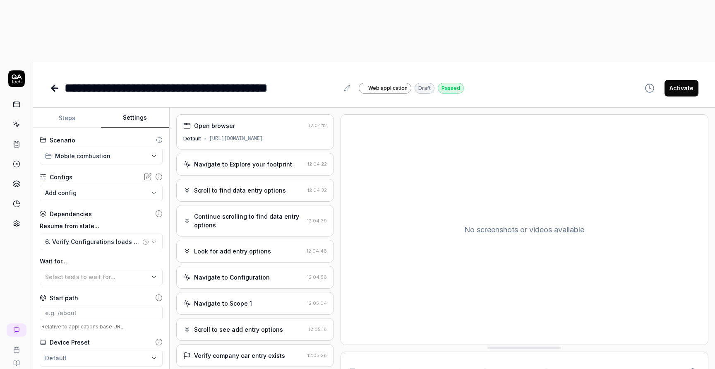
click at [681, 80] on button "Activate" at bounding box center [682, 88] width 34 height 17
click at [53, 88] on icon at bounding box center [55, 88] width 6 height 0
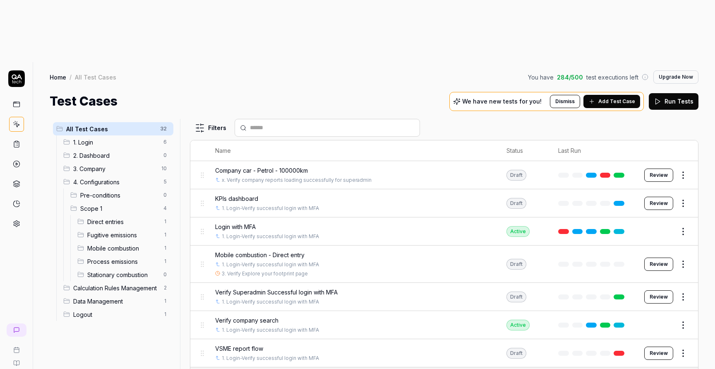
click at [137, 244] on span "Mobile combustion" at bounding box center [122, 248] width 71 height 9
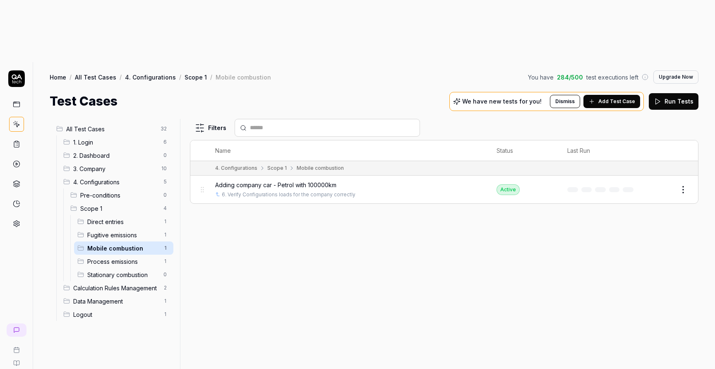
click at [662, 183] on button "Edit" at bounding box center [664, 189] width 20 height 13
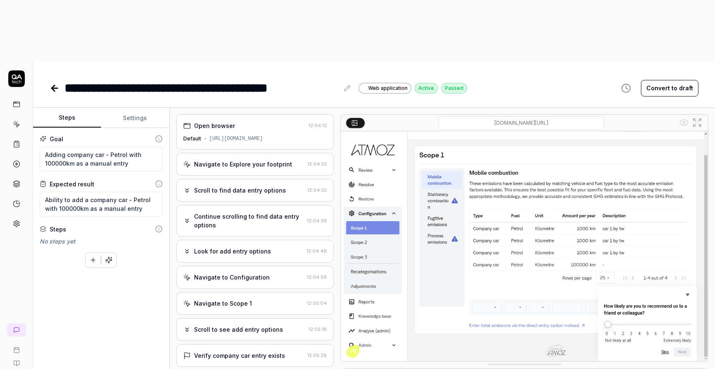
type textarea "*"
click at [560, 116] on input "test.cmp.atmoztechnology.io/company/01K5GF8CCEYAW94EAWCENB4398/configure/scope1…" at bounding box center [522, 122] width 166 height 13
type input "https://test.cmp.atmoztechnology.io/company/01K5GF8CCEYAW94EAWCENB4398/configur…"
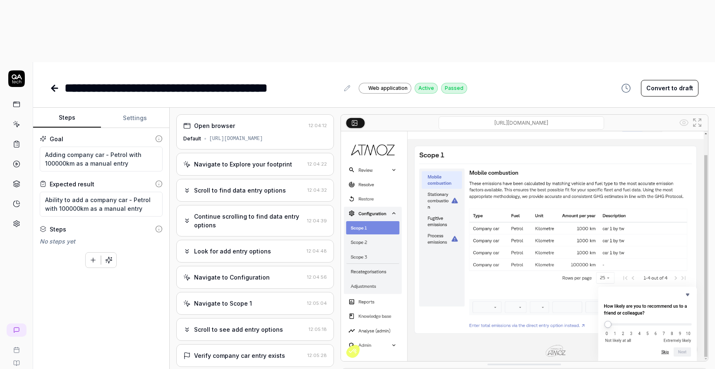
scroll to position [0, 0]
click at [19, 101] on icon at bounding box center [16, 104] width 7 height 7
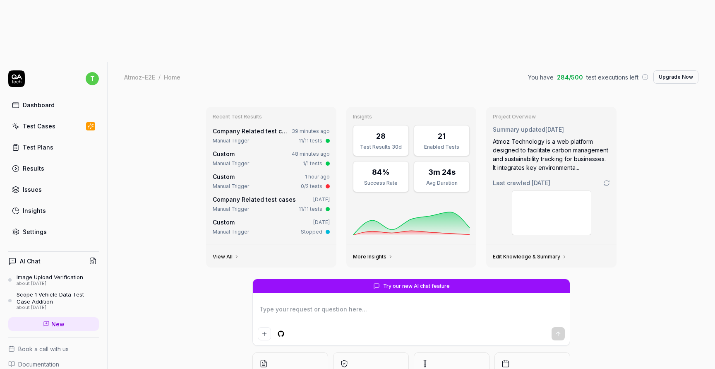
click at [69, 139] on link "Test Plans" at bounding box center [53, 147] width 91 height 16
type textarea "*"
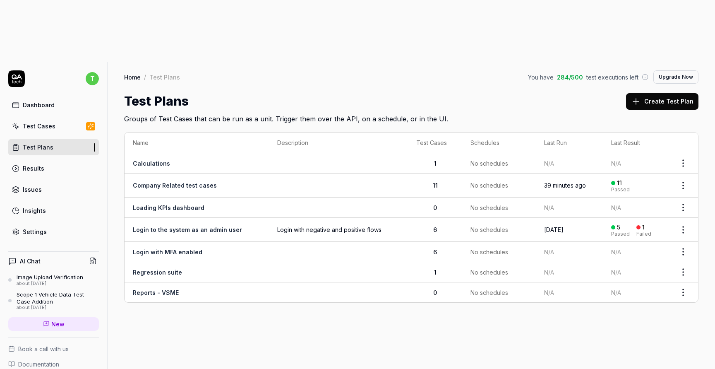
click at [61, 118] on link "Test Cases" at bounding box center [53, 126] width 91 height 16
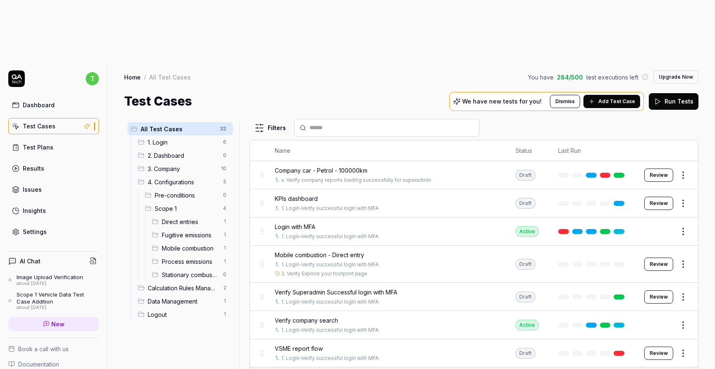
click at [60, 139] on link "Test Plans" at bounding box center [53, 147] width 91 height 16
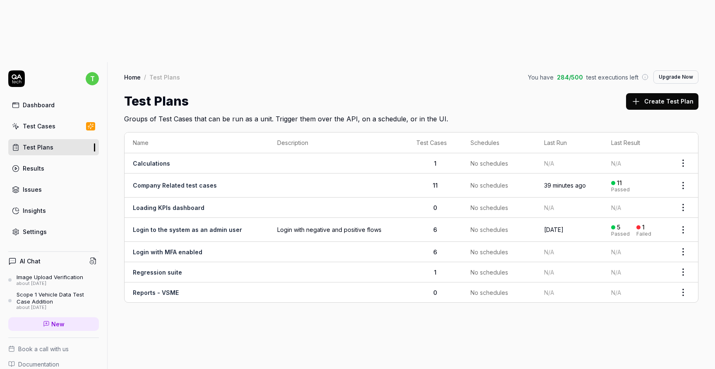
click at [682, 123] on html "t Dashboard Test Cases Test Plans Results Issues Insights Settings AI Chat Imag…" at bounding box center [357, 215] width 715 height 431
click at [644, 213] on div "Edit" at bounding box center [649, 212] width 79 height 18
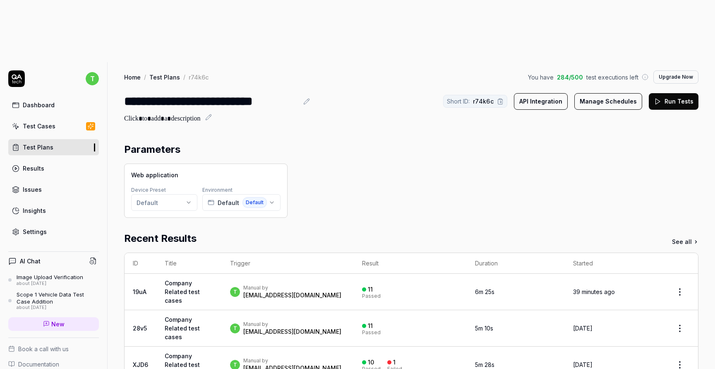
click at [305, 98] on icon at bounding box center [306, 101] width 7 height 7
click at [236, 92] on div "**********" at bounding box center [211, 101] width 174 height 19
click at [56, 118] on link "Test Cases" at bounding box center [53, 126] width 91 height 16
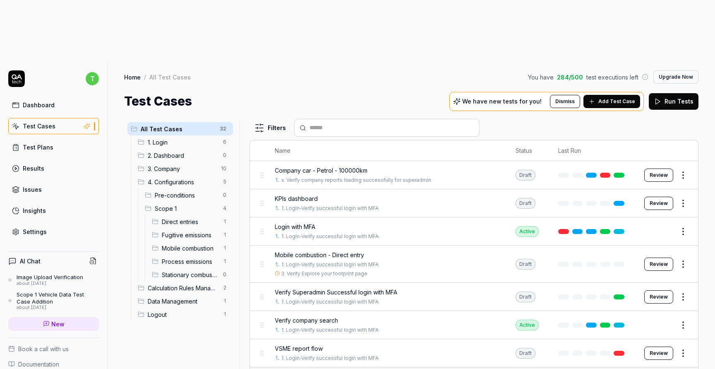
click at [294, 70] on div "Home / All Test Cases You have 284 / 500 test executions left Upgrade Now" at bounding box center [411, 76] width 575 height 13
click at [185, 138] on span "1. Login" at bounding box center [183, 142] width 70 height 9
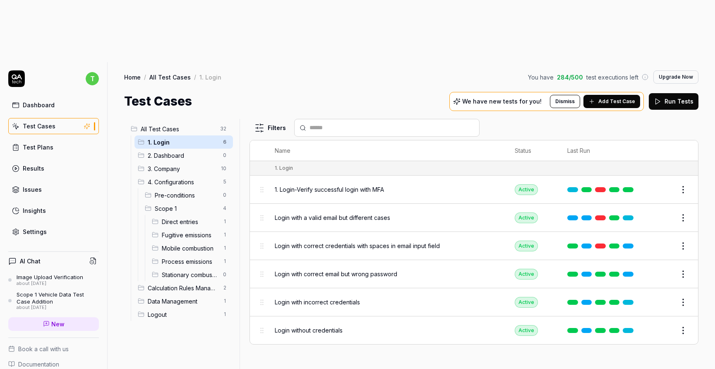
click at [690, 156] on html "t Dashboard Test Cases Test Plans Results Issues Insights Settings AI Chat Imag…" at bounding box center [357, 215] width 715 height 431
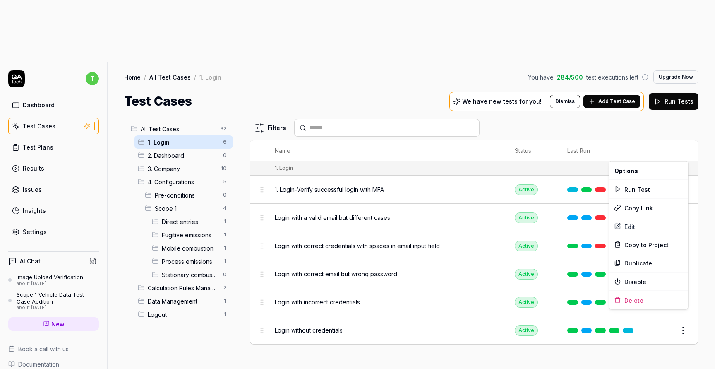
click at [452, 311] on html "t Dashboard Test Cases Test Plans Results Issues Insights Settings AI Chat Imag…" at bounding box center [357, 215] width 715 height 431
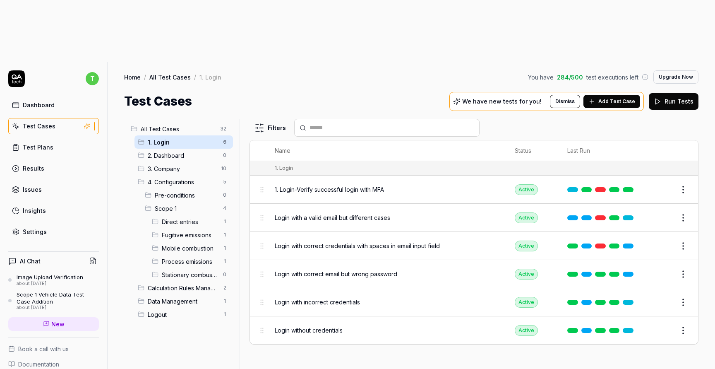
click at [359, 213] on span "Login with a valid email but different cases" at bounding box center [332, 217] width 115 height 9
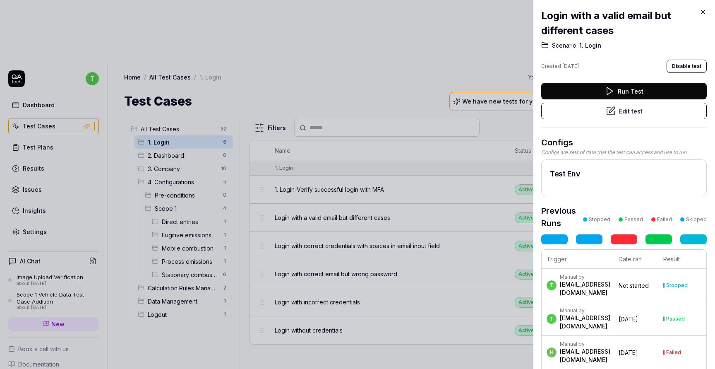
click at [625, 113] on button "Edit test" at bounding box center [624, 111] width 166 height 17
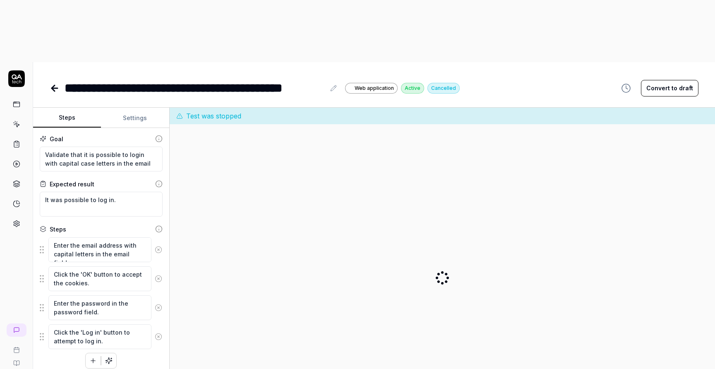
type textarea "*"
